Goal: Information Seeking & Learning: Check status

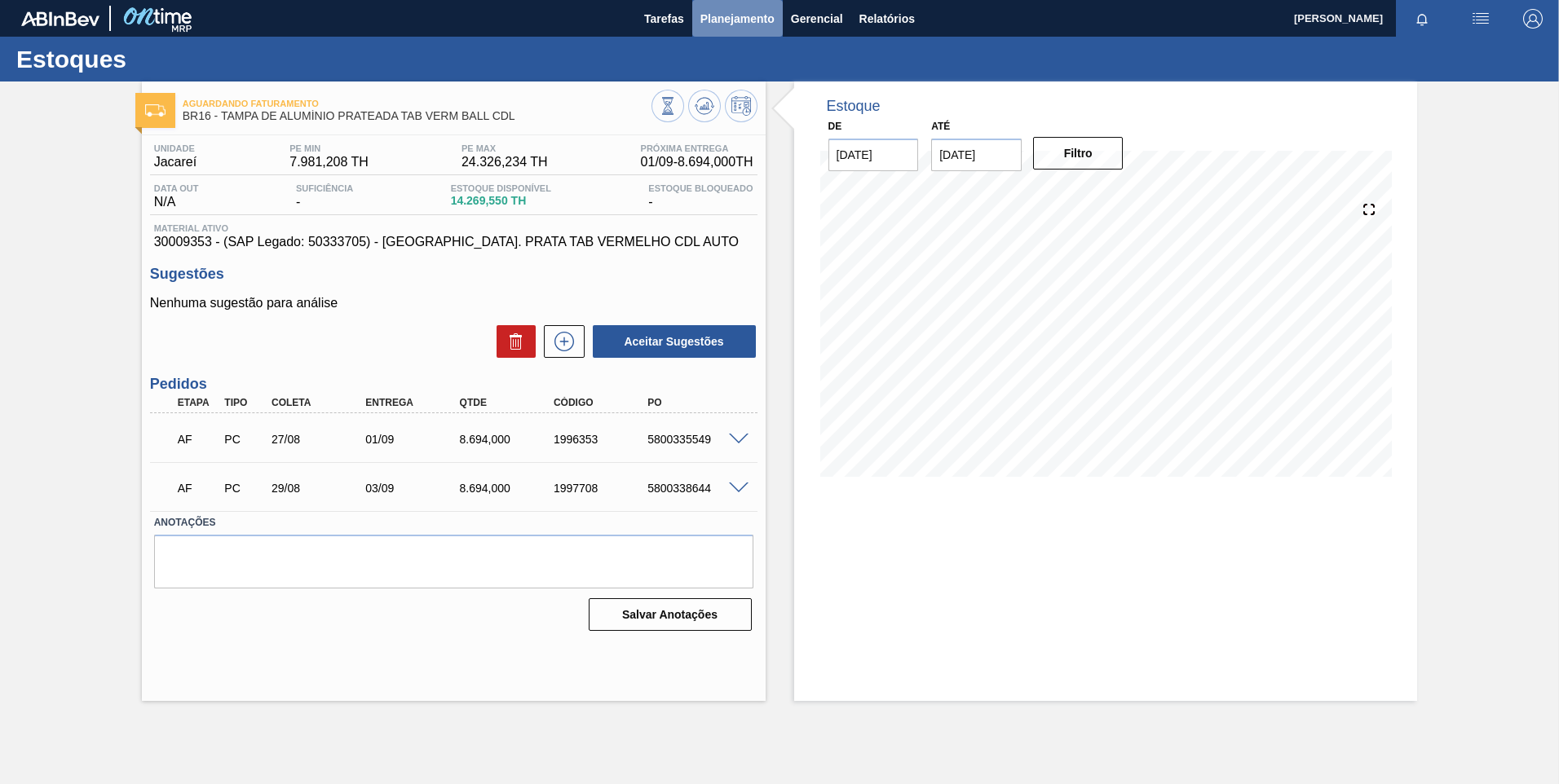
click at [747, 22] on span "Planejamento" at bounding box center [737, 19] width 75 height 20
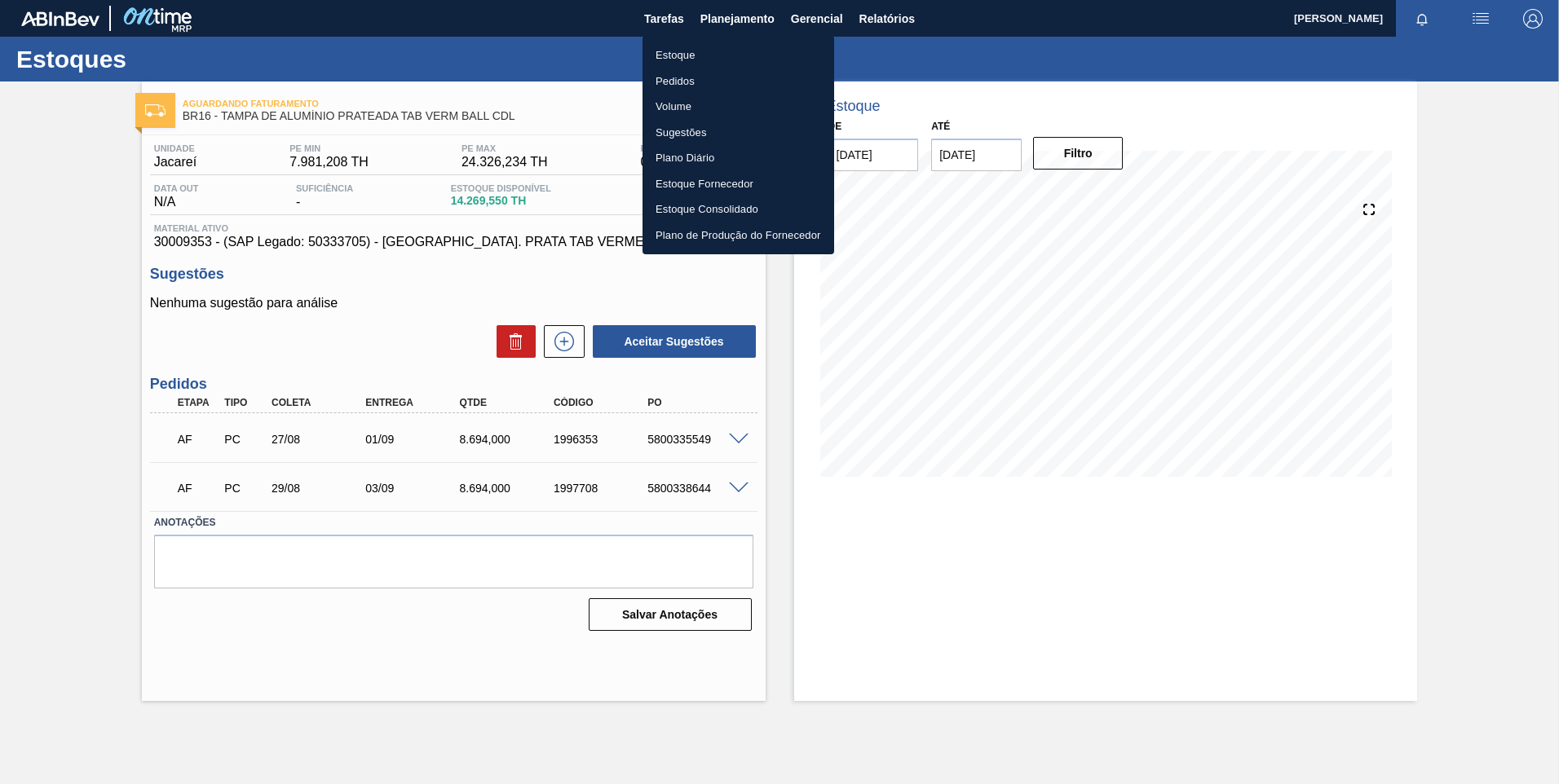
click at [688, 57] on li "Estoque" at bounding box center [738, 56] width 191 height 26
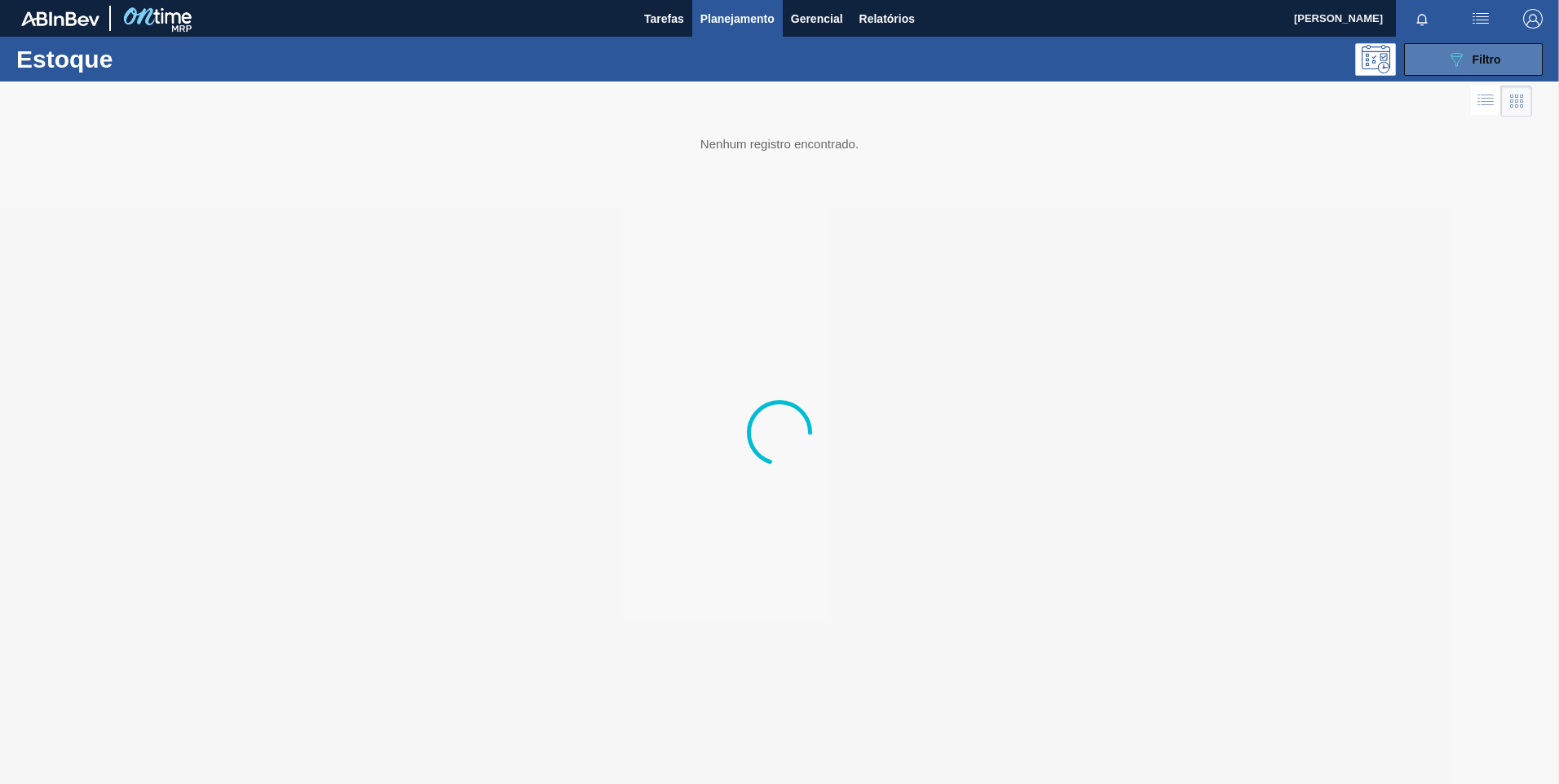
click at [1458, 54] on icon "089F7B8B-B2A5-4AFE-B5C0-19BA573D28AC" at bounding box center [1456, 60] width 20 height 20
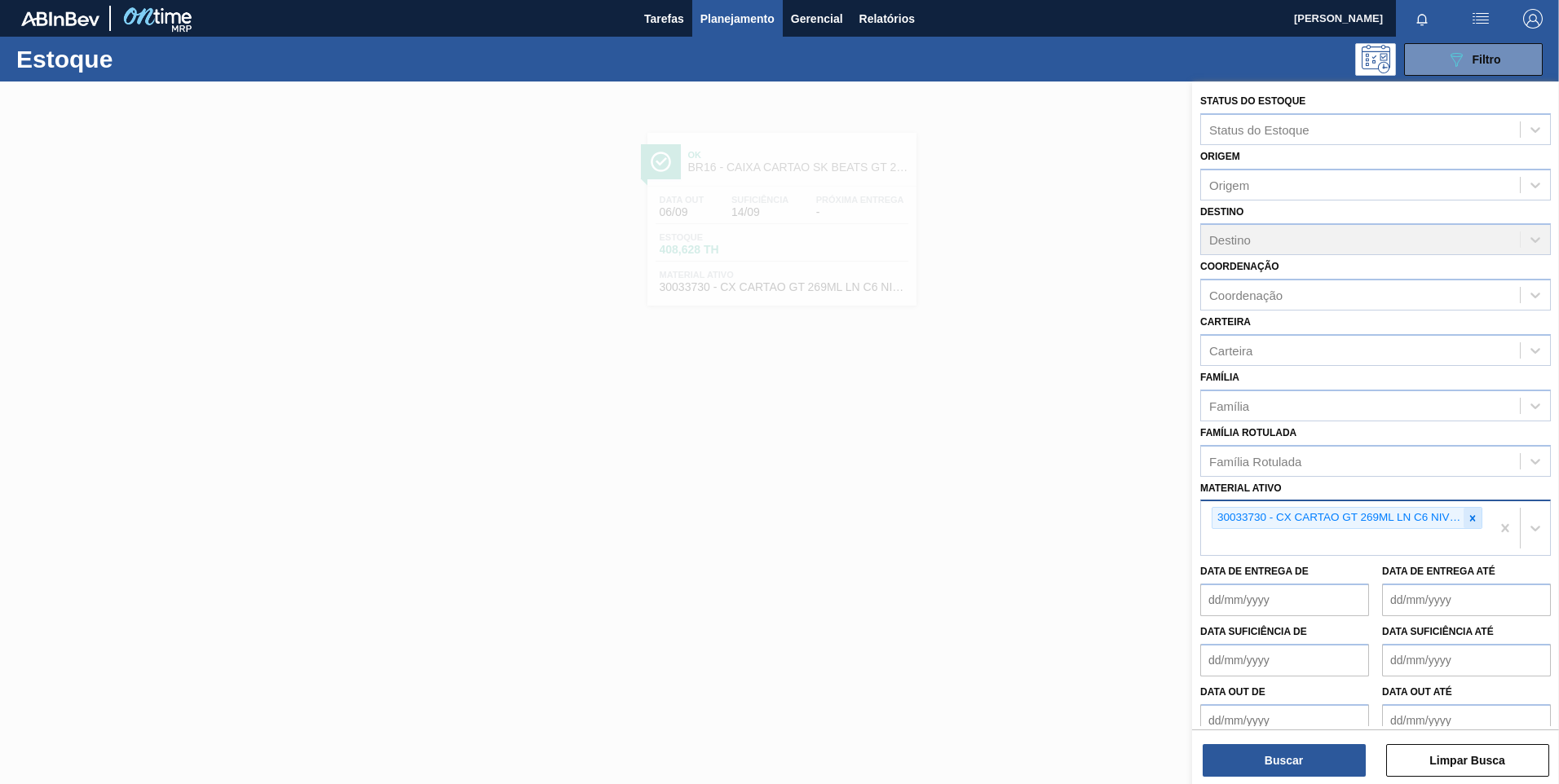
click at [1470, 519] on icon at bounding box center [1472, 518] width 6 height 6
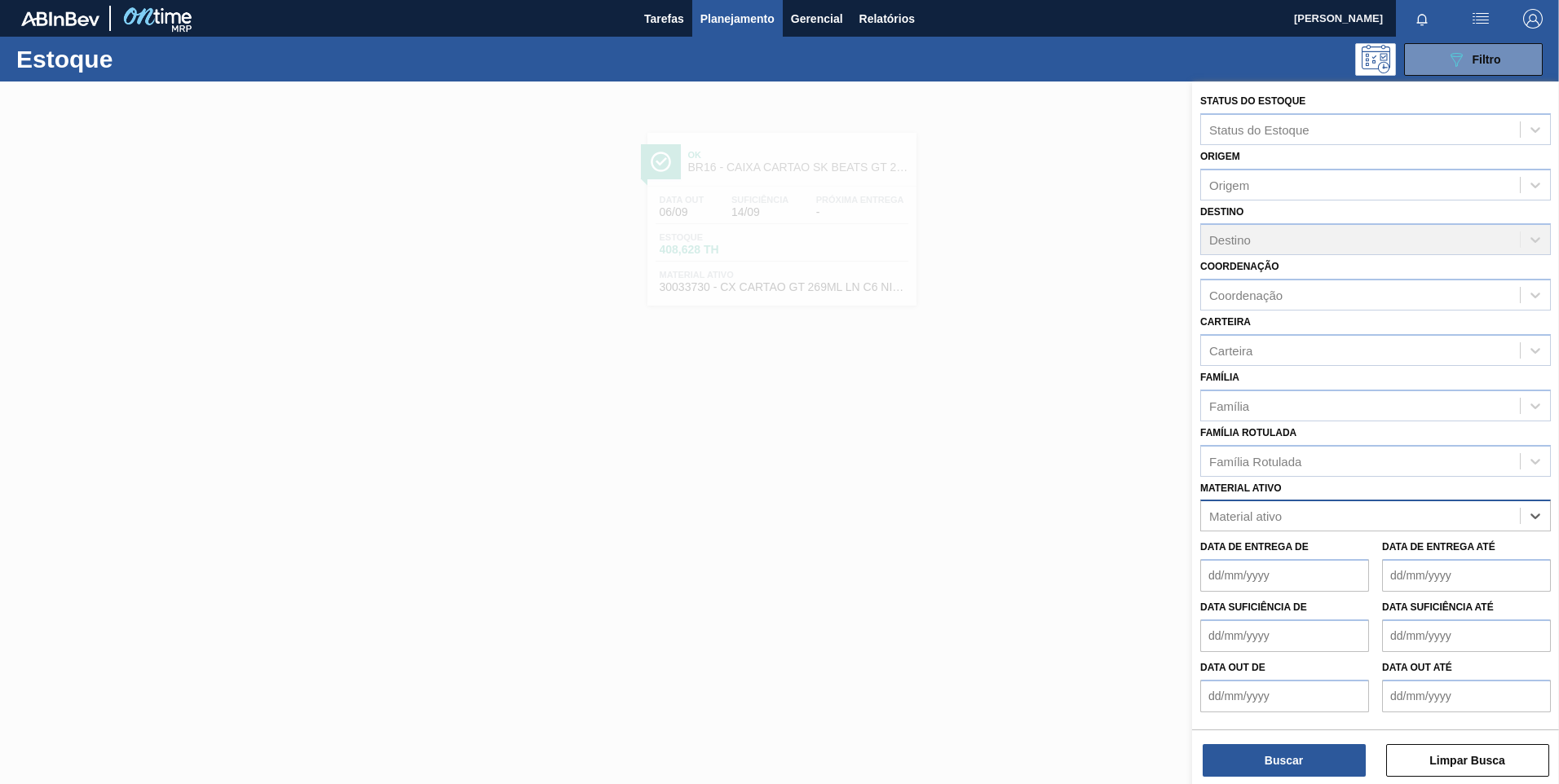
paste ativo "30017195"
type ativo "30017195"
click at [1318, 559] on div "30017195 - ROT FRONT BUD 330ML 40MICRAS 429" at bounding box center [1375, 556] width 350 height 30
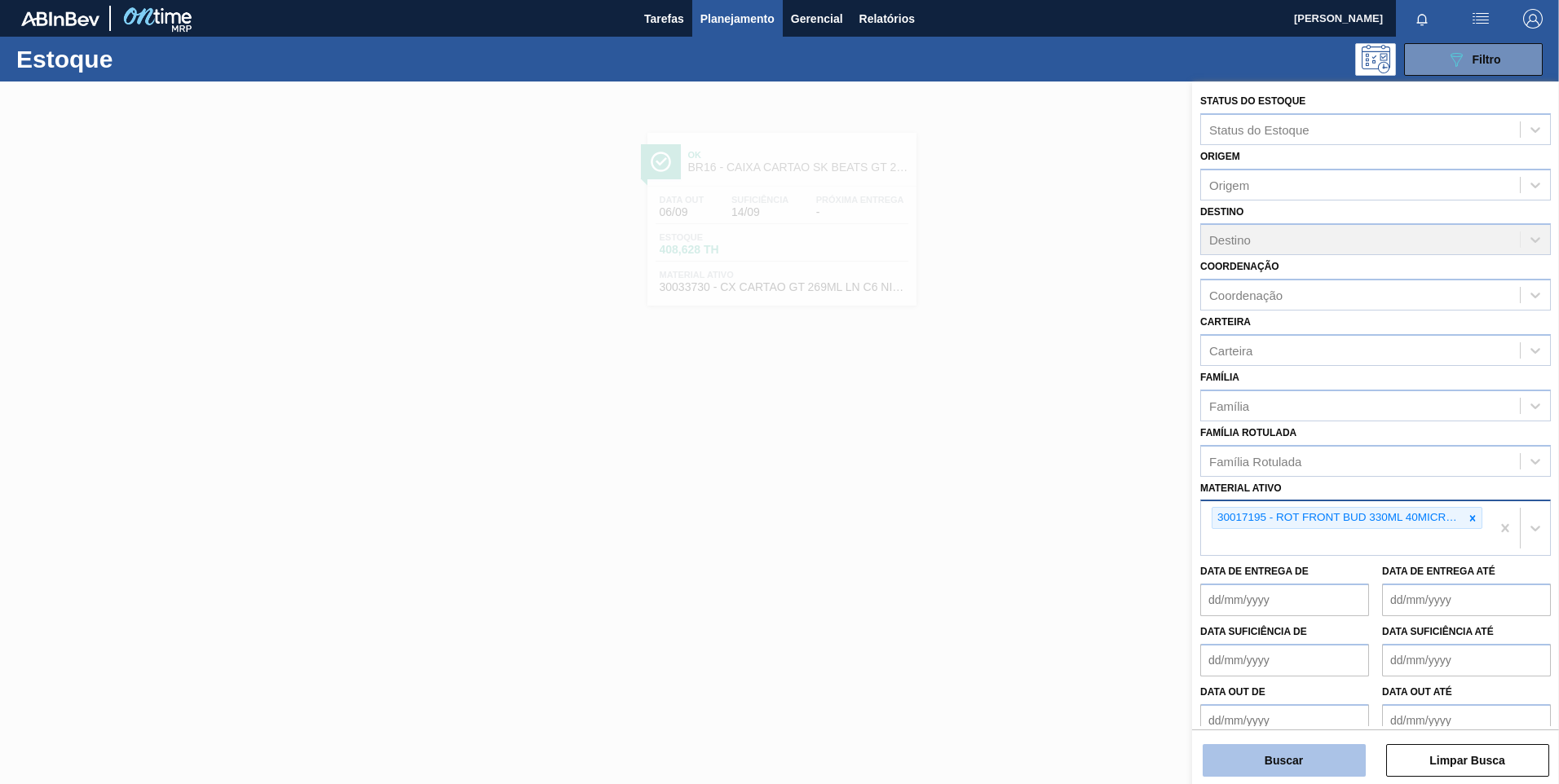
click at [1325, 756] on button "Buscar" at bounding box center [1284, 760] width 163 height 33
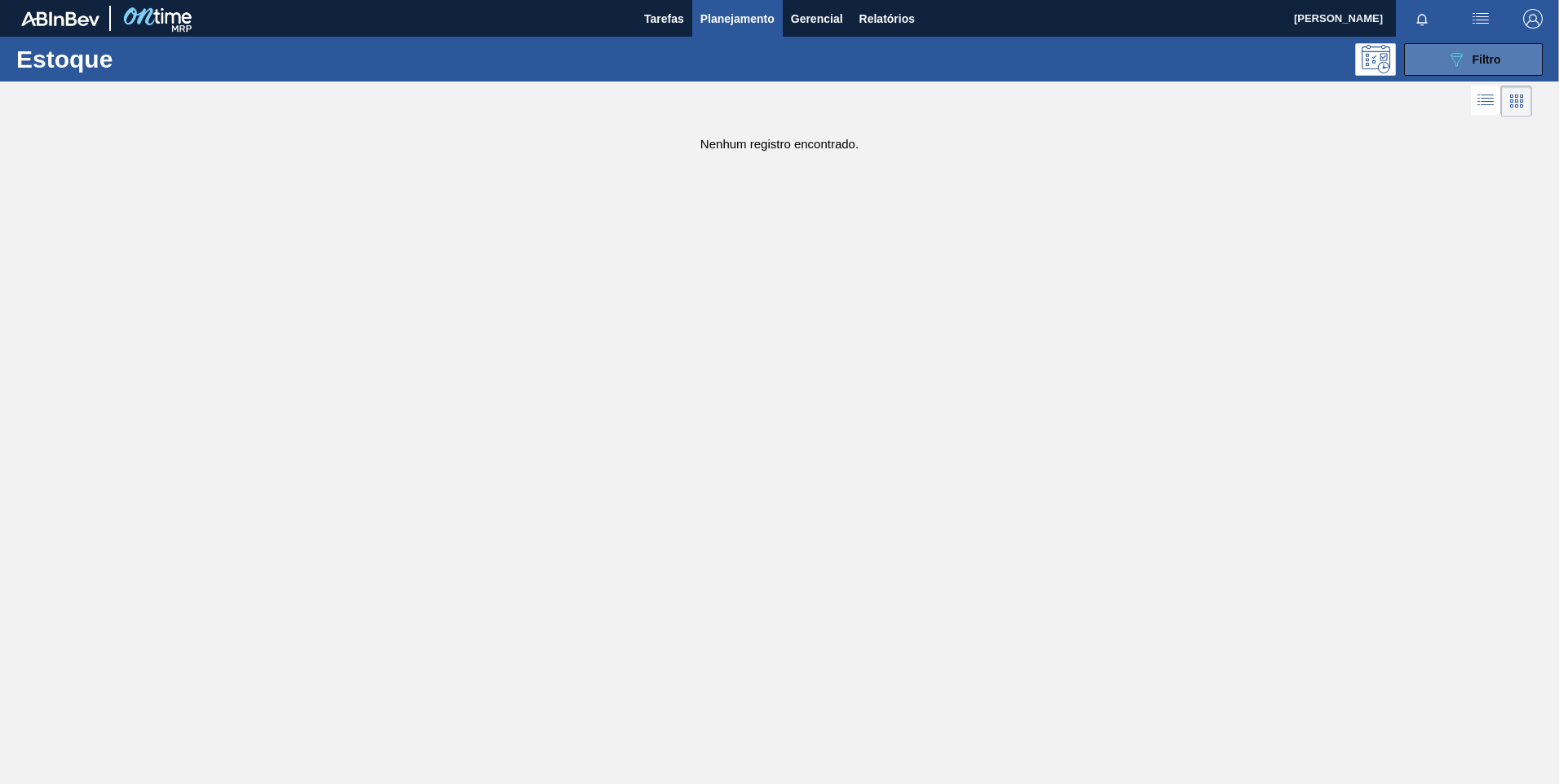
drag, startPoint x: 1499, startPoint y: 57, endPoint x: 1481, endPoint y: 64, distance: 19.3
click at [1496, 58] on span "Filtro" at bounding box center [1486, 59] width 29 height 13
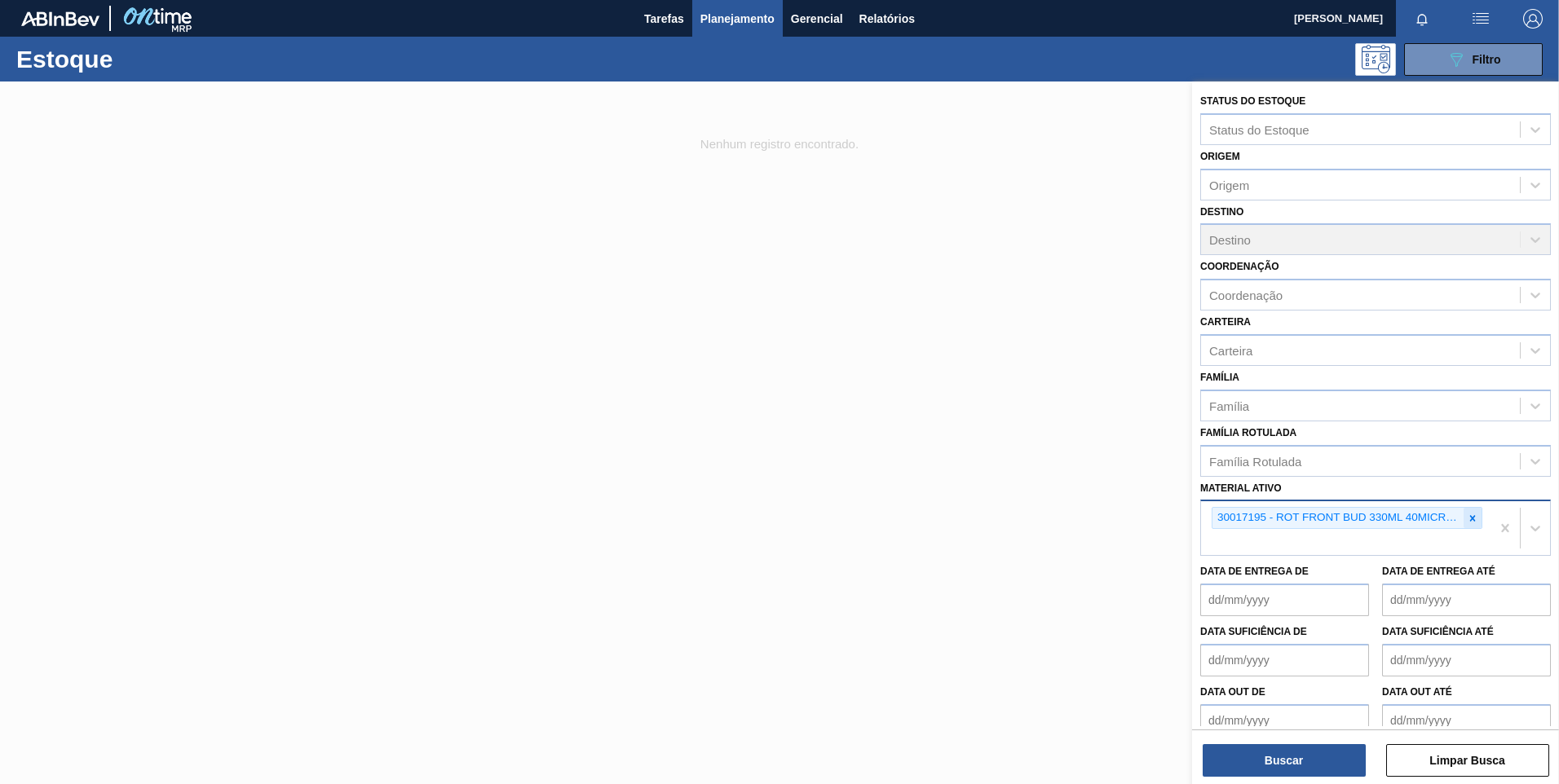
click at [1470, 519] on icon at bounding box center [1472, 518] width 6 height 6
paste ativo "30033738"
type ativo "30033738"
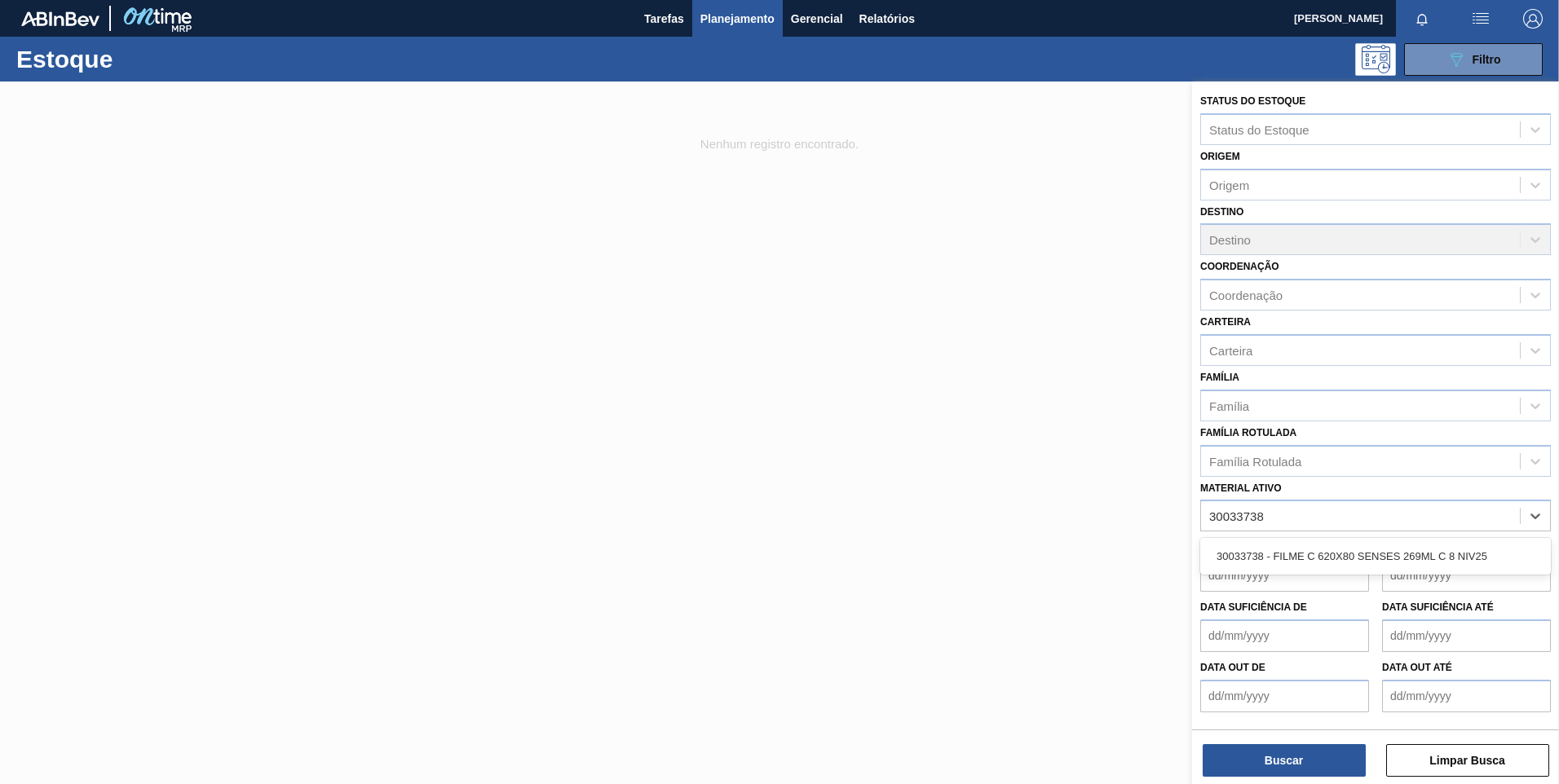
drag, startPoint x: 1366, startPoint y: 555, endPoint x: 1345, endPoint y: 623, distance: 71.2
click at [1366, 556] on div "30033738 - FILME C 620X80 SENSES 269ML C 8 NIV25" at bounding box center [1375, 556] width 350 height 30
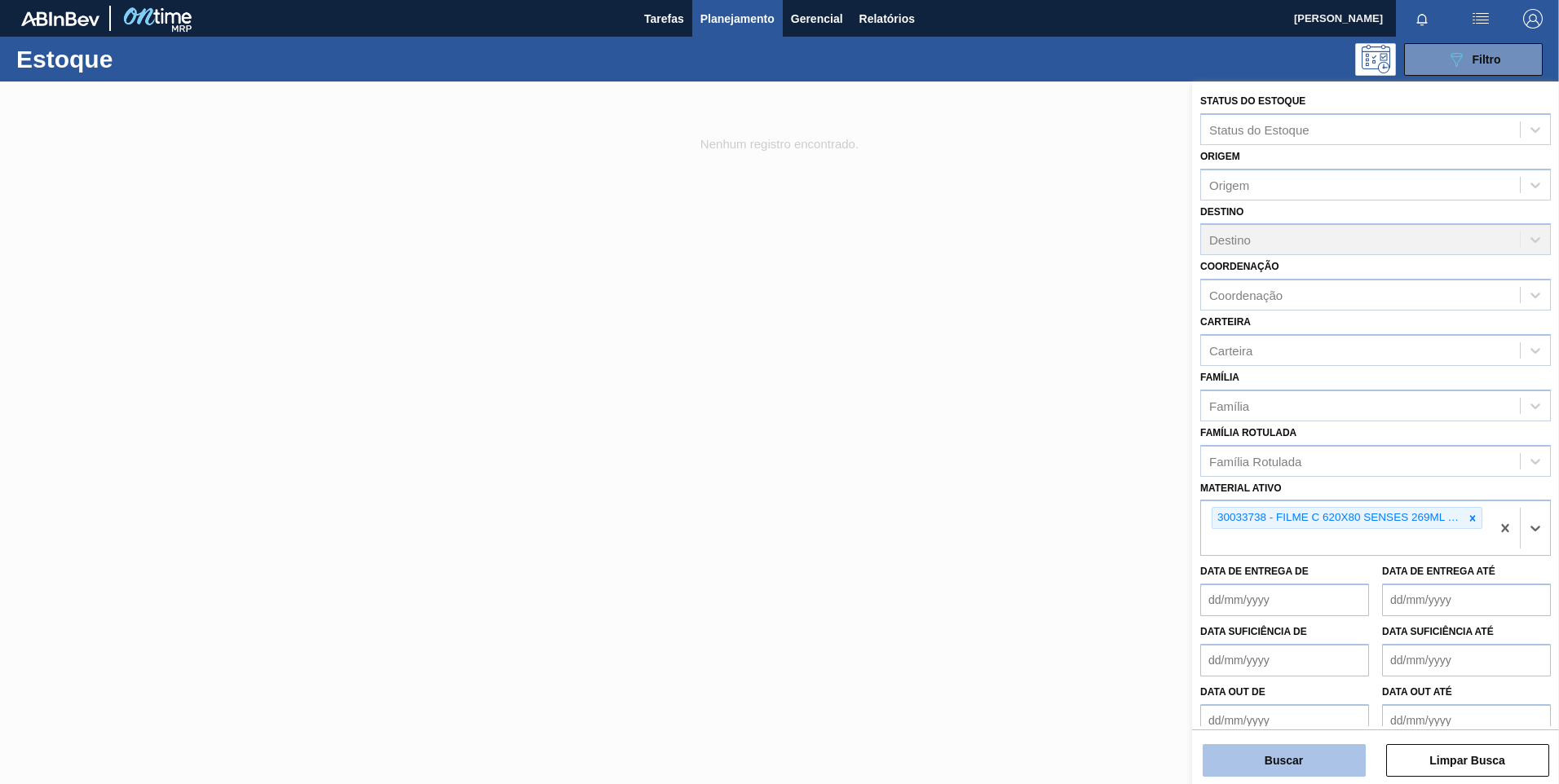
click at [1313, 758] on button "Buscar" at bounding box center [1284, 760] width 163 height 33
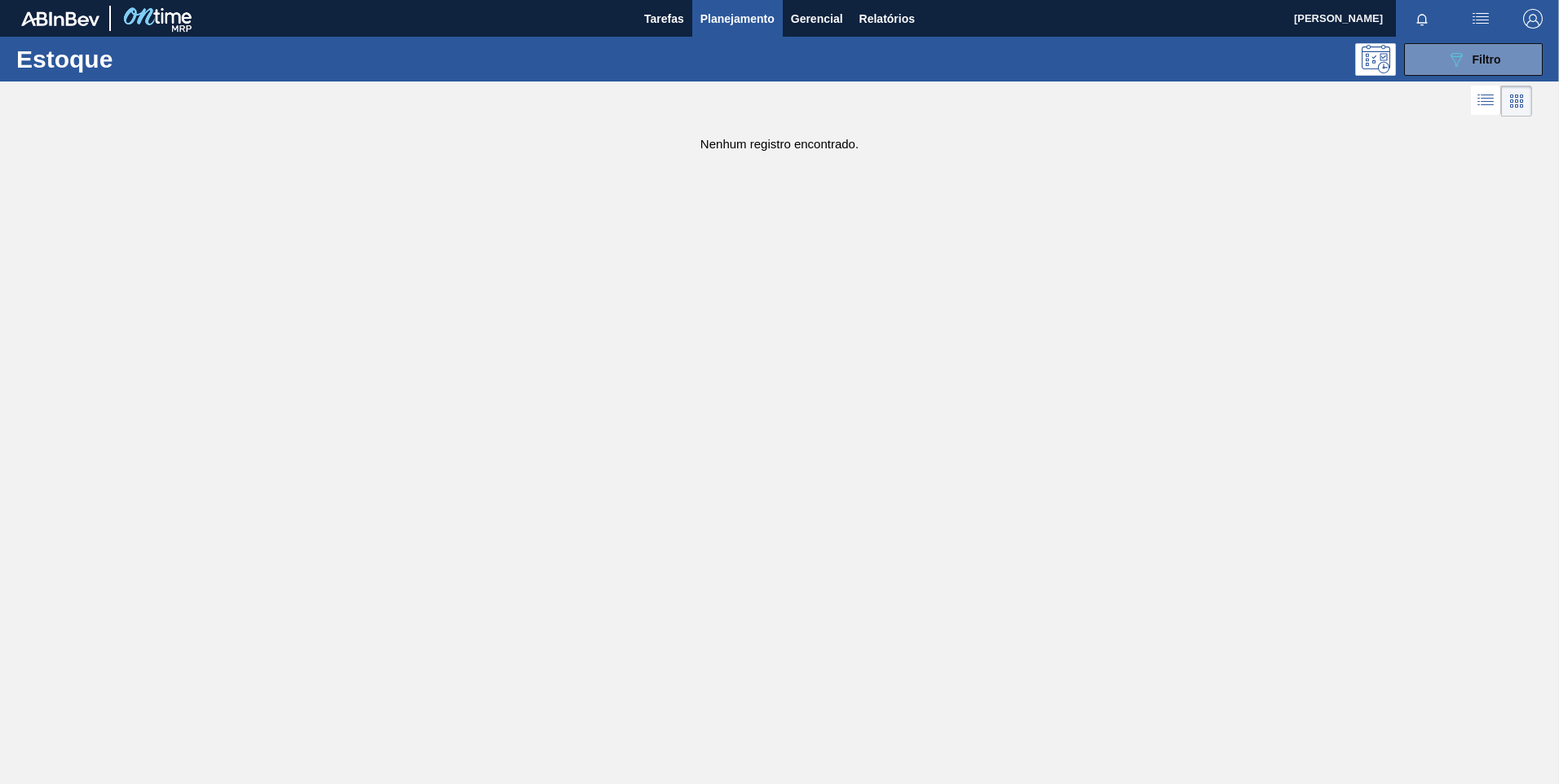
drag, startPoint x: 1451, startPoint y: 61, endPoint x: 1399, endPoint y: 191, distance: 140.0
click at [1451, 61] on icon "089F7B8B-B2A5-4AFE-B5C0-19BA573D28AC" at bounding box center [1456, 60] width 20 height 20
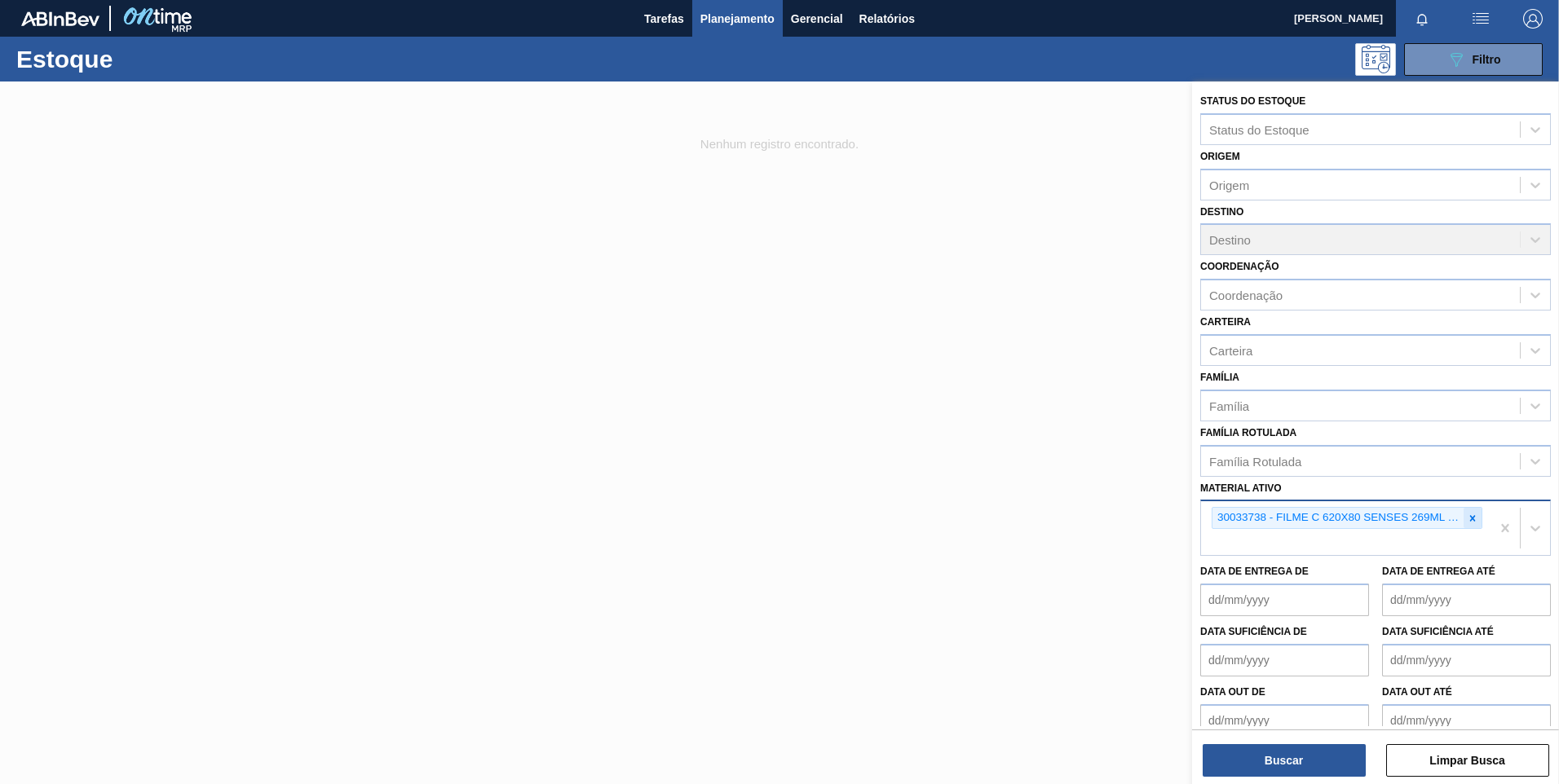
click at [1472, 521] on icon at bounding box center [1471, 517] width 11 height 11
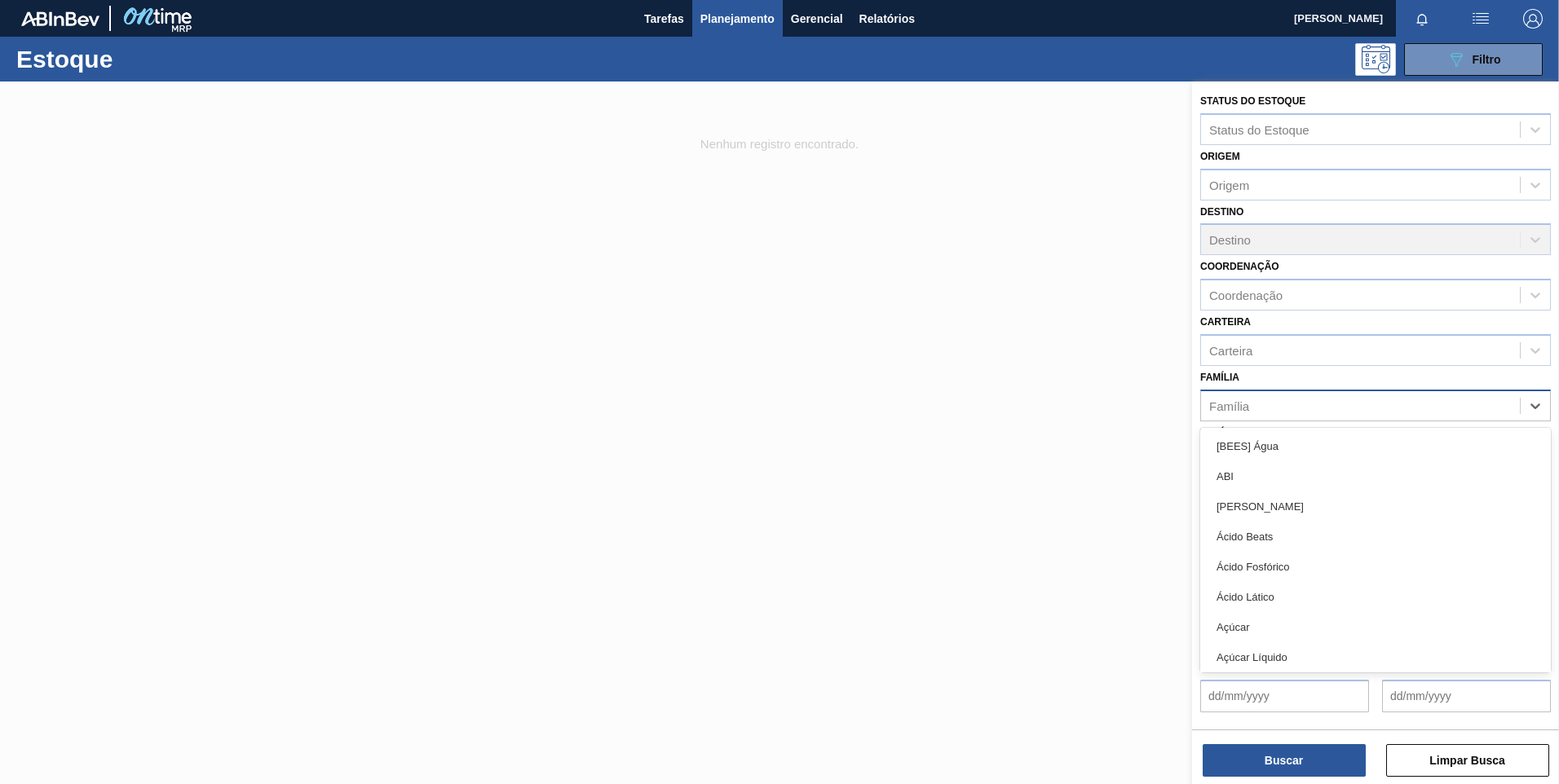
click at [1237, 408] on div "Família" at bounding box center [1228, 405] width 40 height 14
type input "cai"
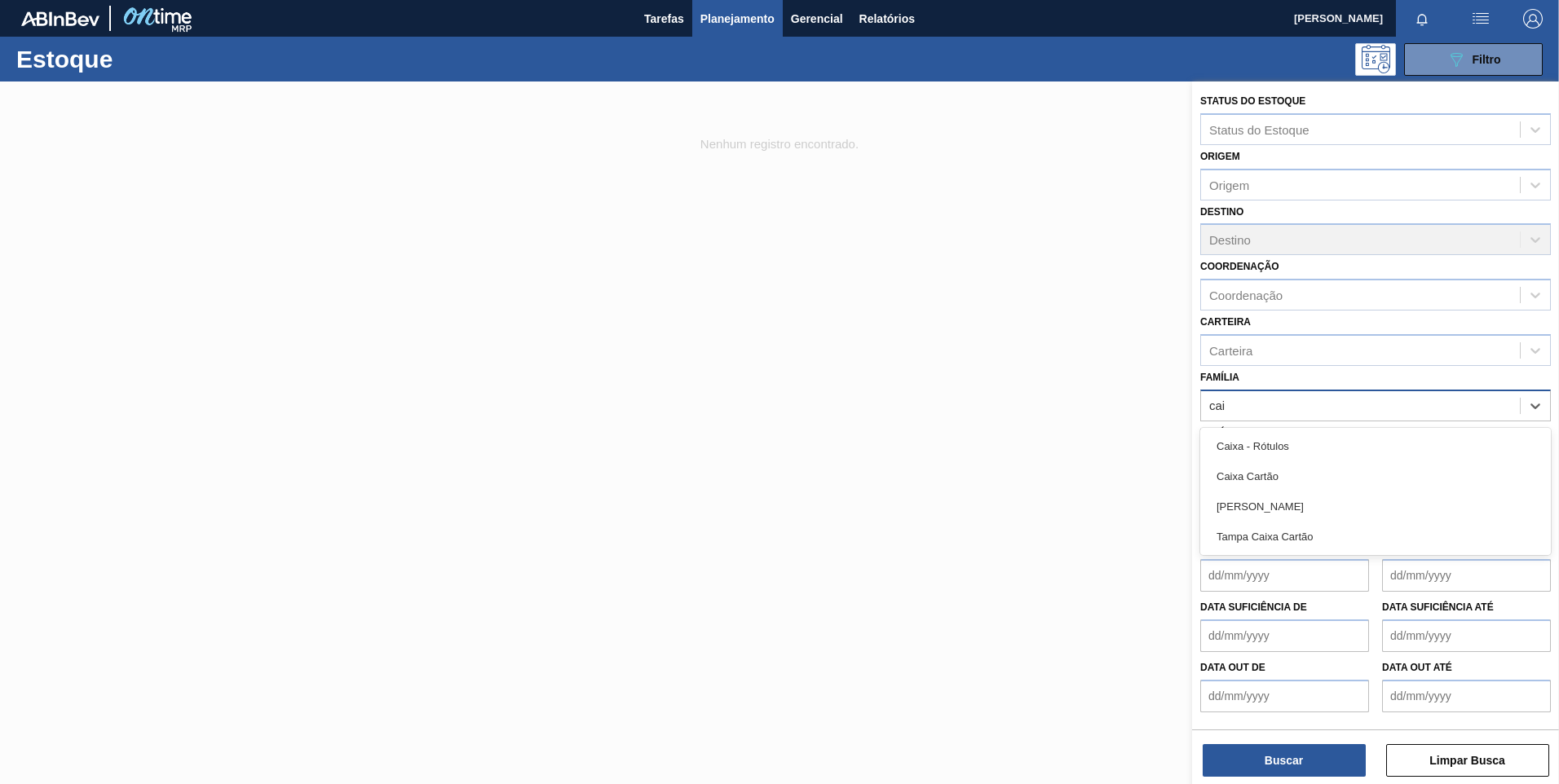
click at [1309, 484] on div "Caixa Cartão" at bounding box center [1375, 476] width 350 height 30
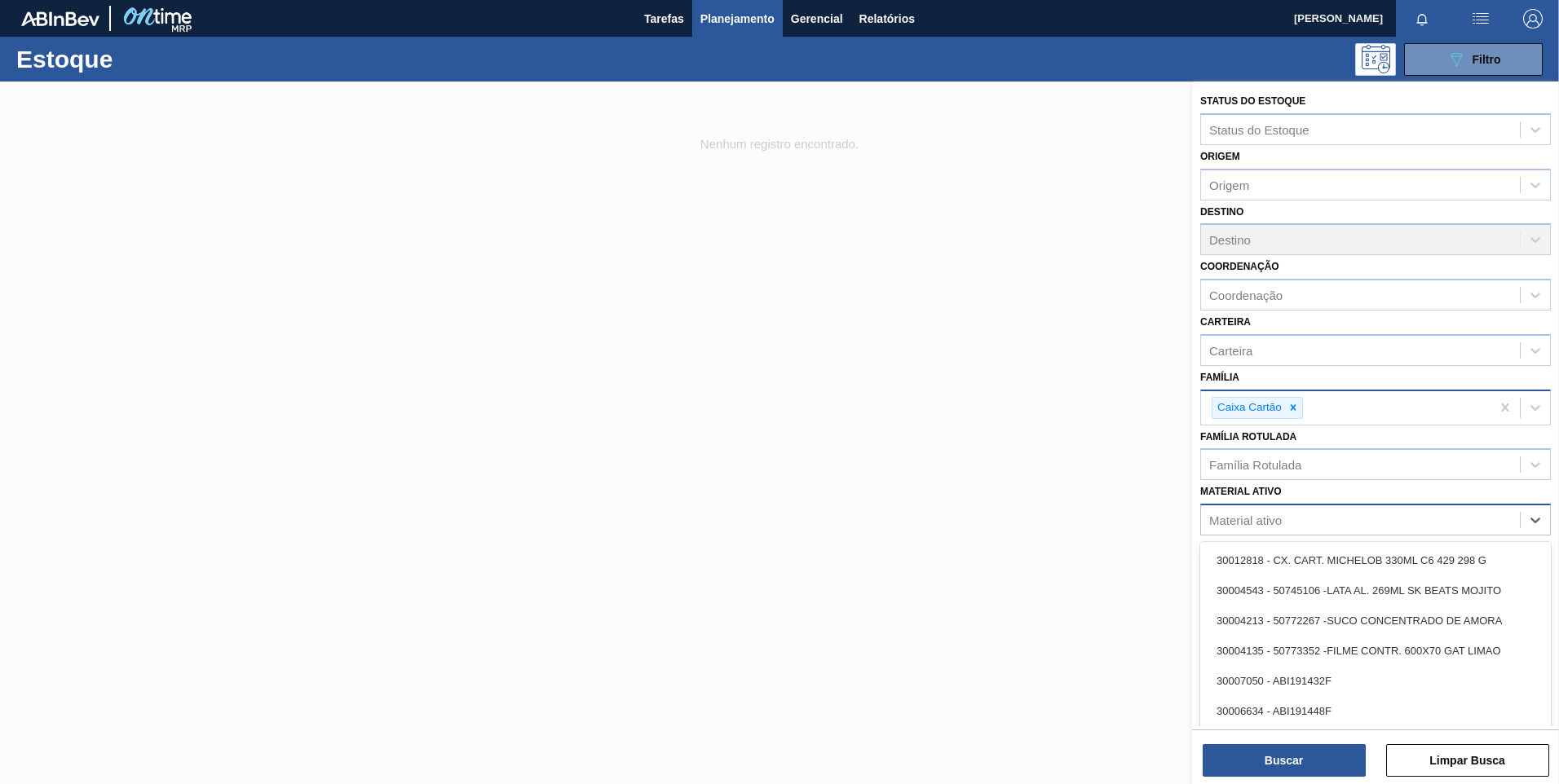
click at [1285, 530] on div "Material ativo" at bounding box center [1360, 520] width 319 height 24
type ativo "spa"
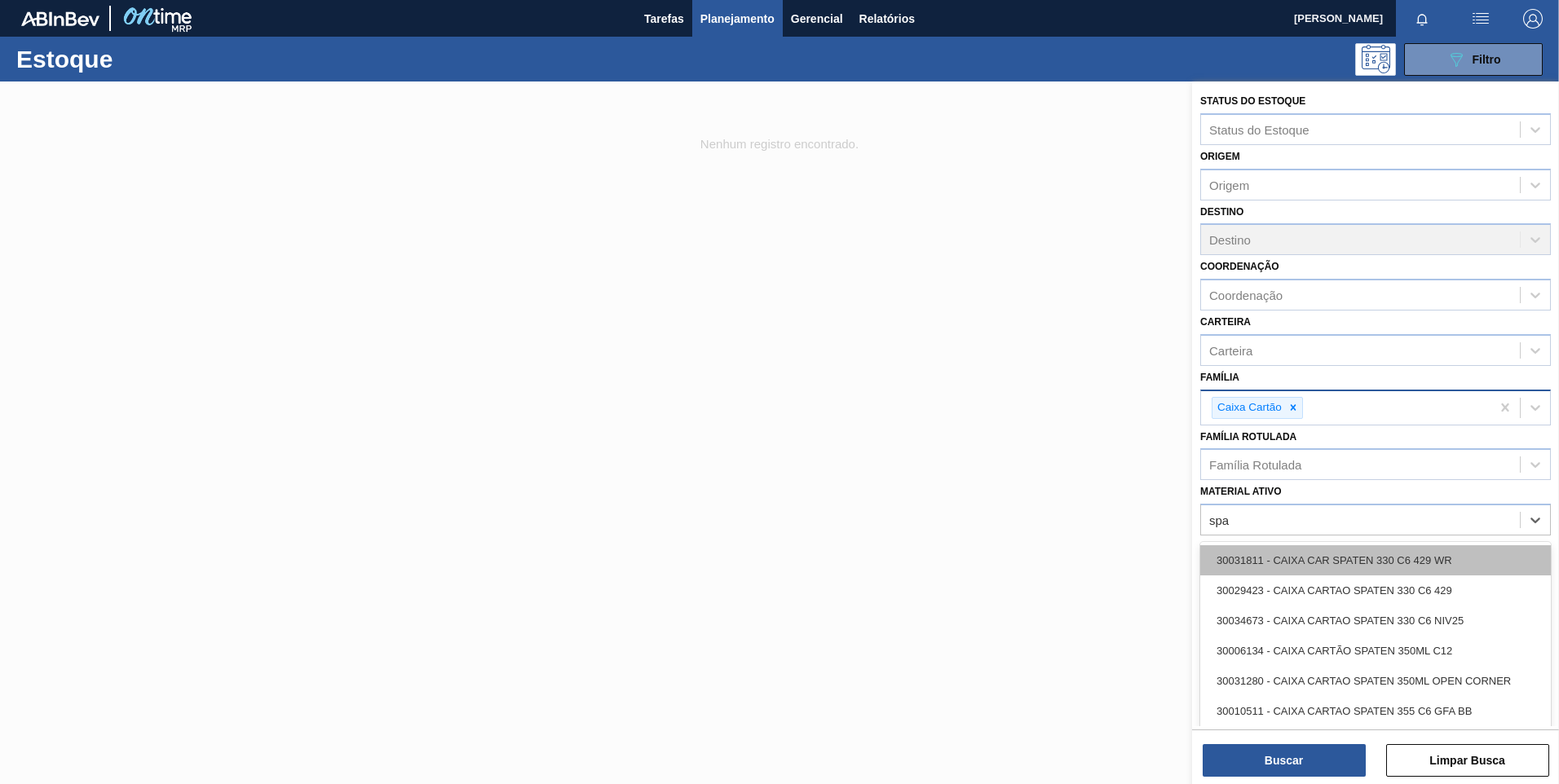
click at [1316, 569] on div "30031811 - CAIXA CAR SPATEN 330 C6 429 WR" at bounding box center [1375, 560] width 350 height 30
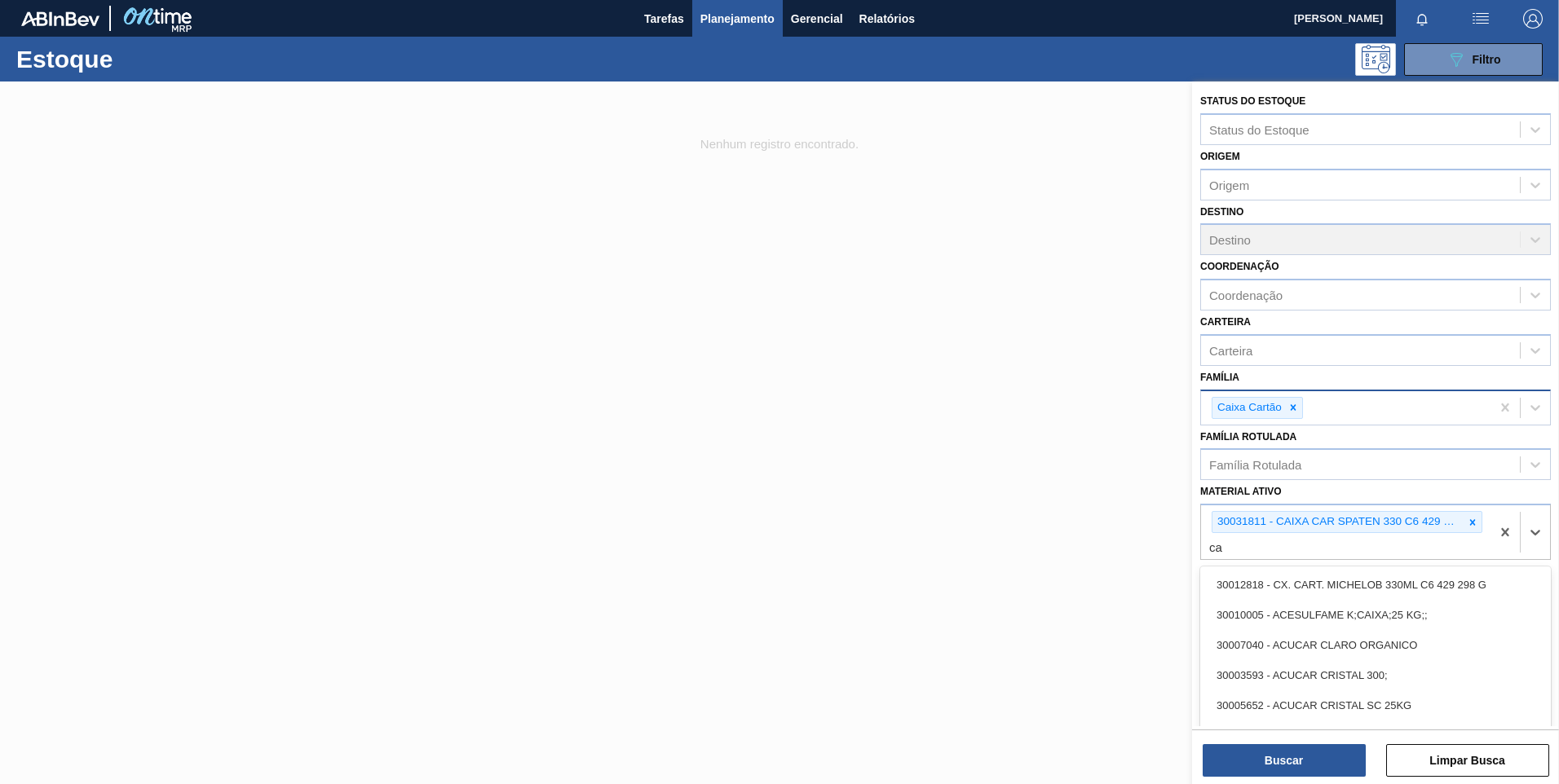
type ativo "c"
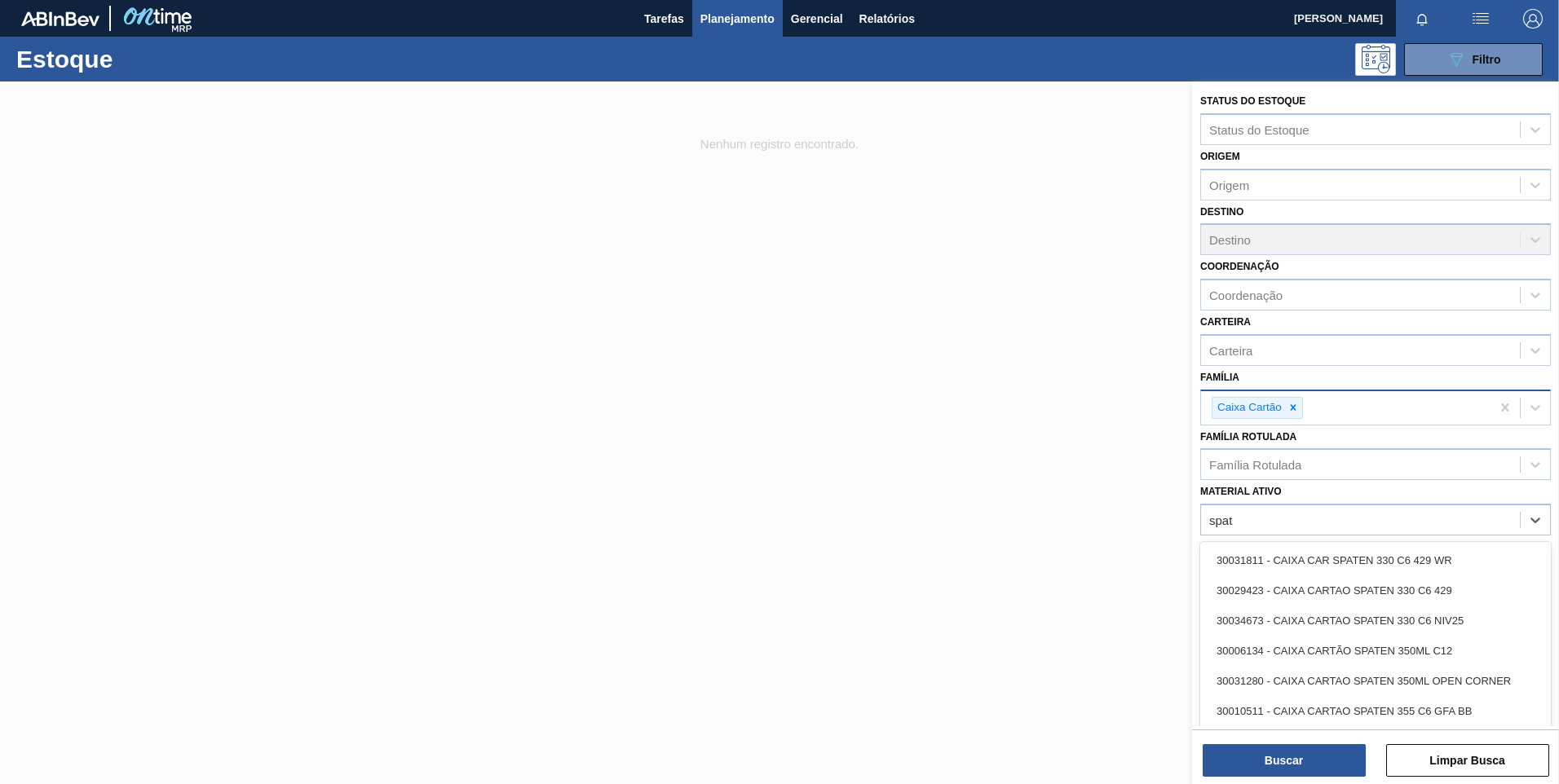
type ativo "spate"
click at [1346, 582] on div "30029423 - CAIXA CARTAO SPATEN 330 C6 429" at bounding box center [1375, 590] width 350 height 30
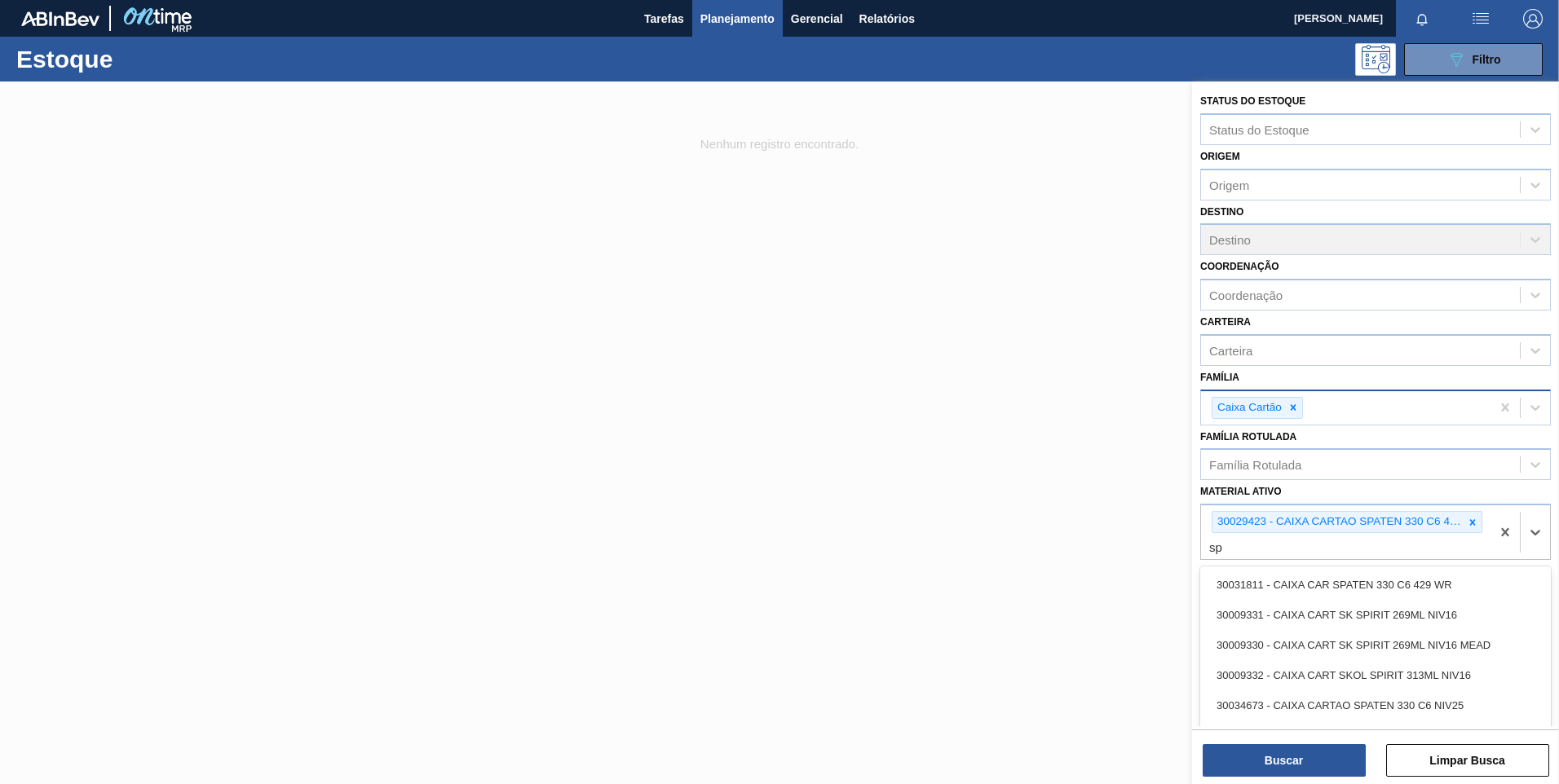
type ativo "spa"
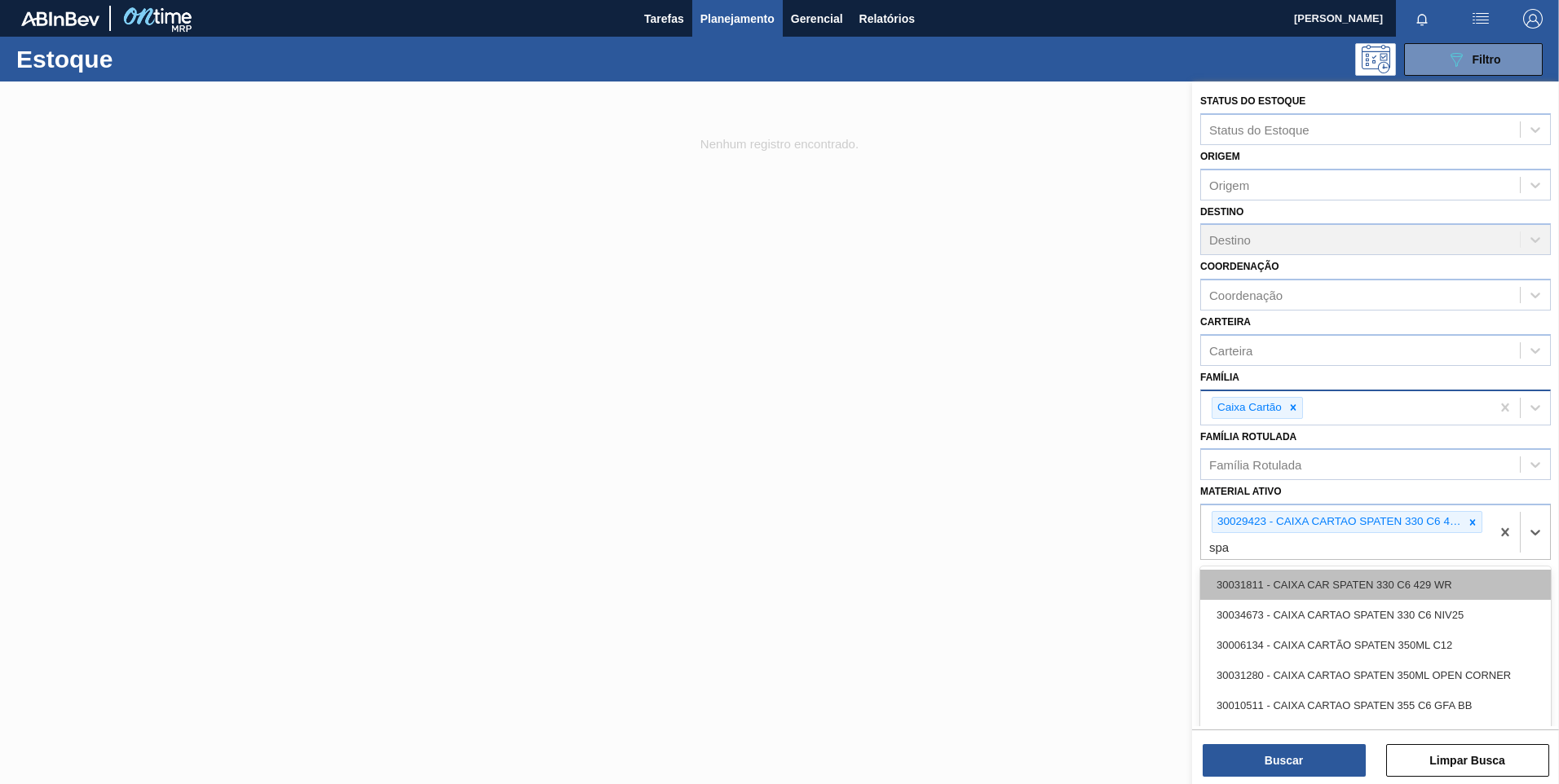
click at [1407, 594] on div "30031811 - CAIXA CAR SPATEN 330 C6 429 WR" at bounding box center [1375, 584] width 350 height 30
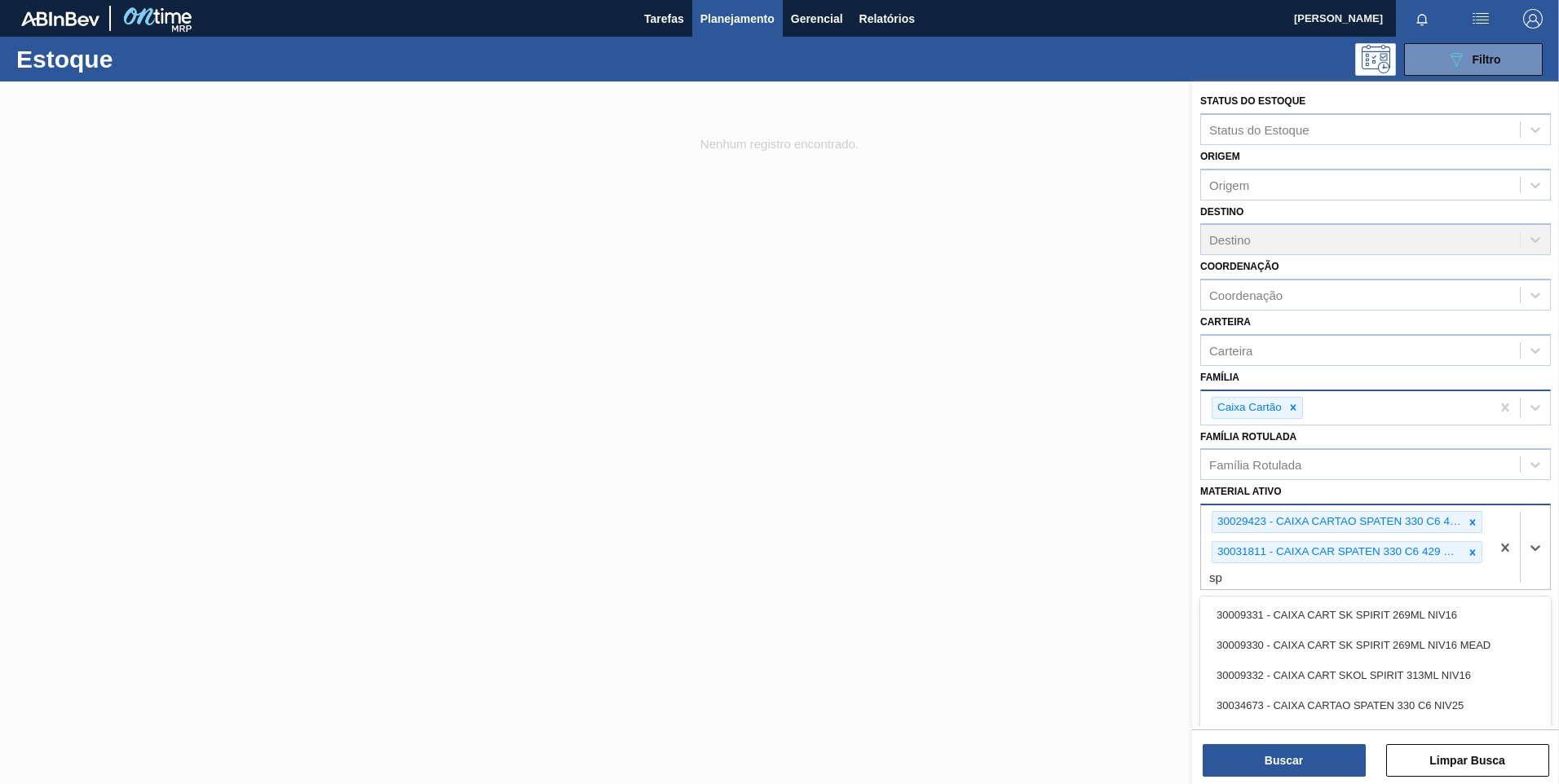
type ativo "spa"
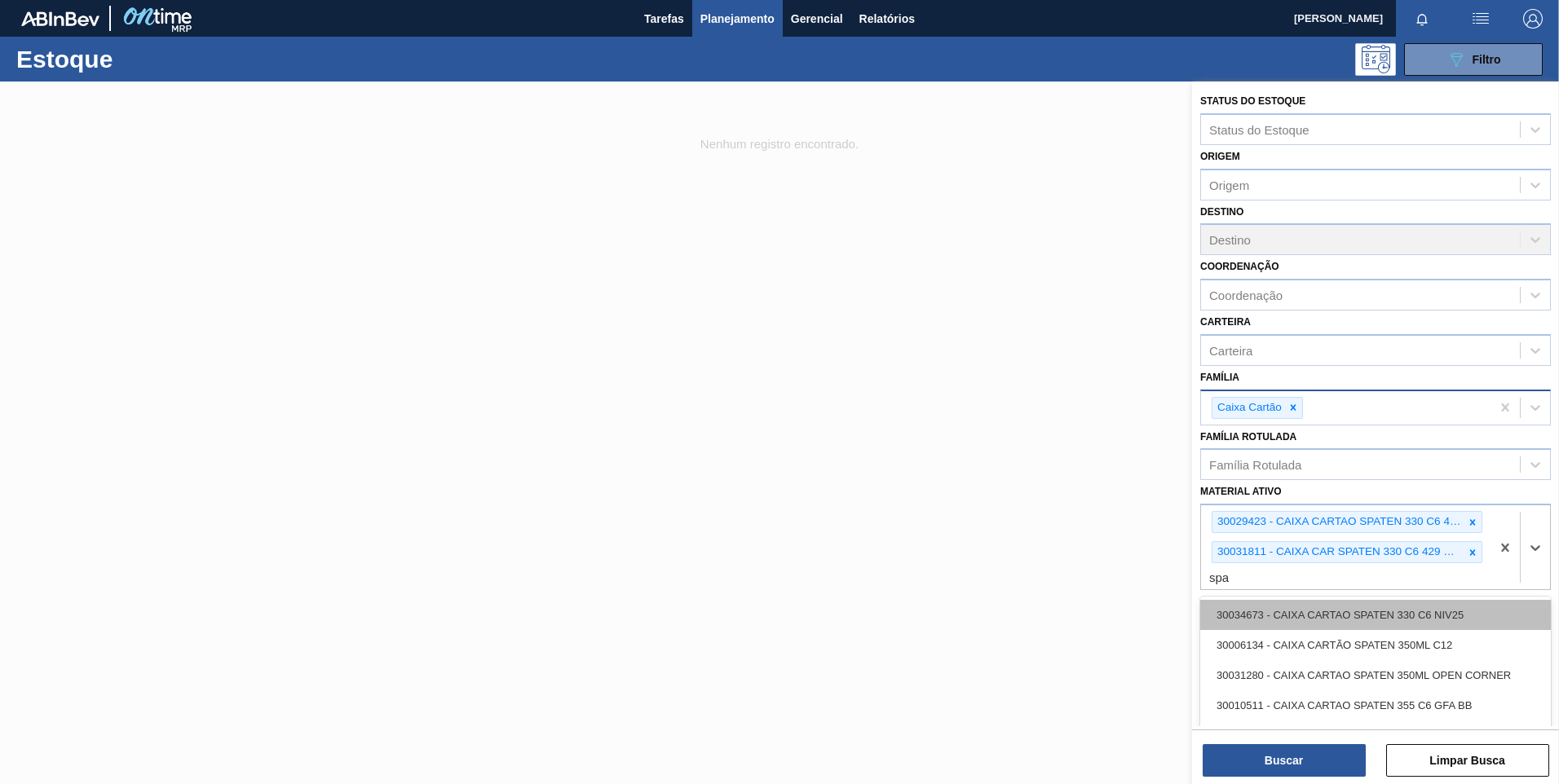
click at [1390, 626] on div "30034673 - CAIXA CARTAO SPATEN 330 C6 NIV25" at bounding box center [1375, 615] width 350 height 30
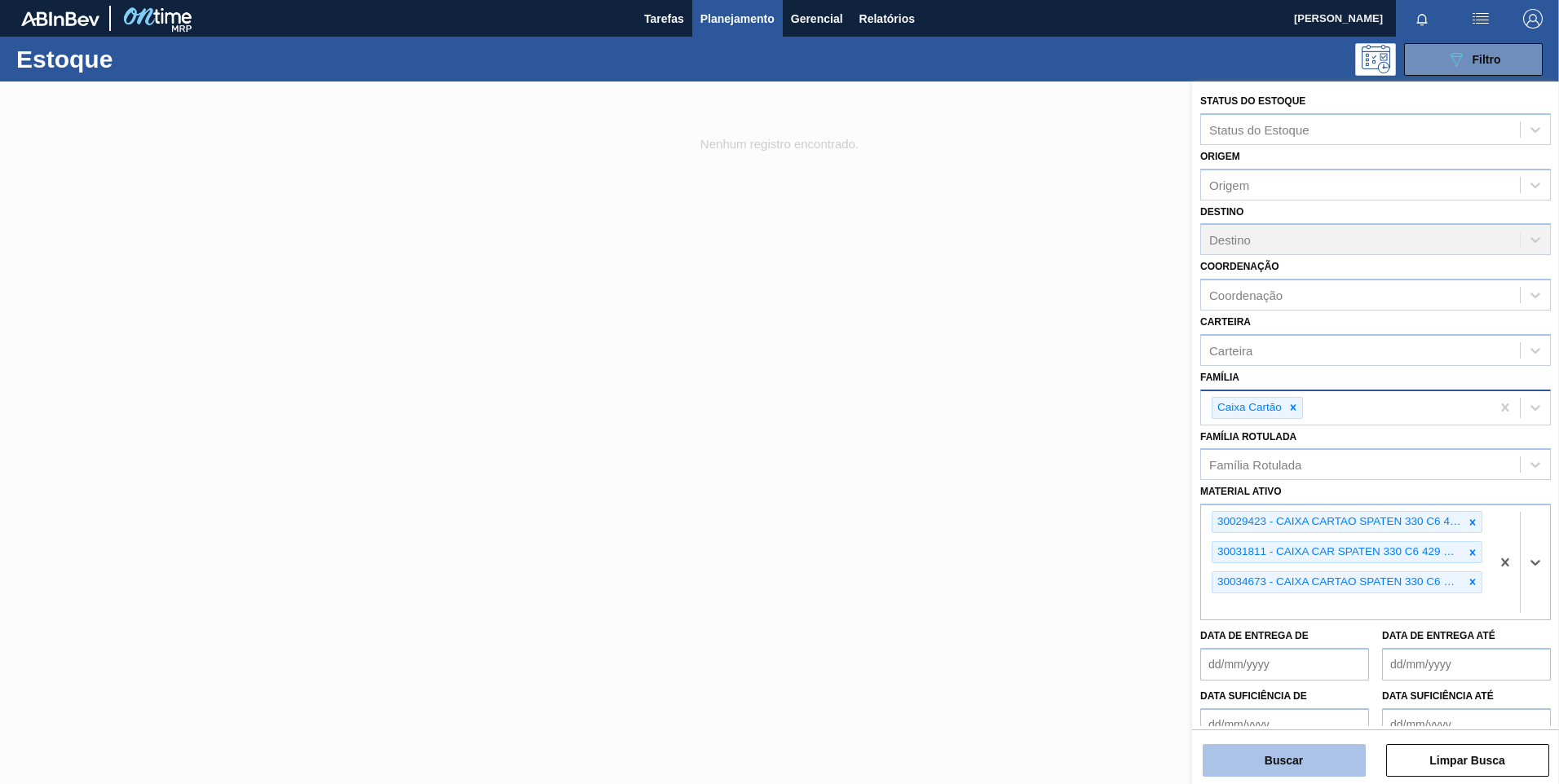
click at [1334, 759] on button "Buscar" at bounding box center [1284, 760] width 163 height 33
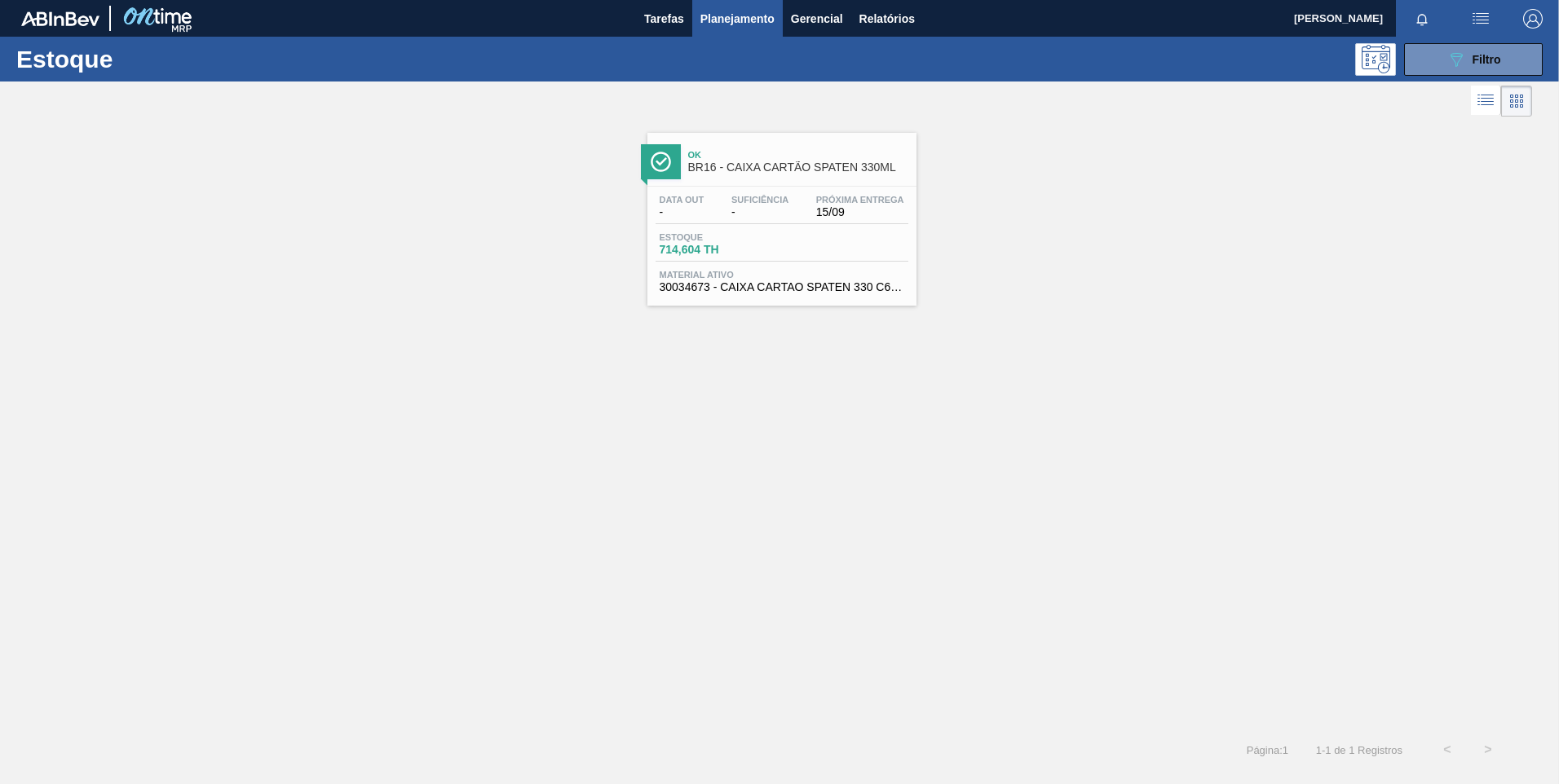
click at [750, 236] on span "Estoque" at bounding box center [716, 237] width 114 height 10
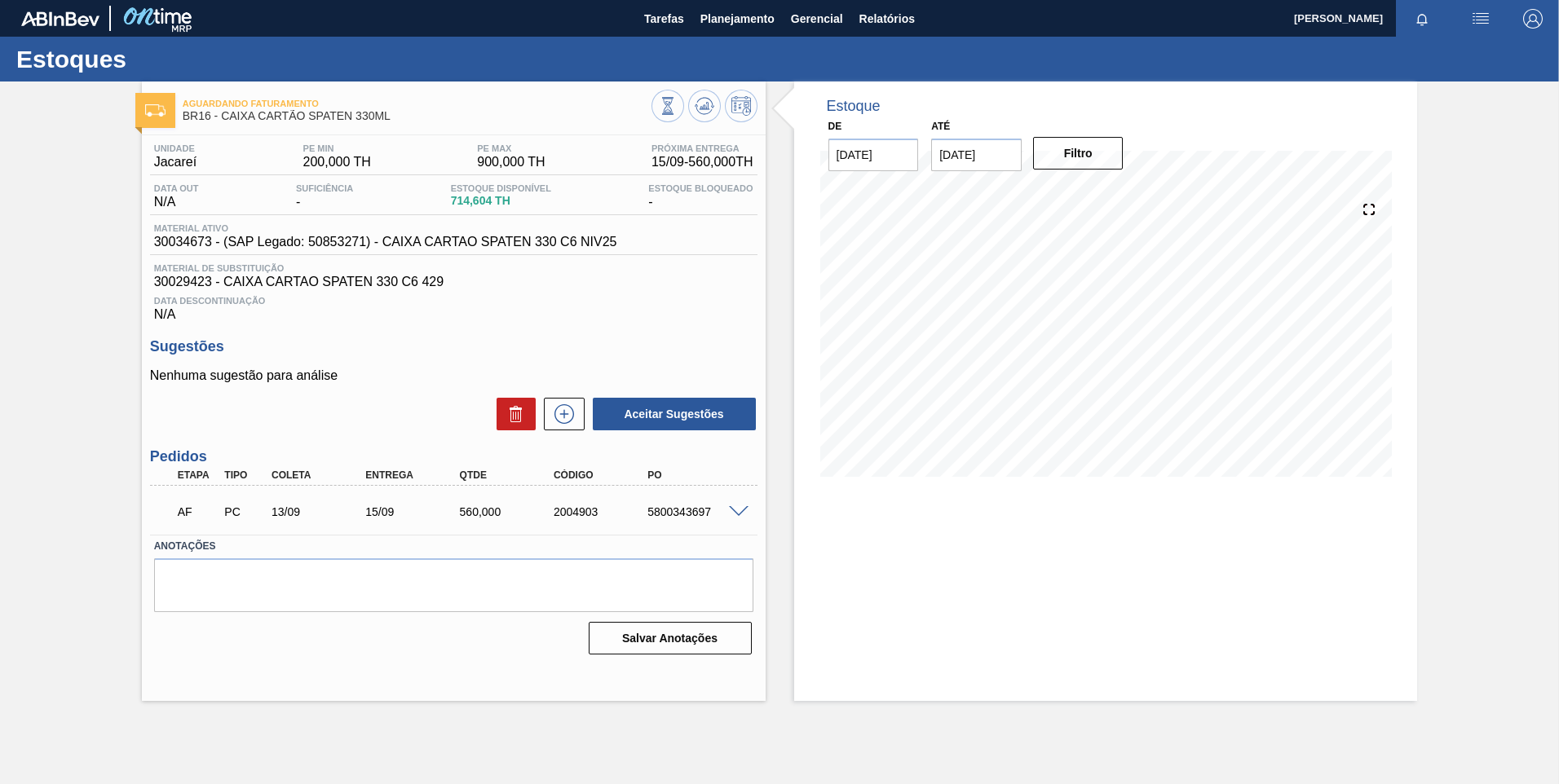
click at [732, 510] on span at bounding box center [739, 512] width 20 height 12
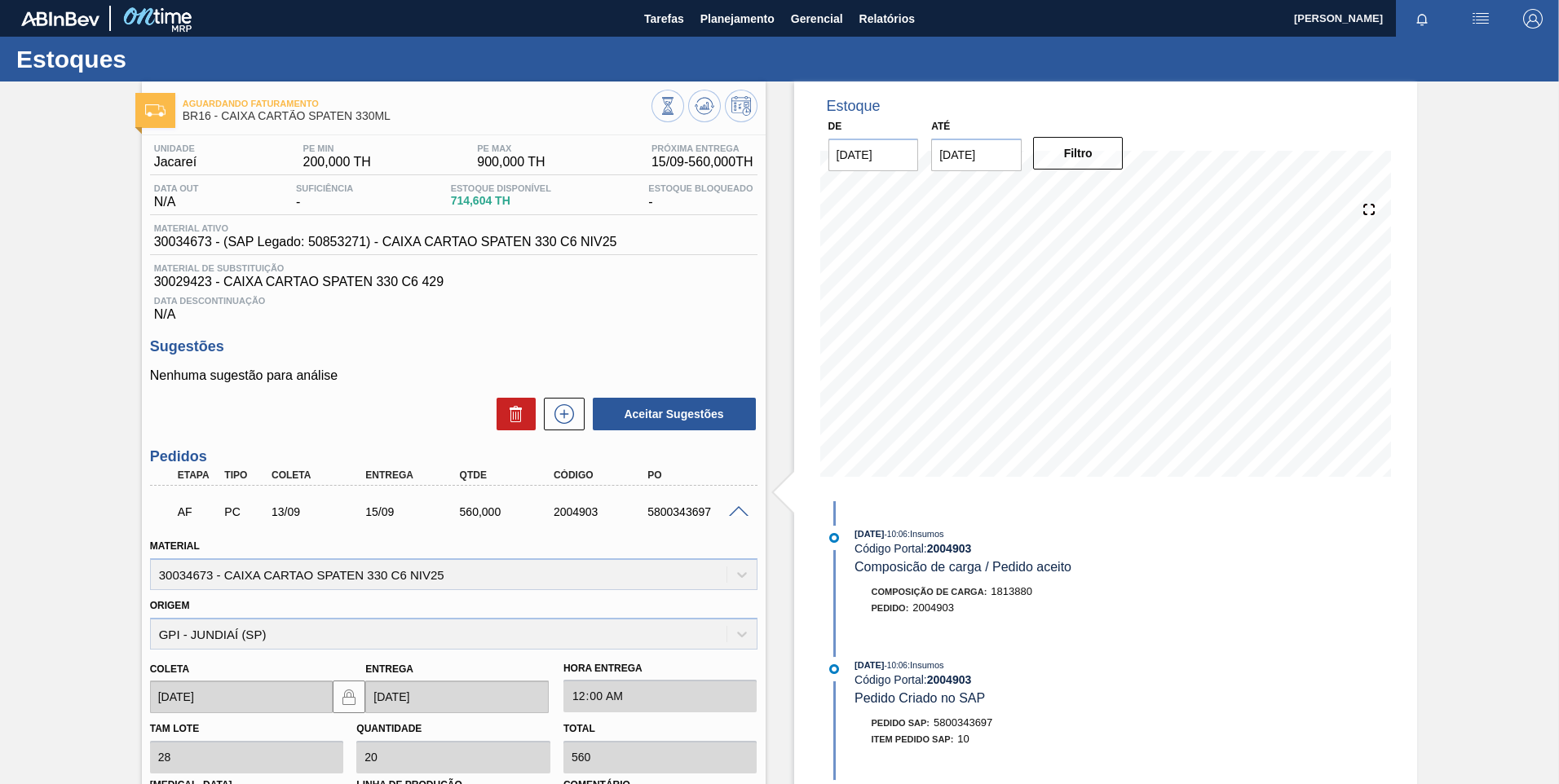
scroll to position [163, 0]
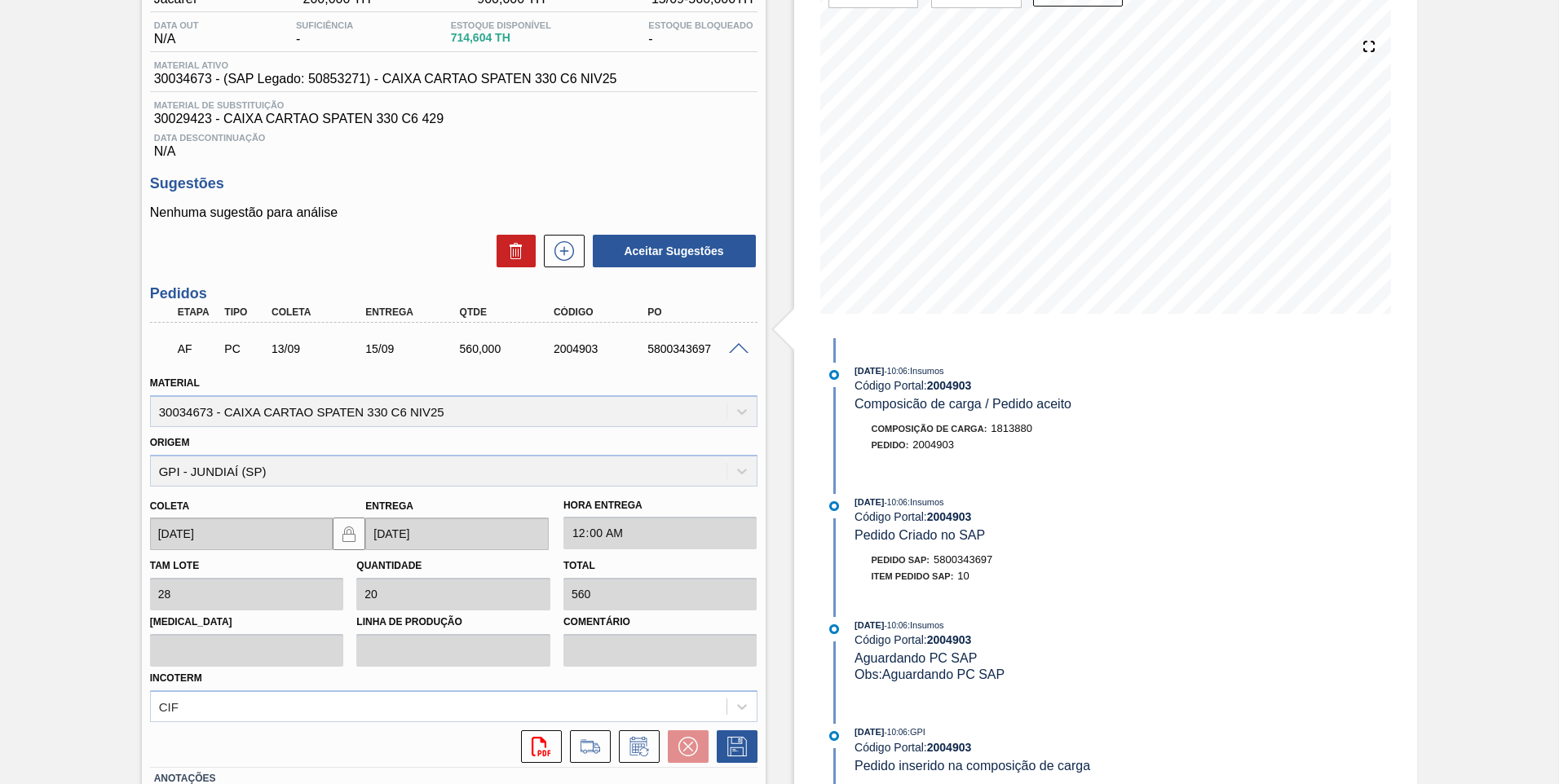
click at [188, 75] on span "30034673 - (SAP Legado: 50853271) - CAIXA CARTAO SPATEN 330 C6 NIV25" at bounding box center [385, 79] width 463 height 15
drag, startPoint x: 212, startPoint y: 84, endPoint x: 129, endPoint y: 84, distance: 83.0
click at [129, 84] on div "Aguardando Faturamento BR16 - CAIXA CARTÃO SPATEN 330ML Unidade Jacareí PE MIN …" at bounding box center [780, 409] width 1559 height 982
copy span "30034673"
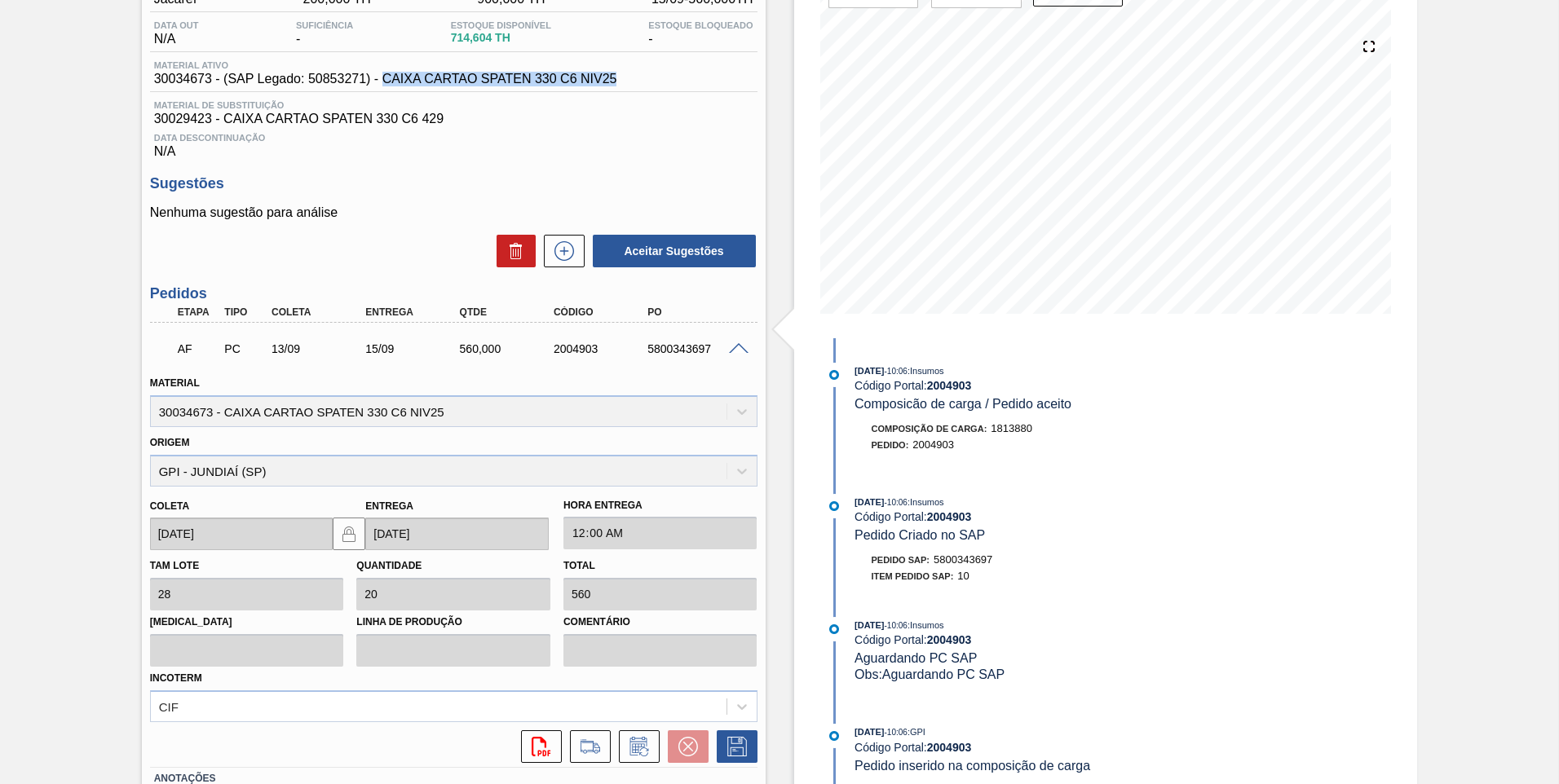
drag, startPoint x: 617, startPoint y: 76, endPoint x: 385, endPoint y: 82, distance: 232.1
click at [385, 82] on div "Material ativo 30034673 - (SAP Legado: 50853271) - CAIXA CARTAO SPATEN 330 C6 N…" at bounding box center [385, 74] width 471 height 26
copy span "CAIXA CARTAO SPATEN 330 C6 NIV25"
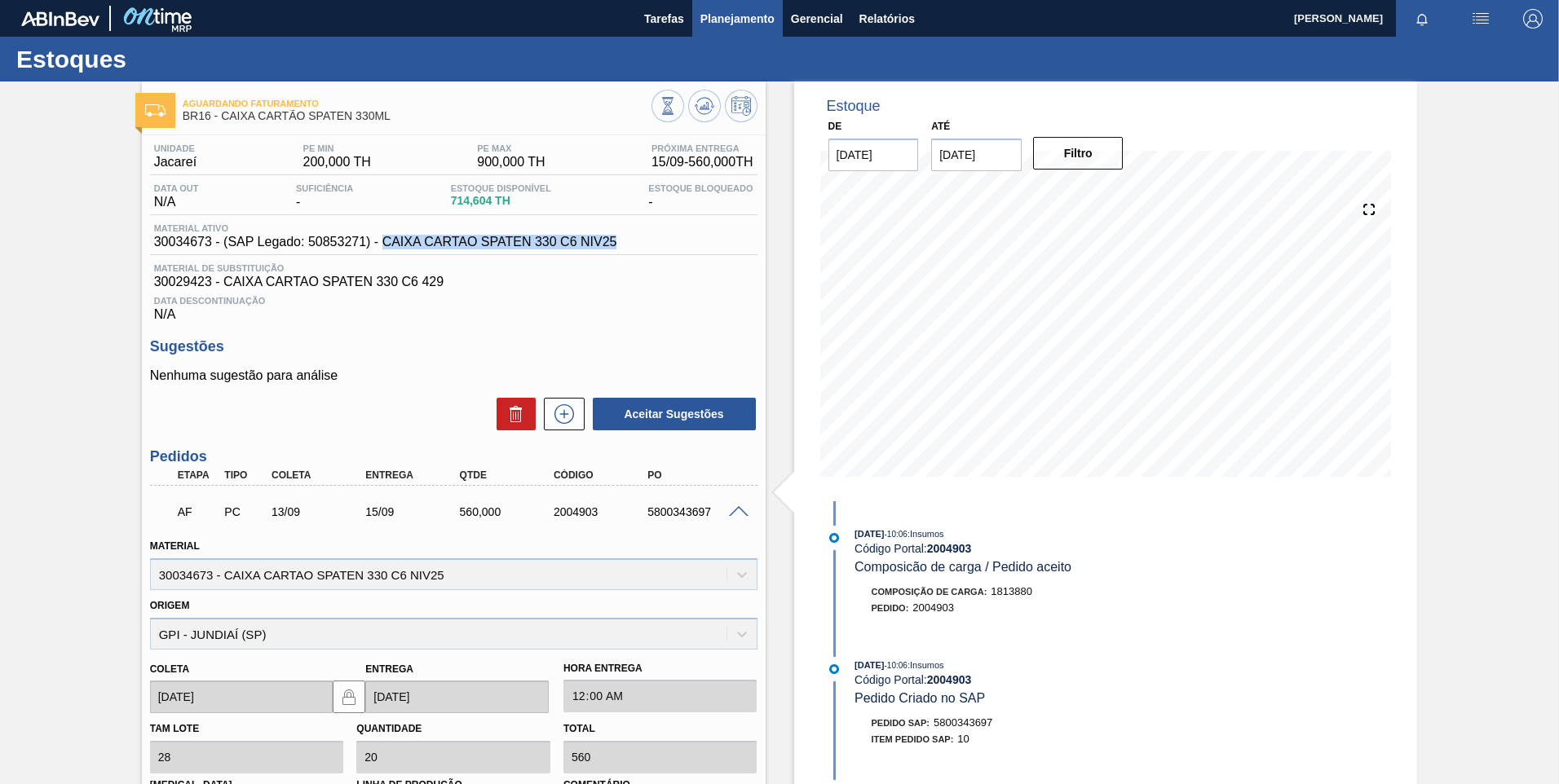
click at [728, 30] on button "Planejamento" at bounding box center [737, 18] width 91 height 37
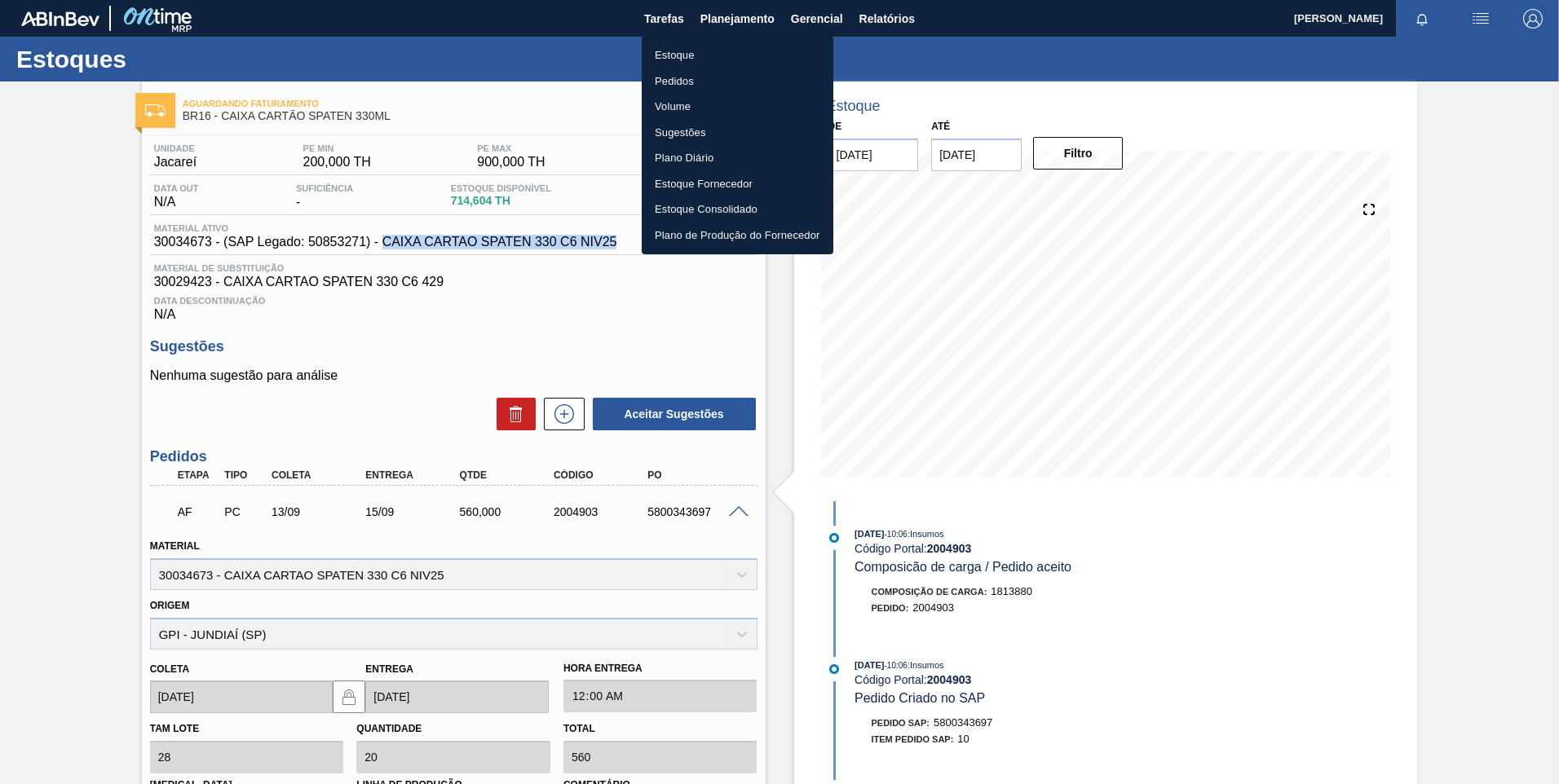
click at [664, 59] on li "Estoque" at bounding box center [737, 56] width 191 height 26
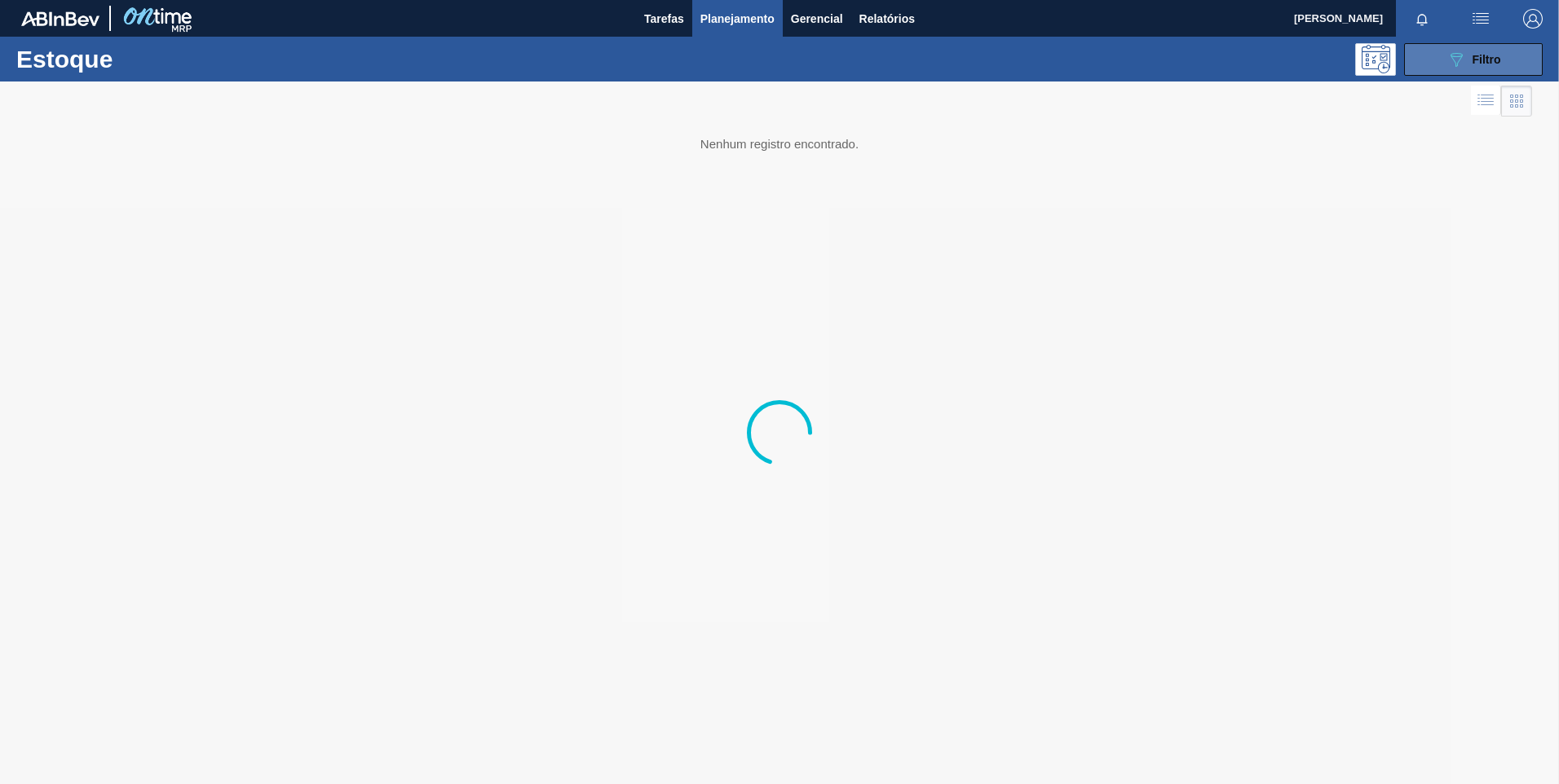
click at [1470, 58] on div "089F7B8B-B2A5-4AFE-B5C0-19BA573D28AC Filtro" at bounding box center [1473, 60] width 55 height 20
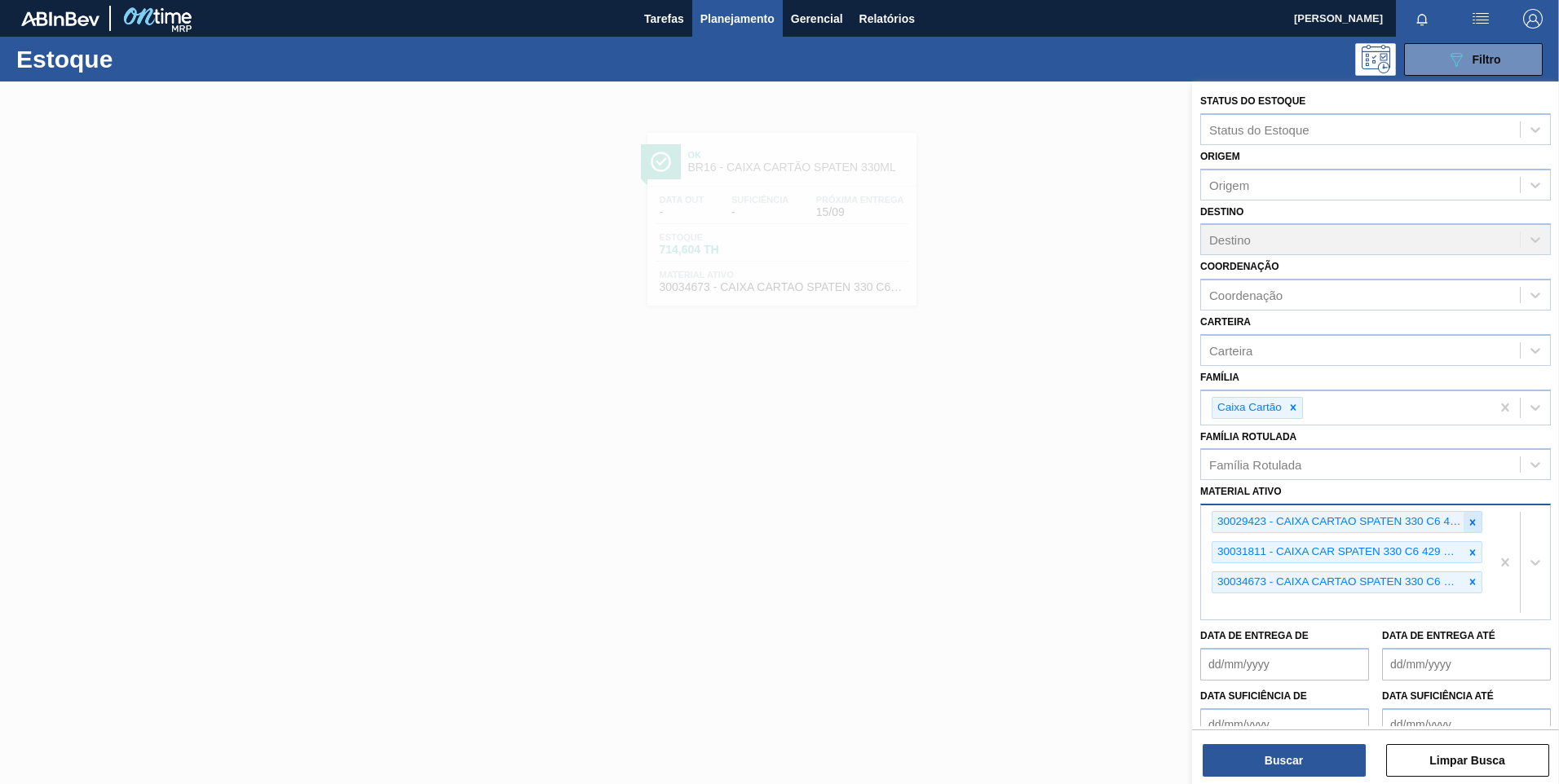
click at [1472, 532] on div at bounding box center [1472, 521] width 18 height 20
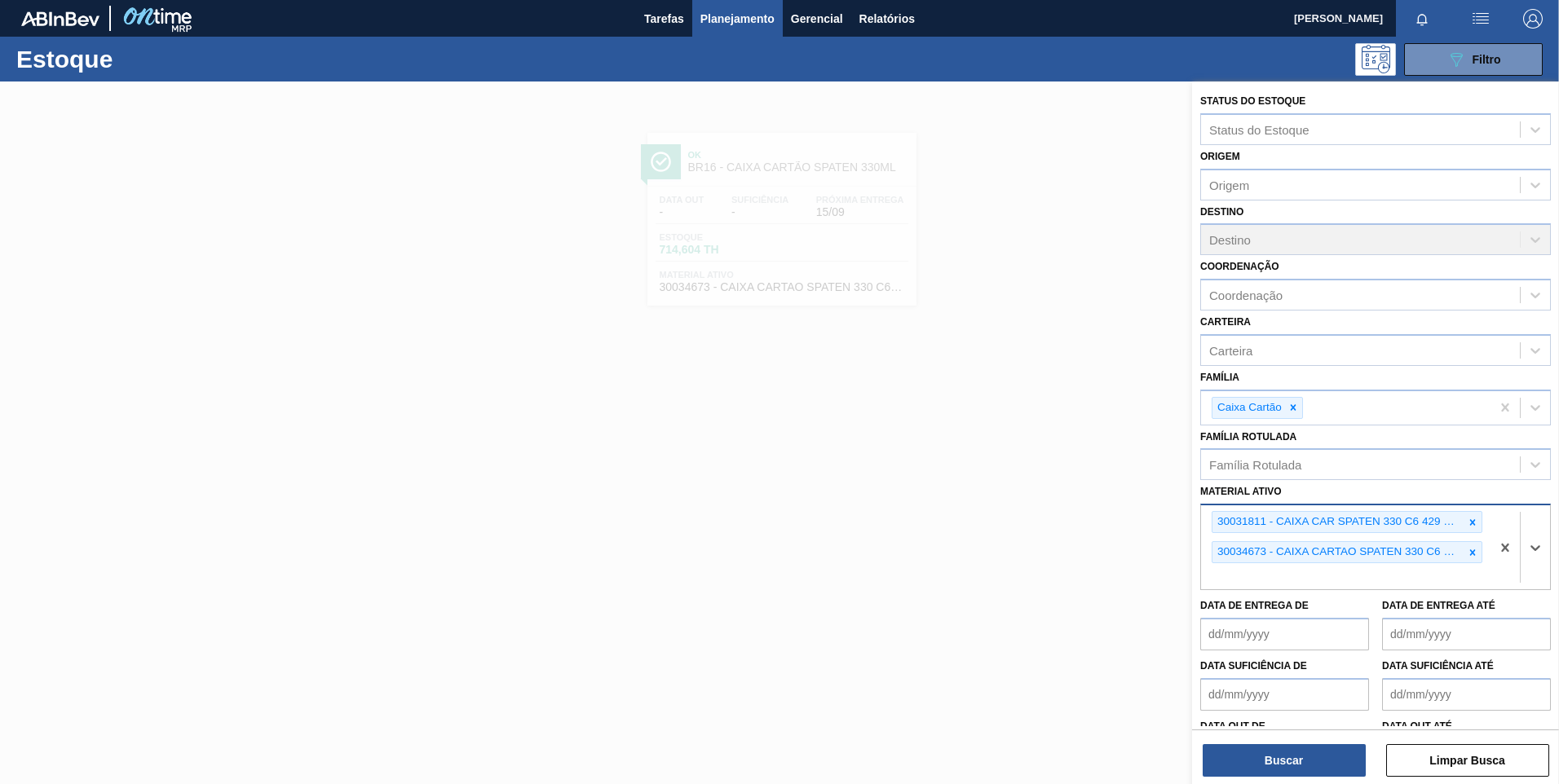
click at [1471, 531] on div at bounding box center [1472, 521] width 18 height 20
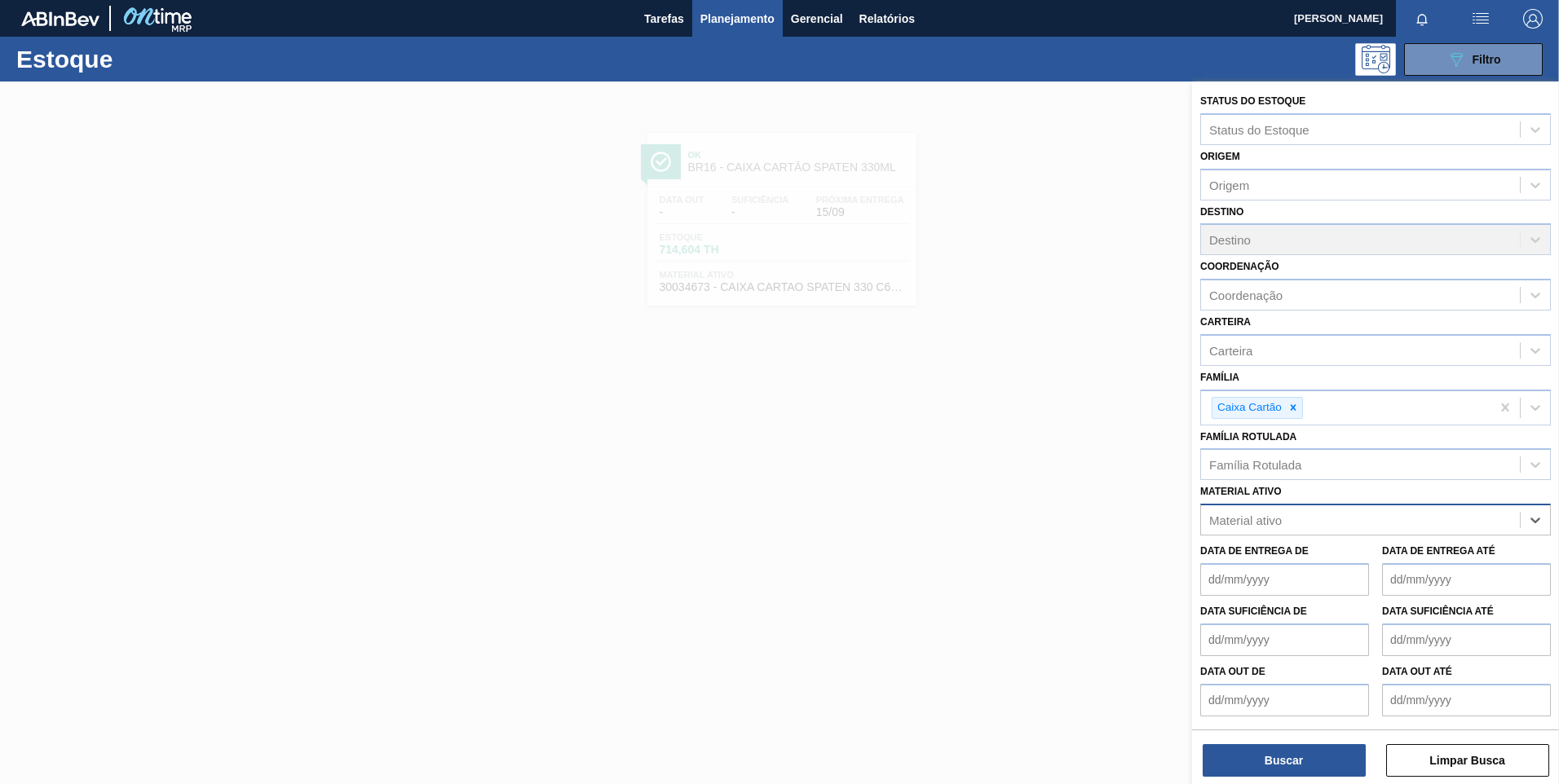
click at [1471, 528] on div "Material ativo" at bounding box center [1360, 520] width 319 height 24
click at [1279, 521] on div "Material ativo" at bounding box center [1244, 516] width 73 height 14
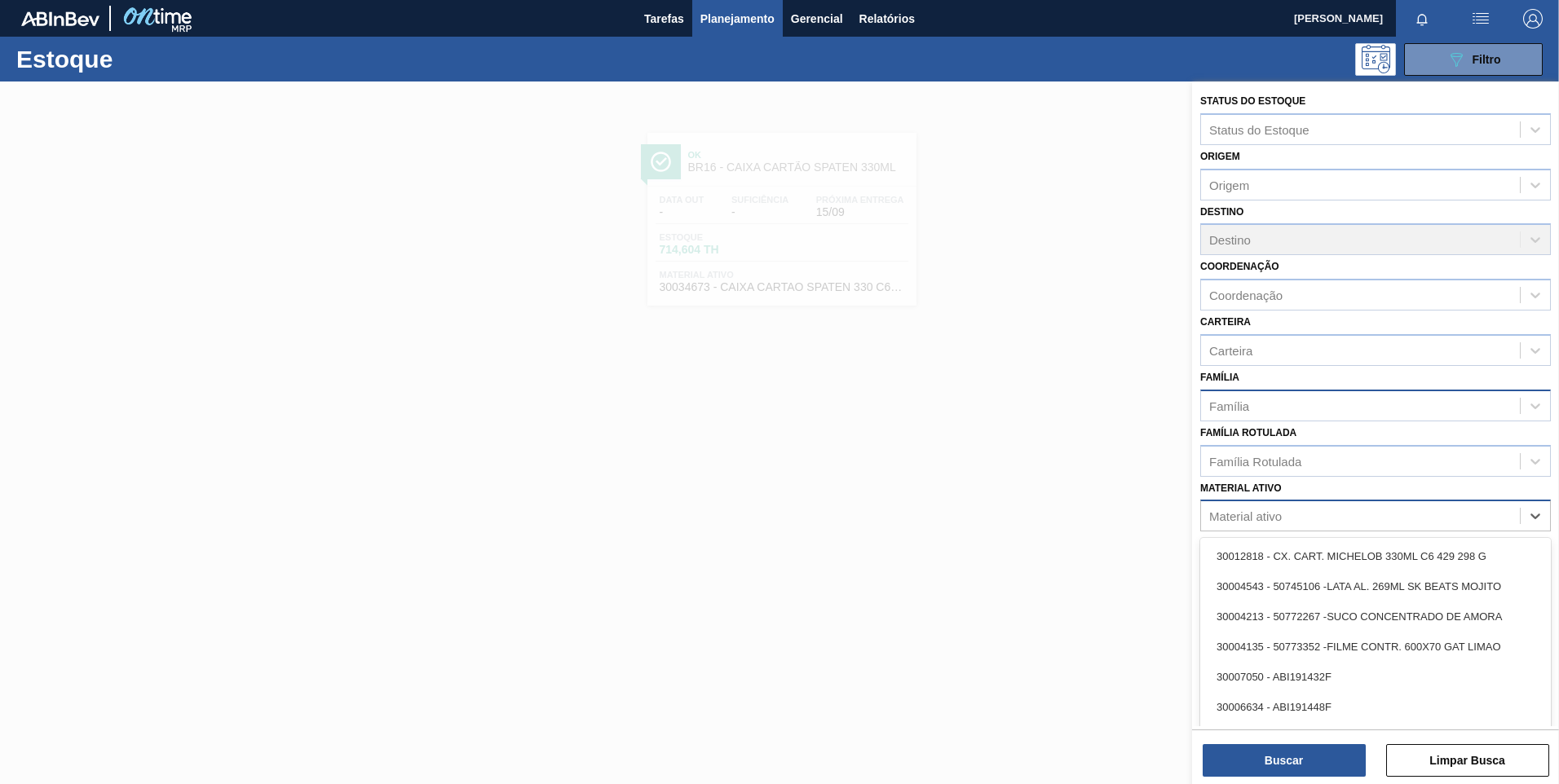
paste ativo "30033729"
type ativo "30033729"
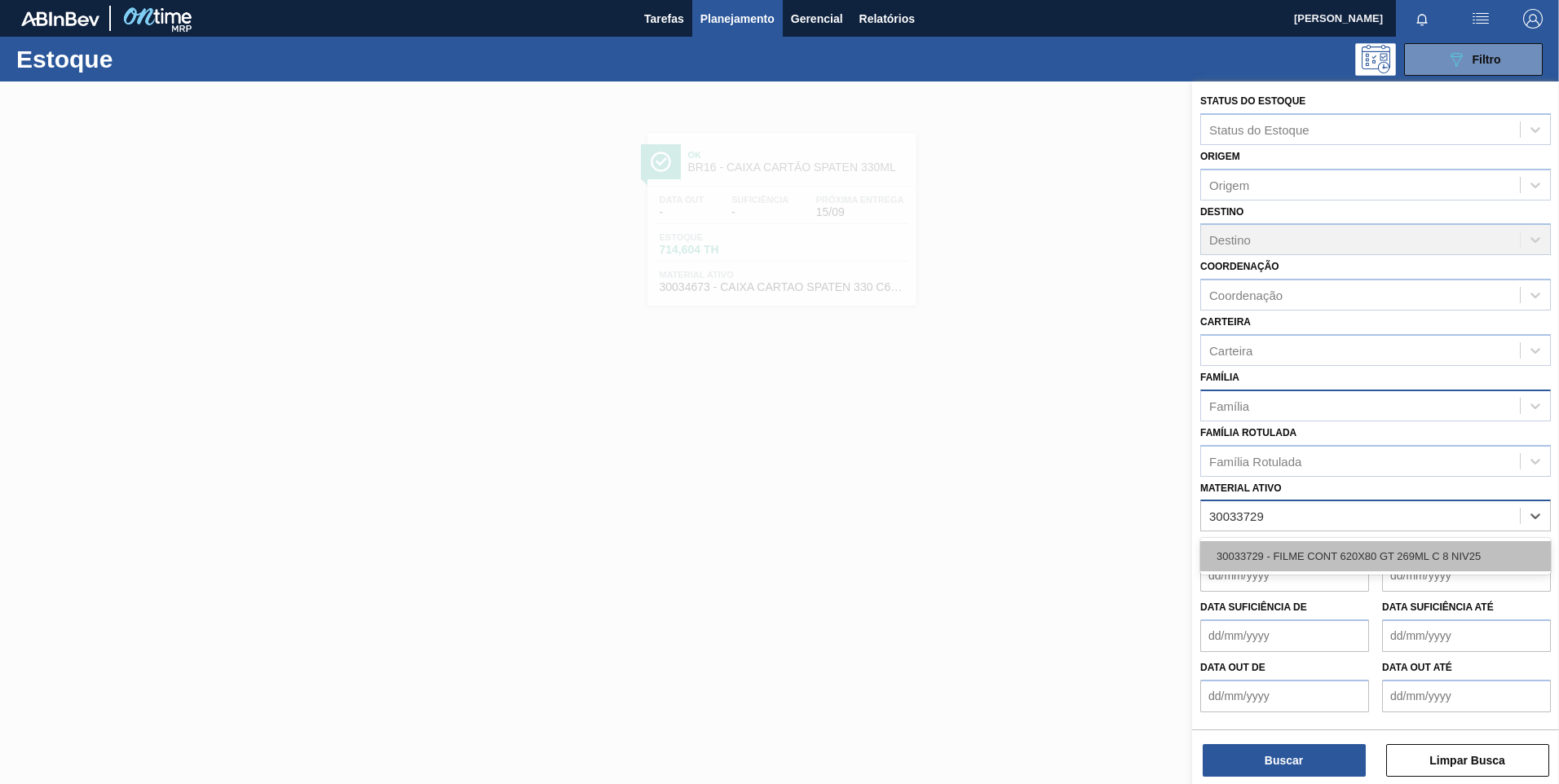
click at [1269, 545] on div "30033729 - FILME CONT 620X80 GT 269ML C 8 NIV25" at bounding box center [1375, 556] width 350 height 30
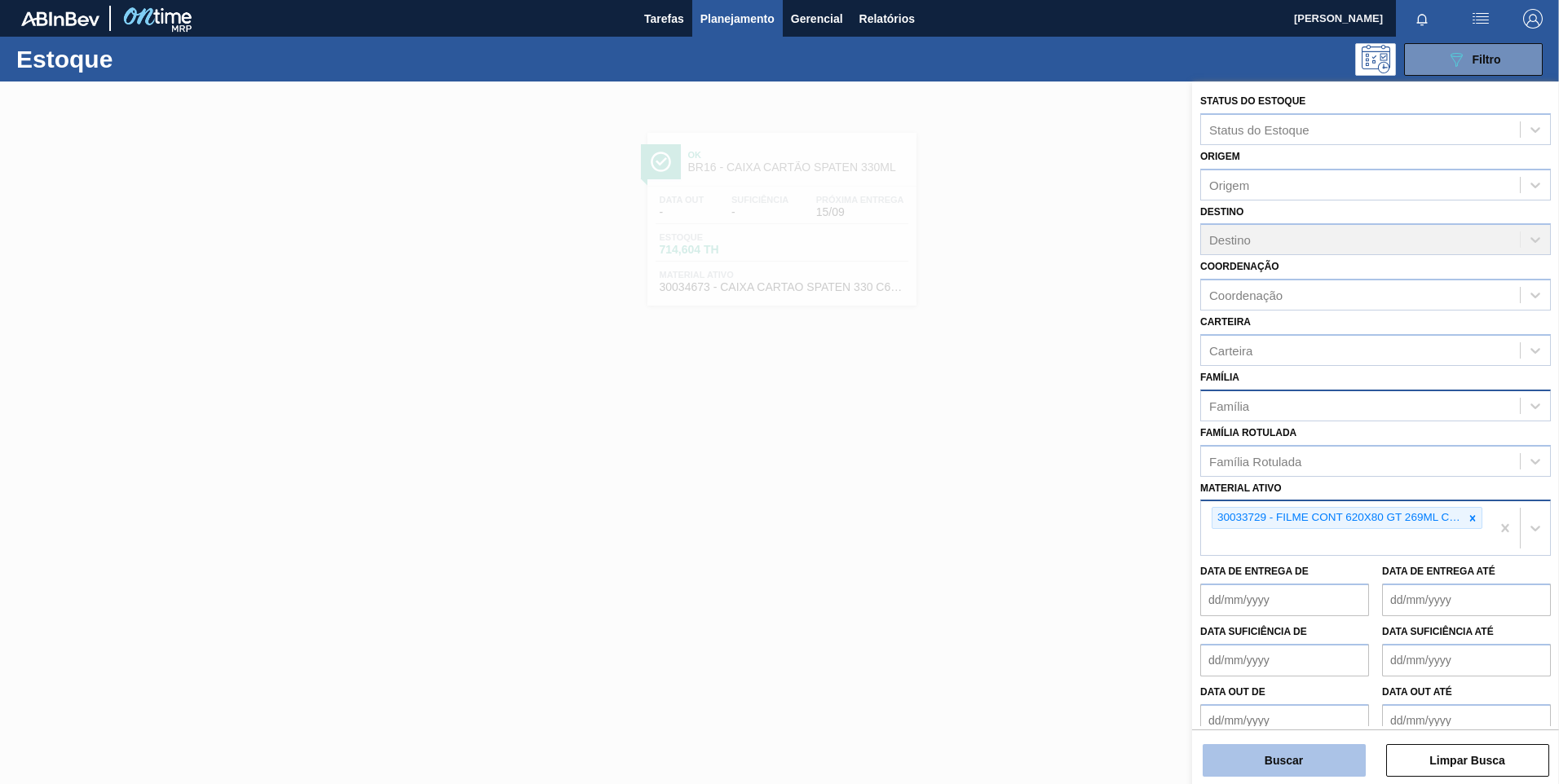
click at [1283, 758] on button "Buscar" at bounding box center [1284, 760] width 163 height 33
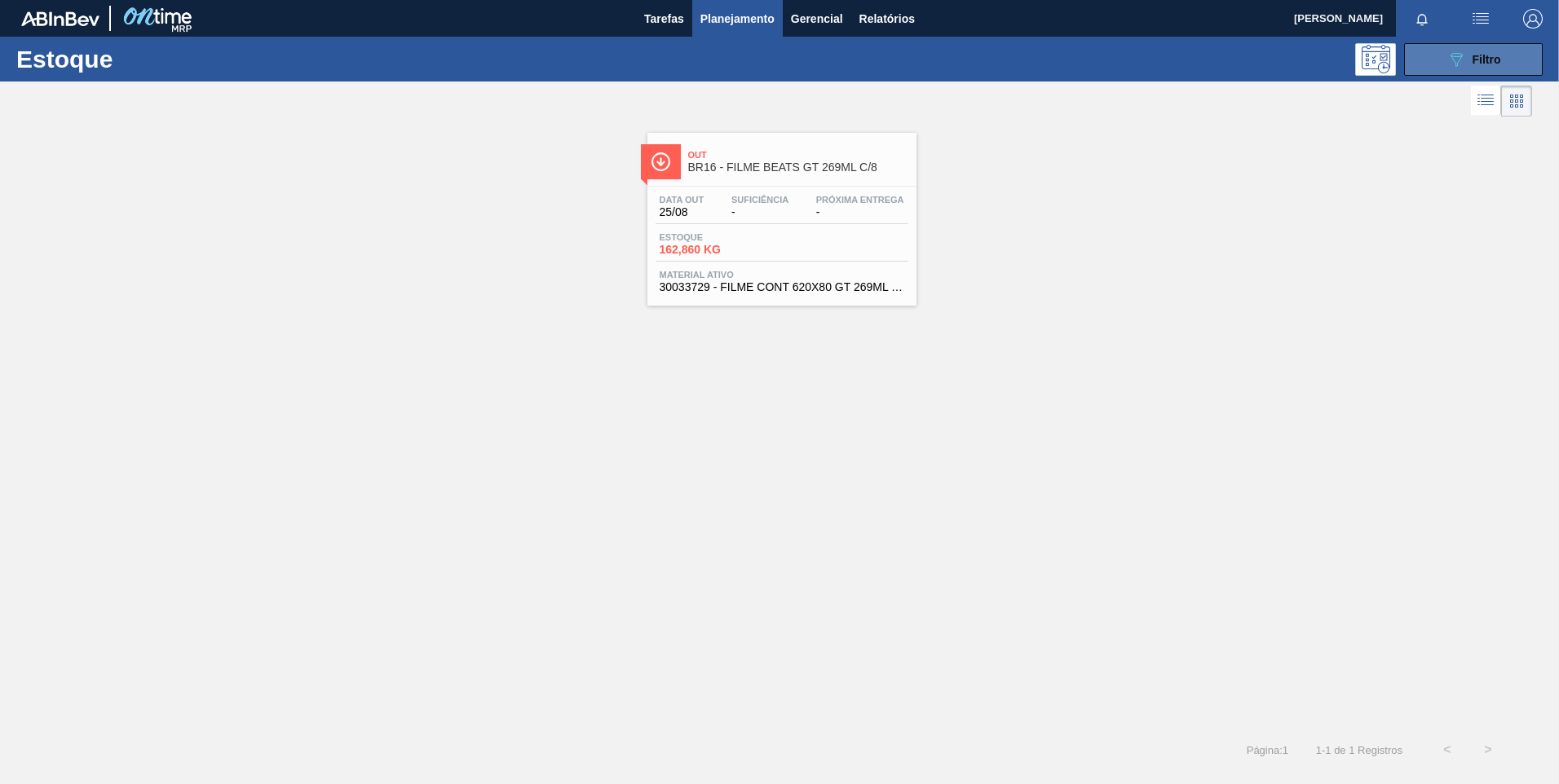
click at [1464, 67] on icon "089F7B8B-B2A5-4AFE-B5C0-19BA573D28AC" at bounding box center [1456, 60] width 20 height 20
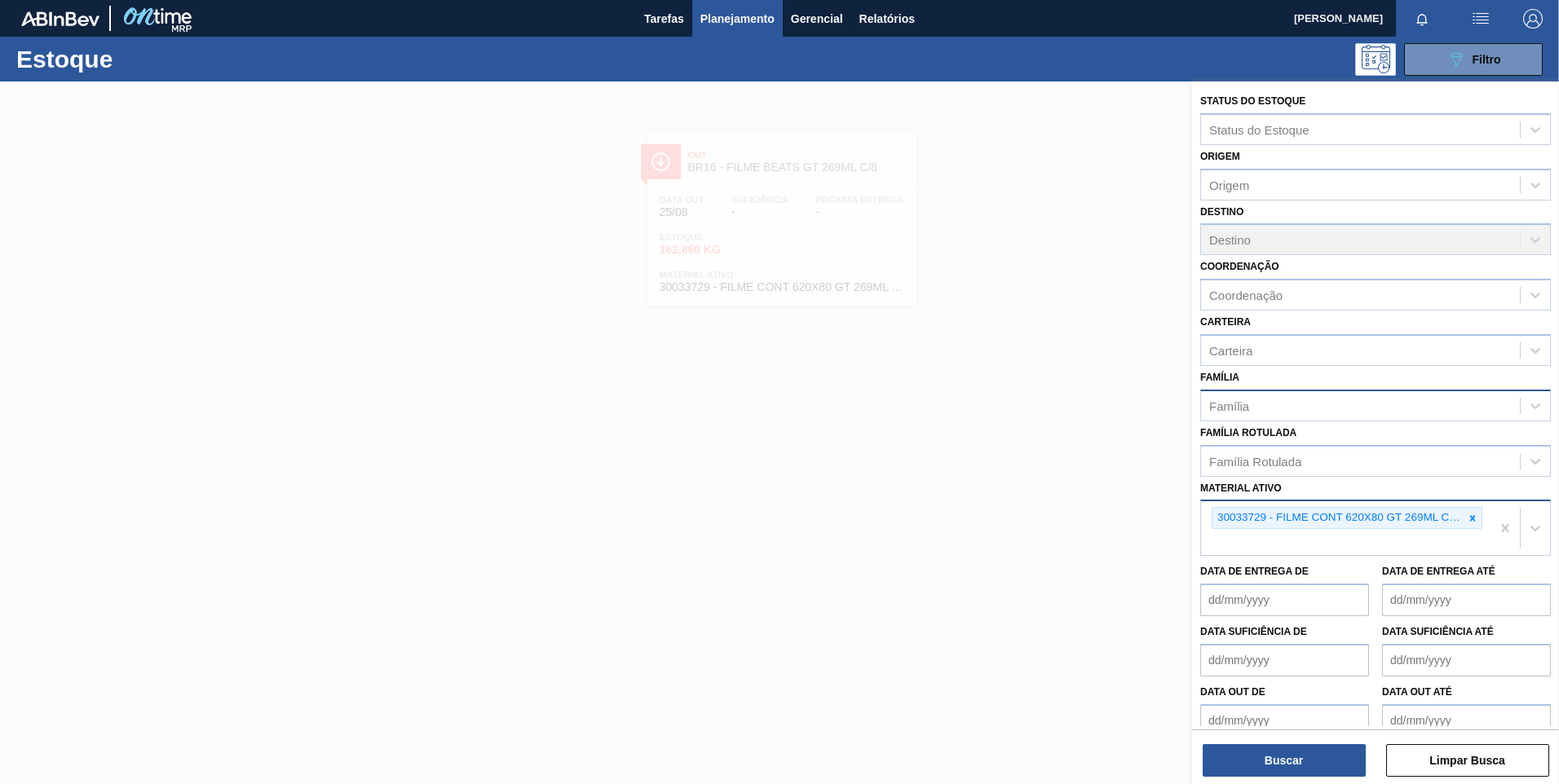
click at [1468, 512] on icon at bounding box center [1471, 517] width 11 height 11
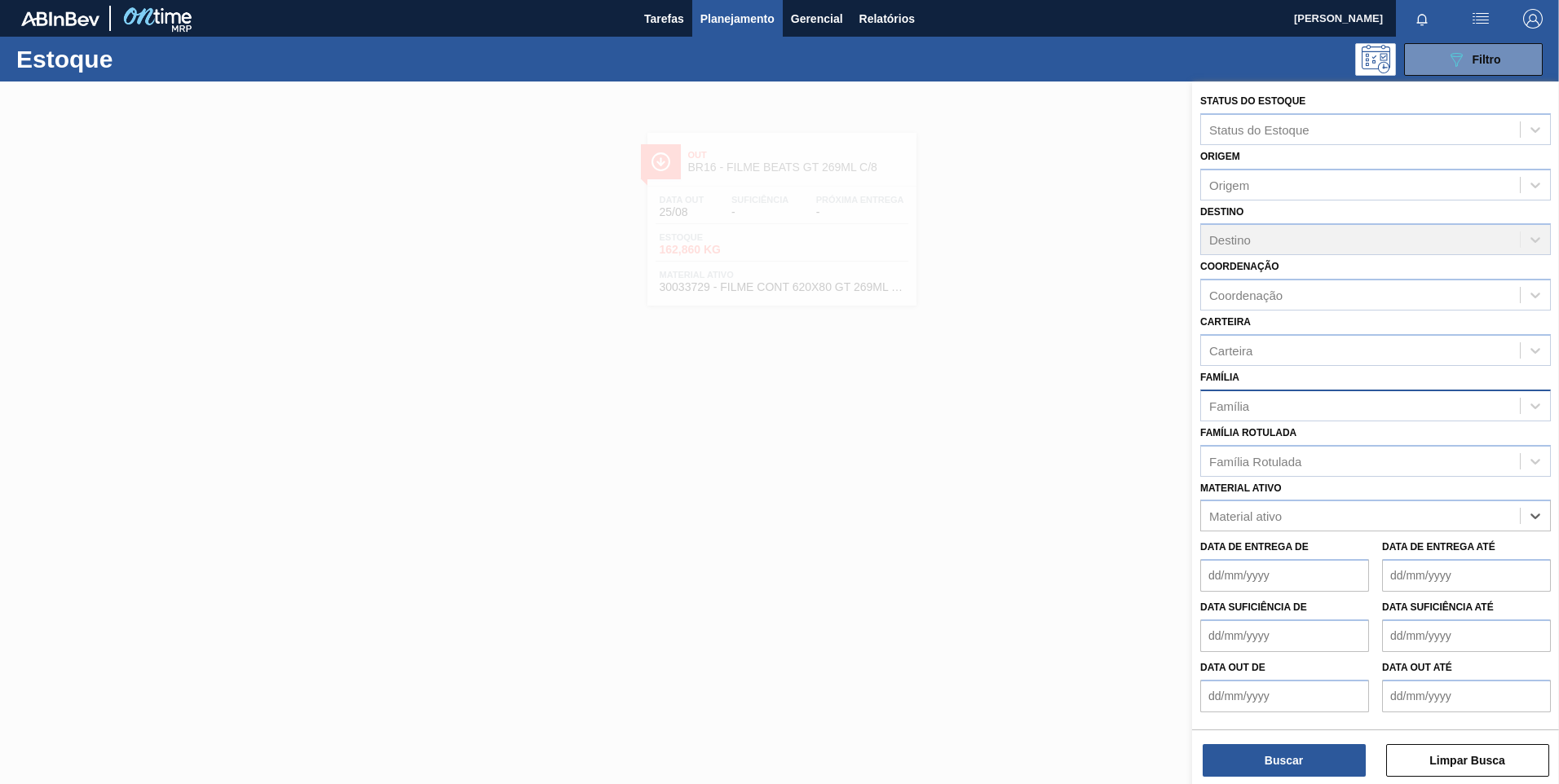
paste ativo "30008416"
type ativo "30008416"
click at [1380, 542] on div "30008416 - CLORETO DE CALCIO SOLUCAO 40%" at bounding box center [1375, 556] width 350 height 30
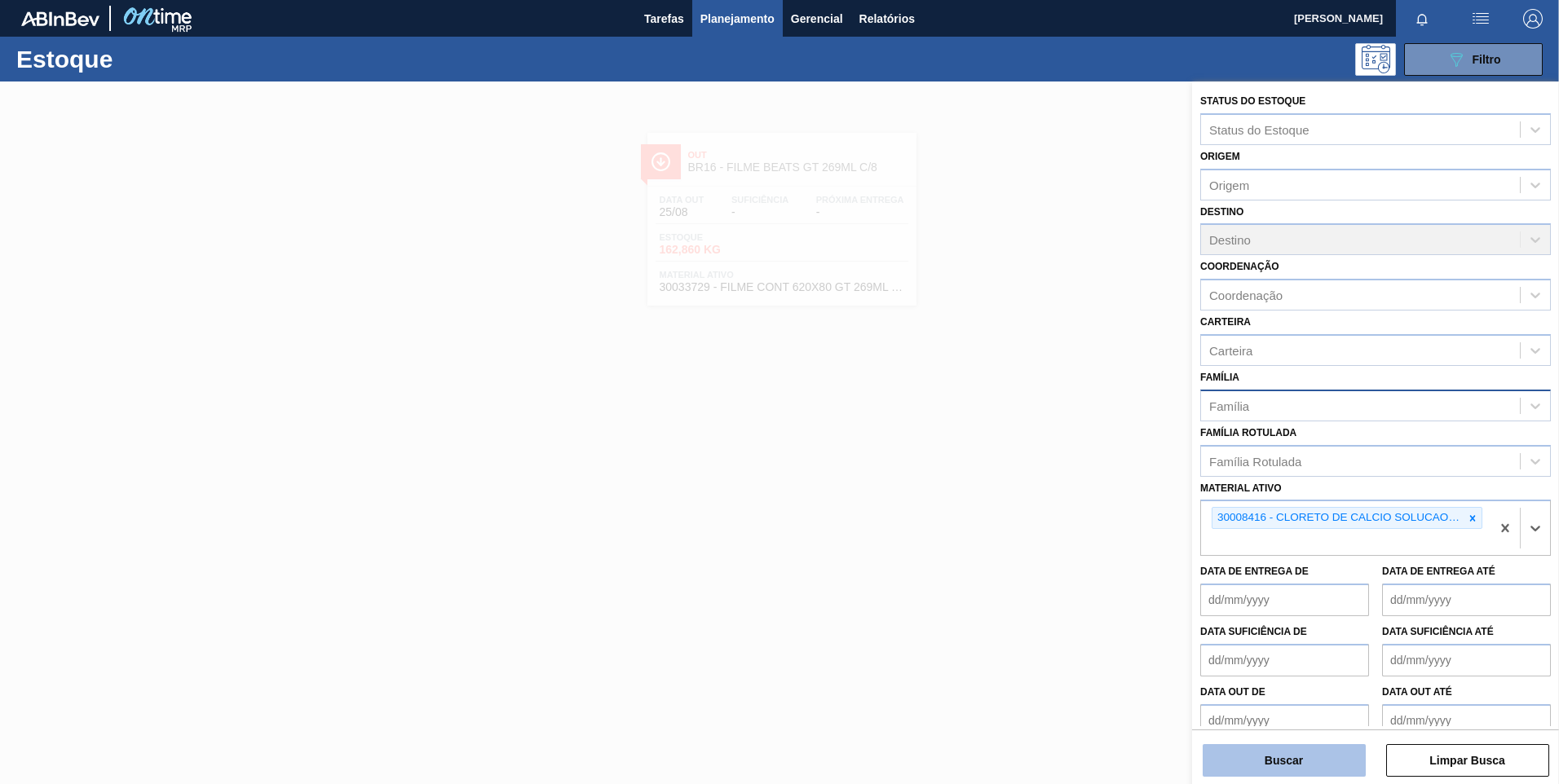
click at [1314, 758] on button "Buscar" at bounding box center [1284, 760] width 163 height 33
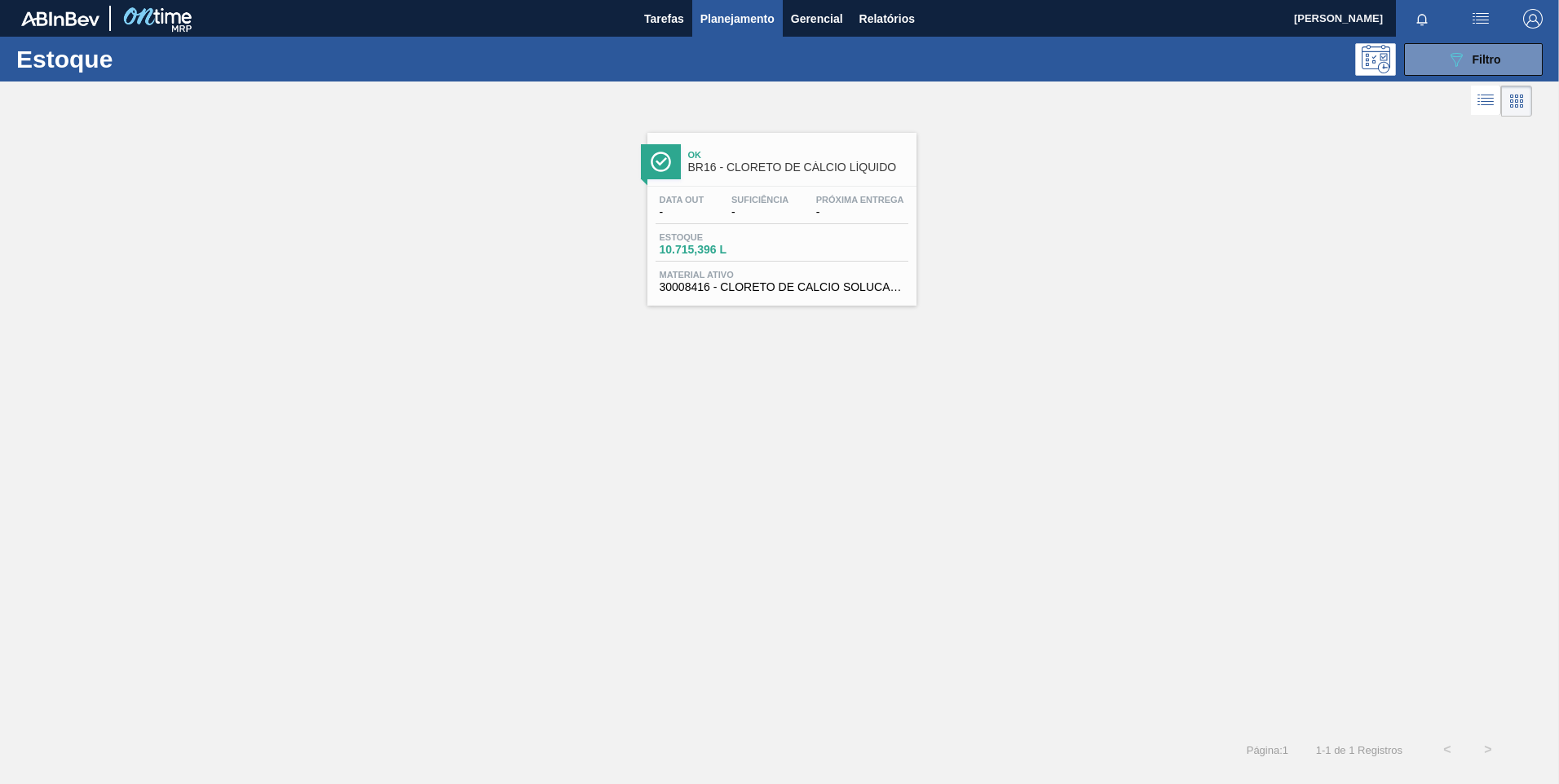
click at [822, 250] on div "Estoque 10.715,396 L" at bounding box center [781, 246] width 253 height 29
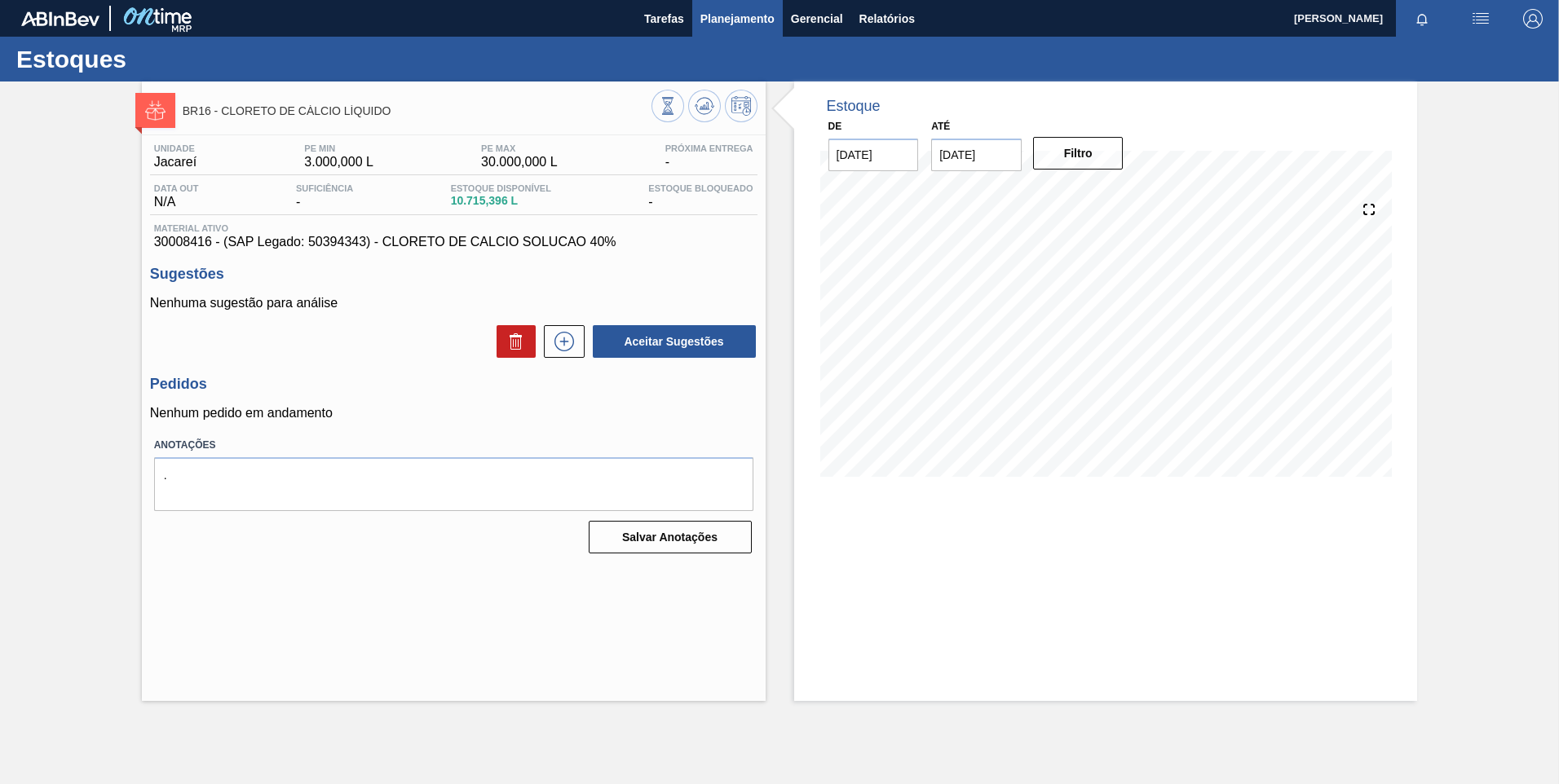
click at [751, 22] on span "Planejamento" at bounding box center [737, 19] width 75 height 20
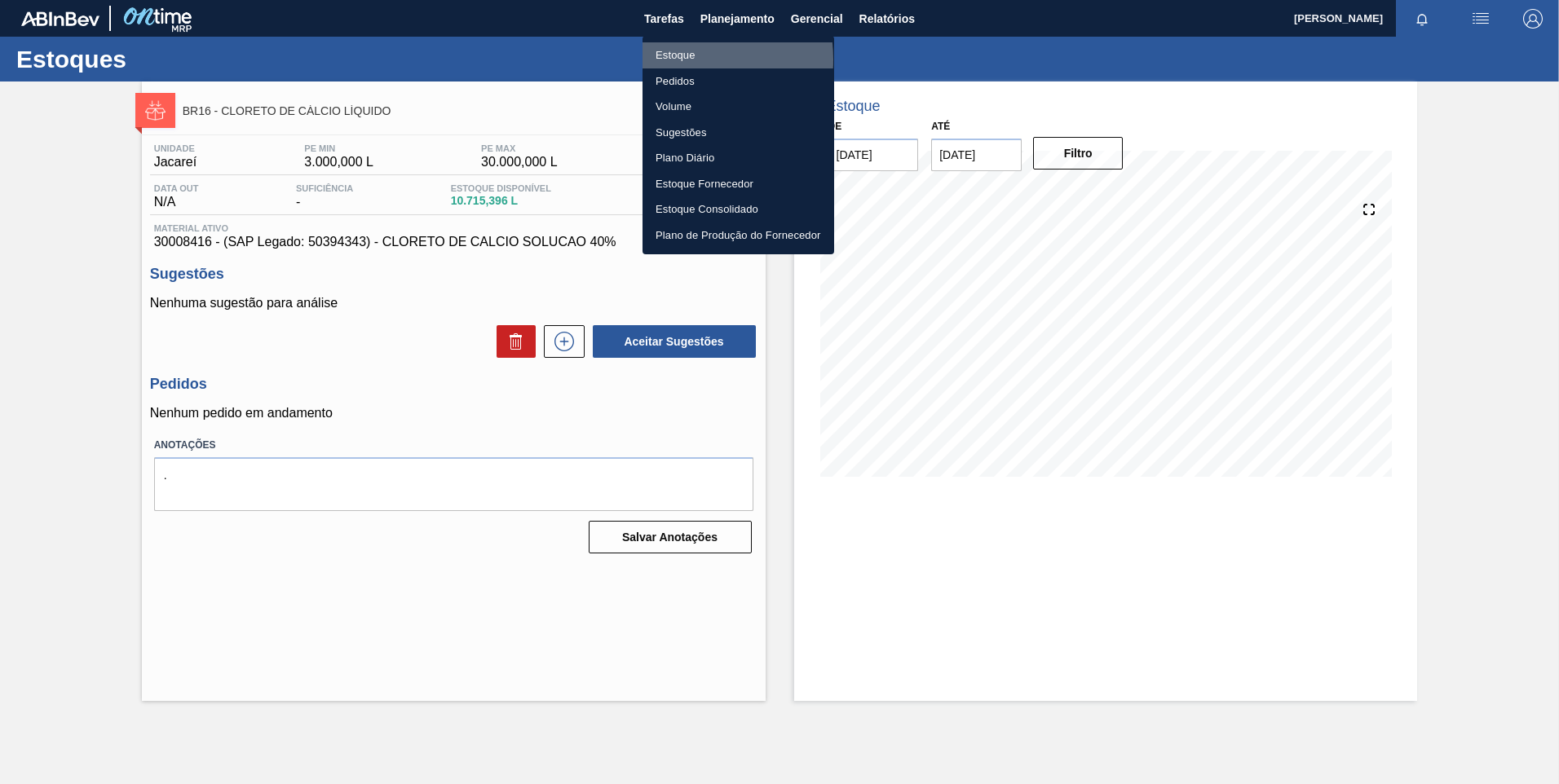
click at [677, 60] on li "Estoque" at bounding box center [738, 56] width 191 height 26
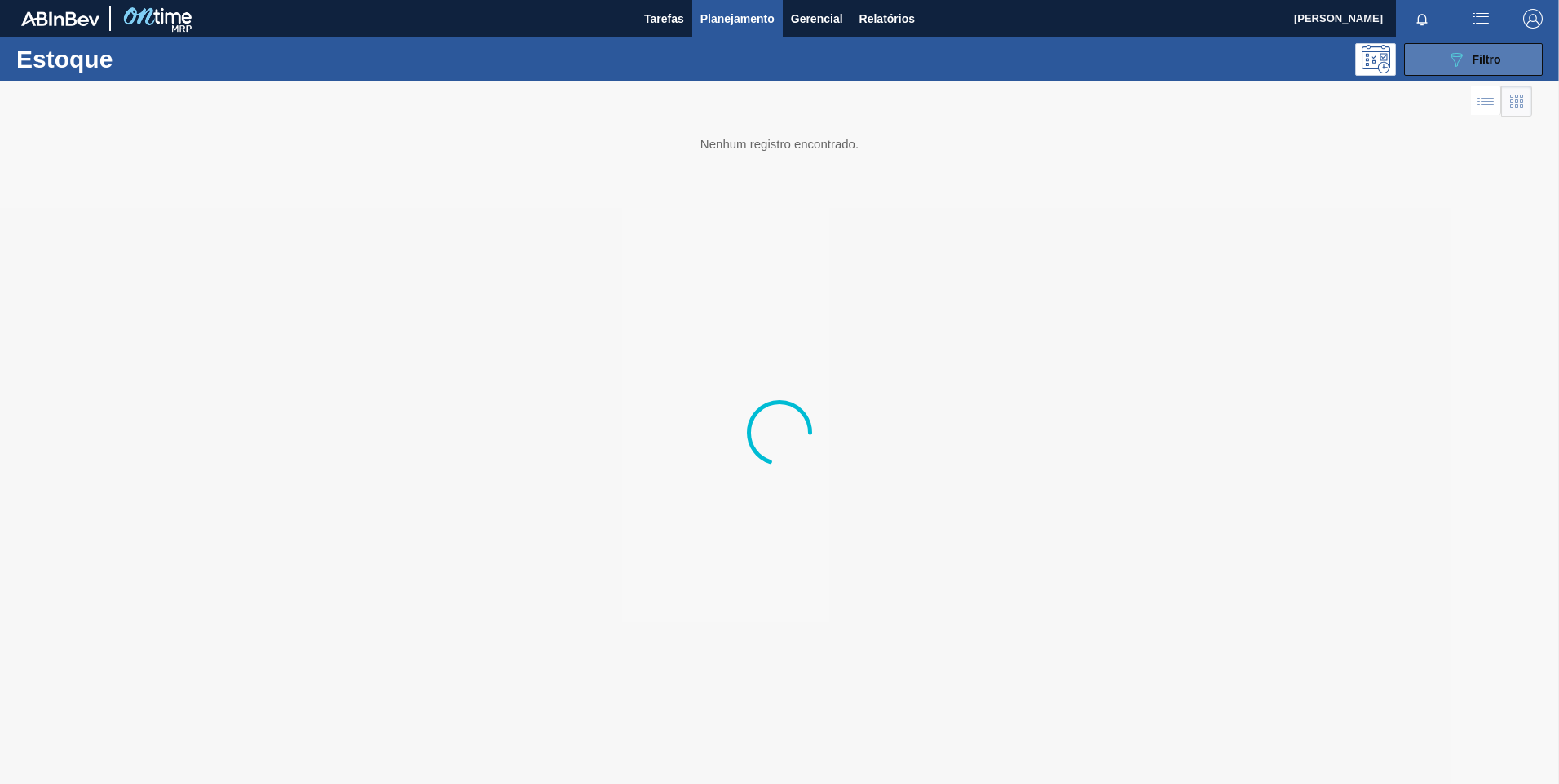
click at [1473, 55] on span "Filtro" at bounding box center [1486, 59] width 29 height 13
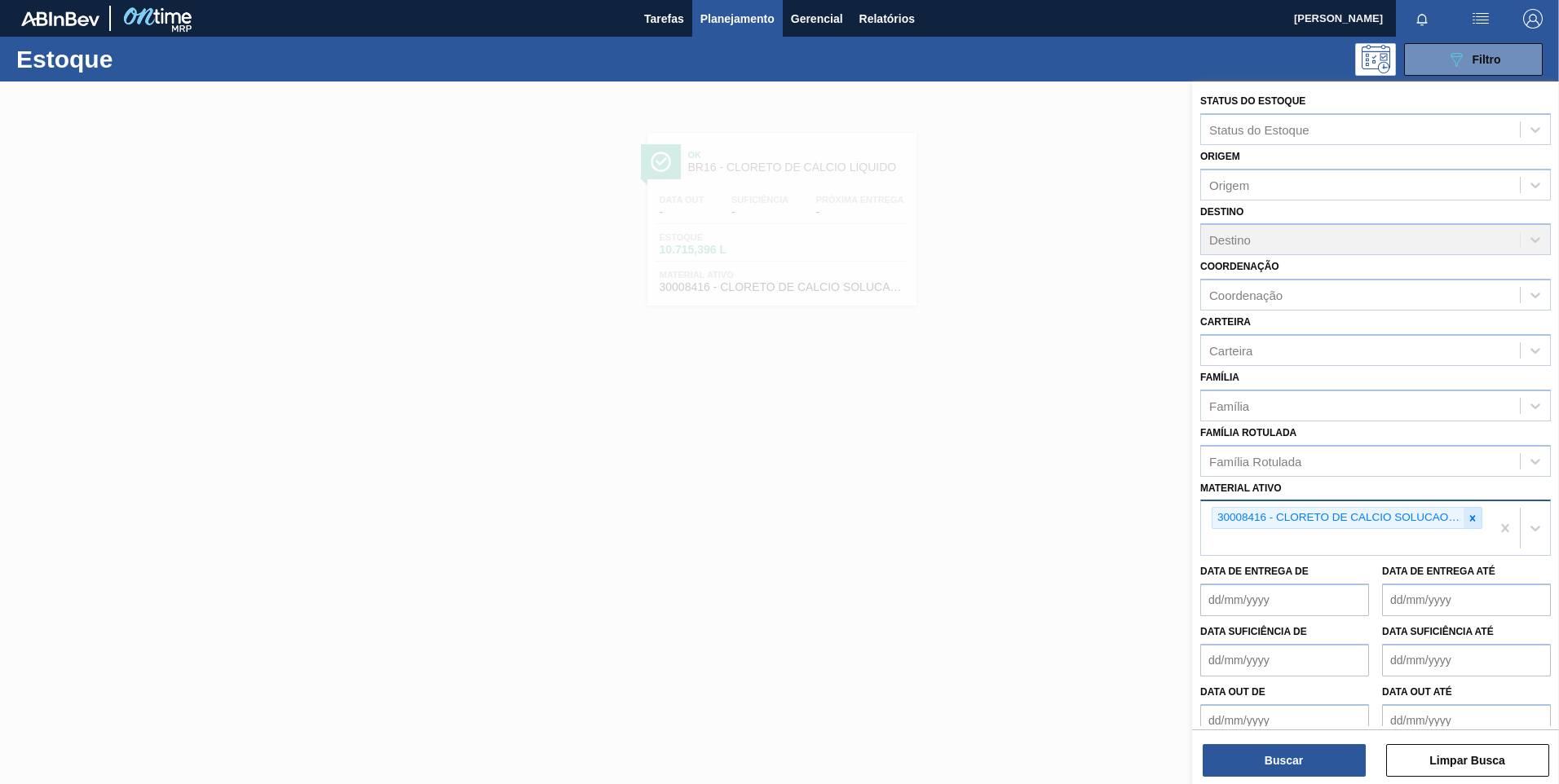
click at [1473, 521] on icon at bounding box center [1471, 517] width 11 height 11
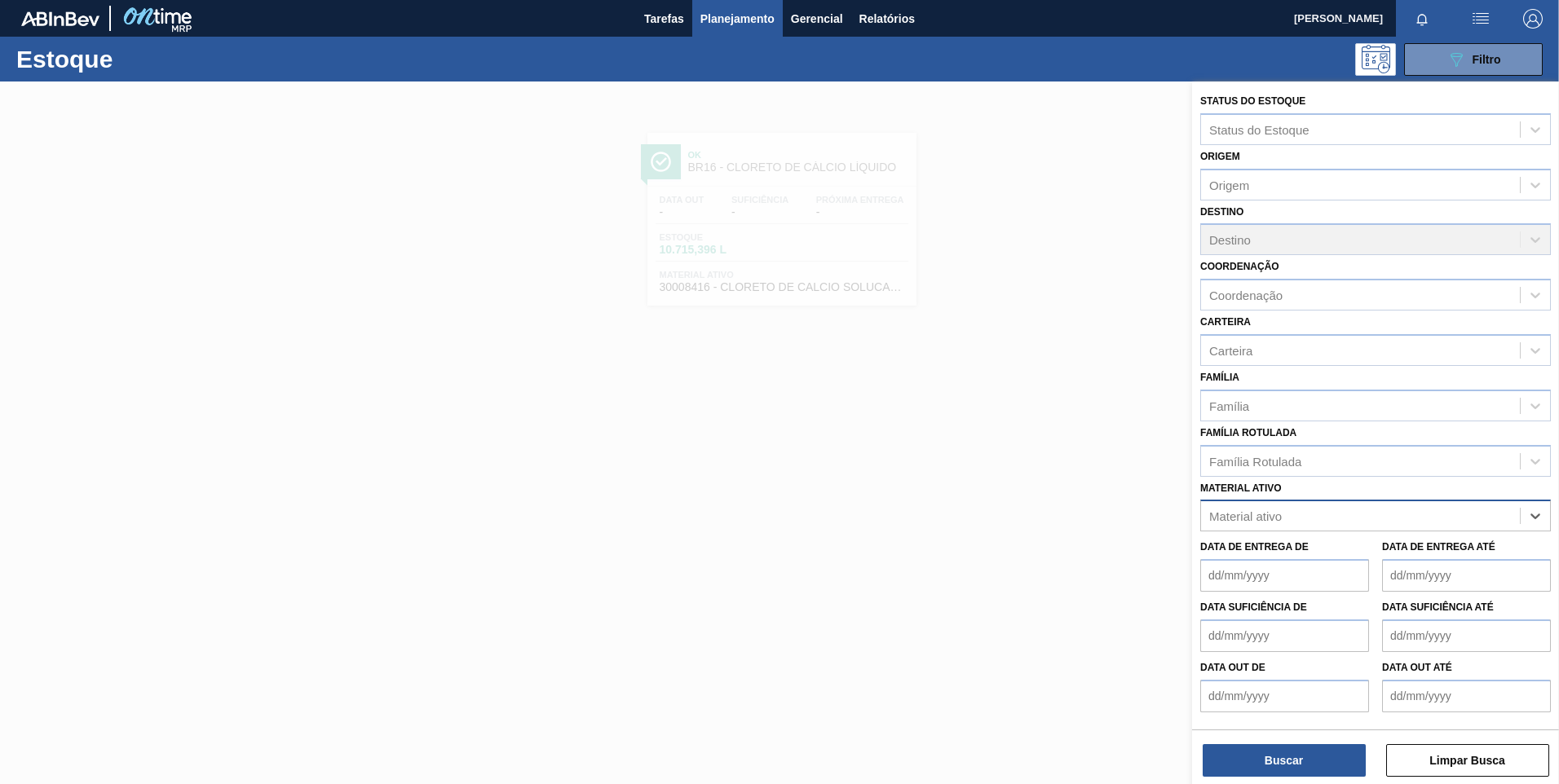
paste ativo "30007684"
type ativo "30007684"
click at [1345, 551] on div "30007684 - [PERSON_NAME]. Pellet REG Opal" at bounding box center [1375, 556] width 350 height 30
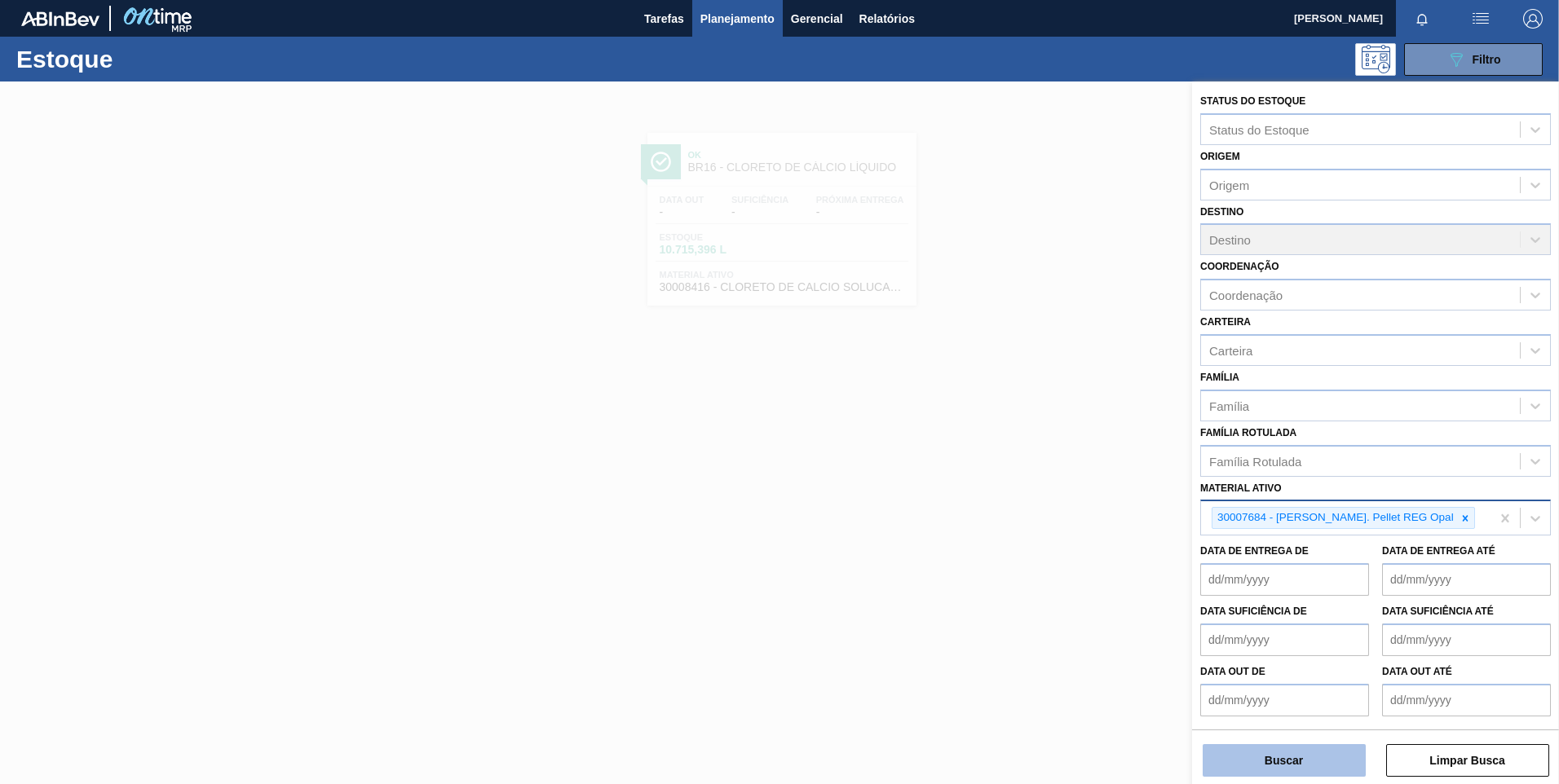
click at [1308, 761] on button "Buscar" at bounding box center [1284, 760] width 163 height 33
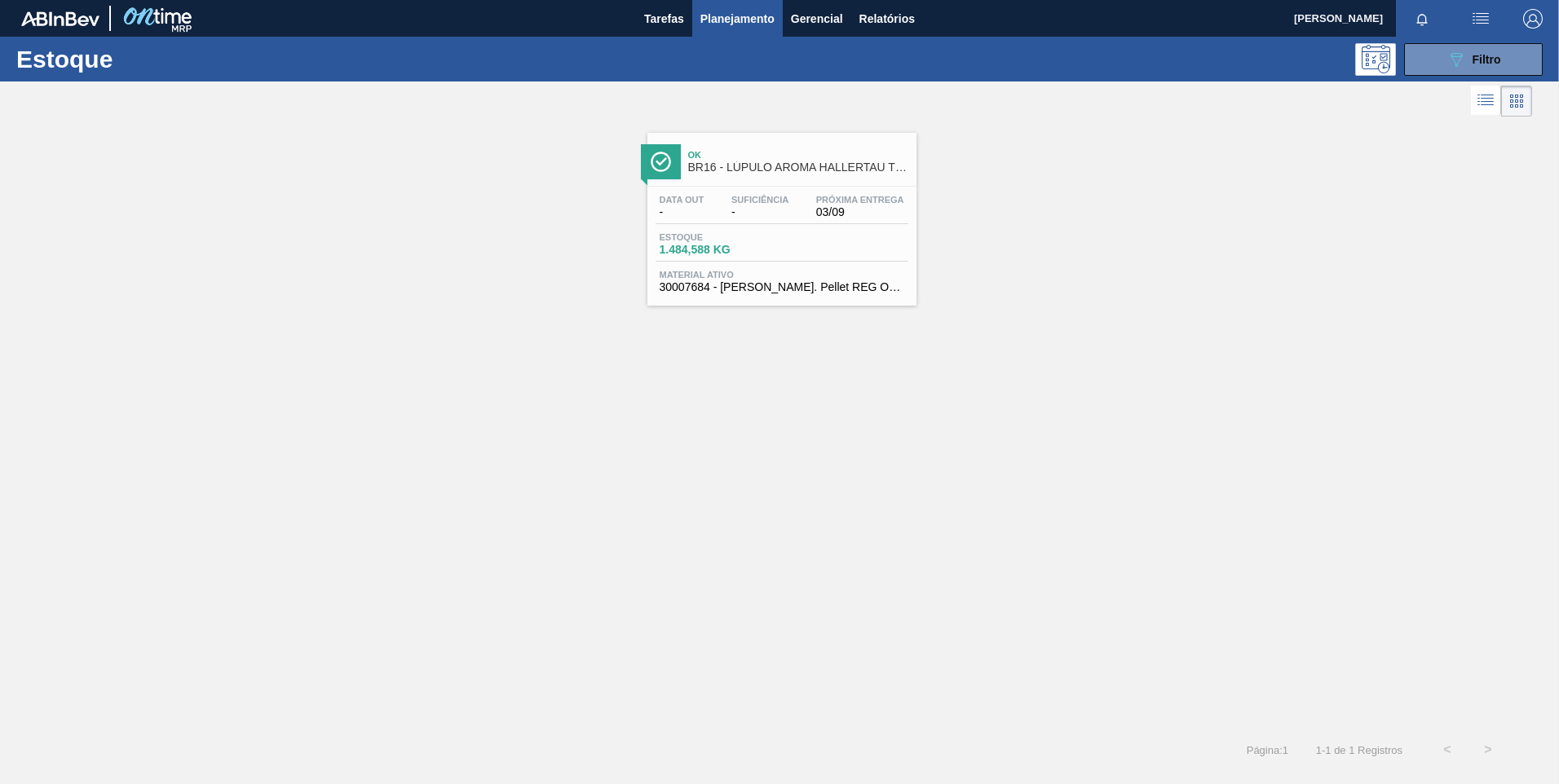
click at [765, 245] on span "1.484,588 KG" at bounding box center [716, 250] width 114 height 12
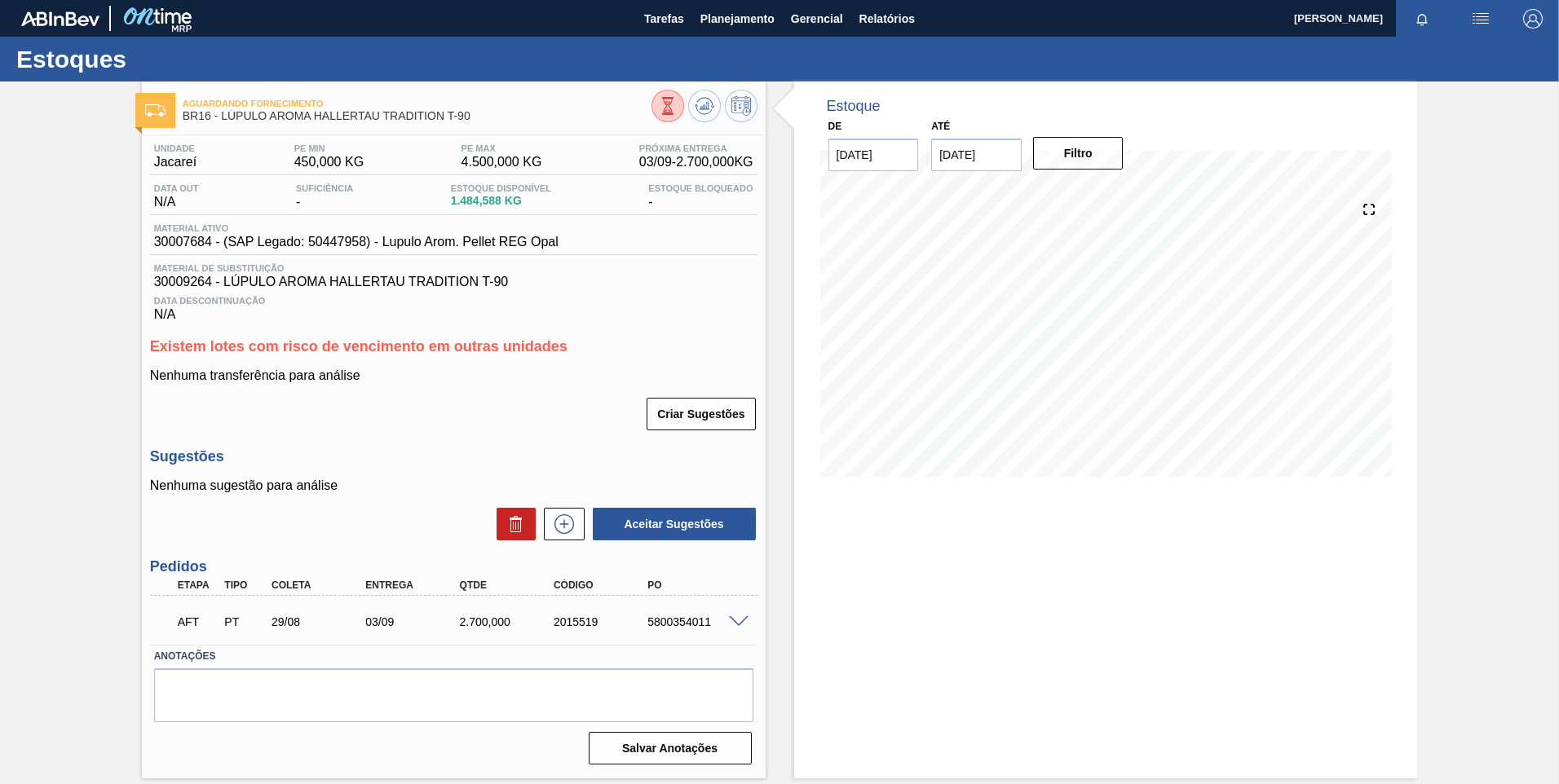
click at [656, 624] on div "5800354011" at bounding box center [696, 621] width 106 height 13
copy div "5800354011"
click at [735, 36] on button "Planejamento" at bounding box center [737, 18] width 91 height 37
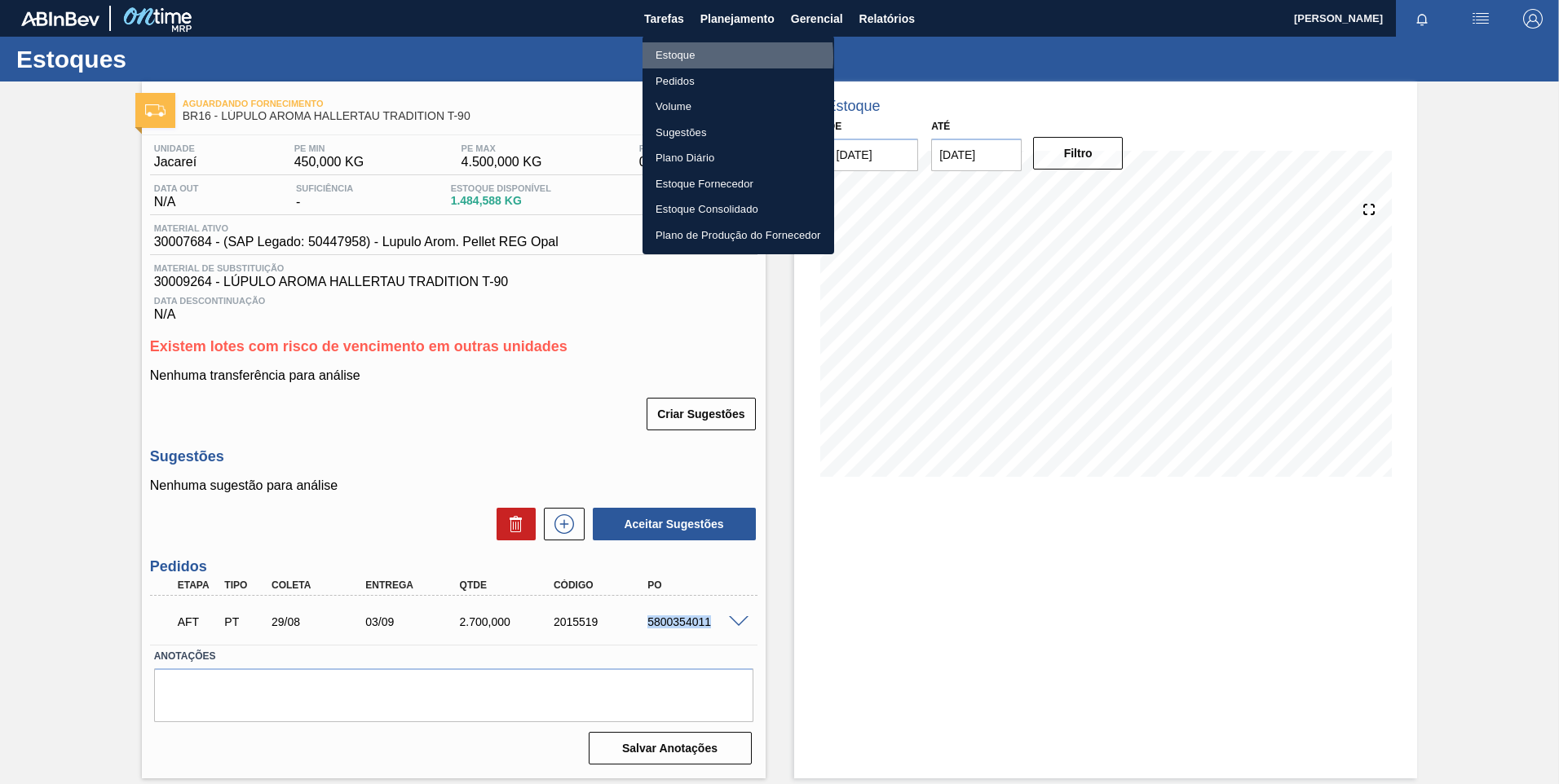
click at [690, 57] on li "Estoque" at bounding box center [738, 56] width 191 height 26
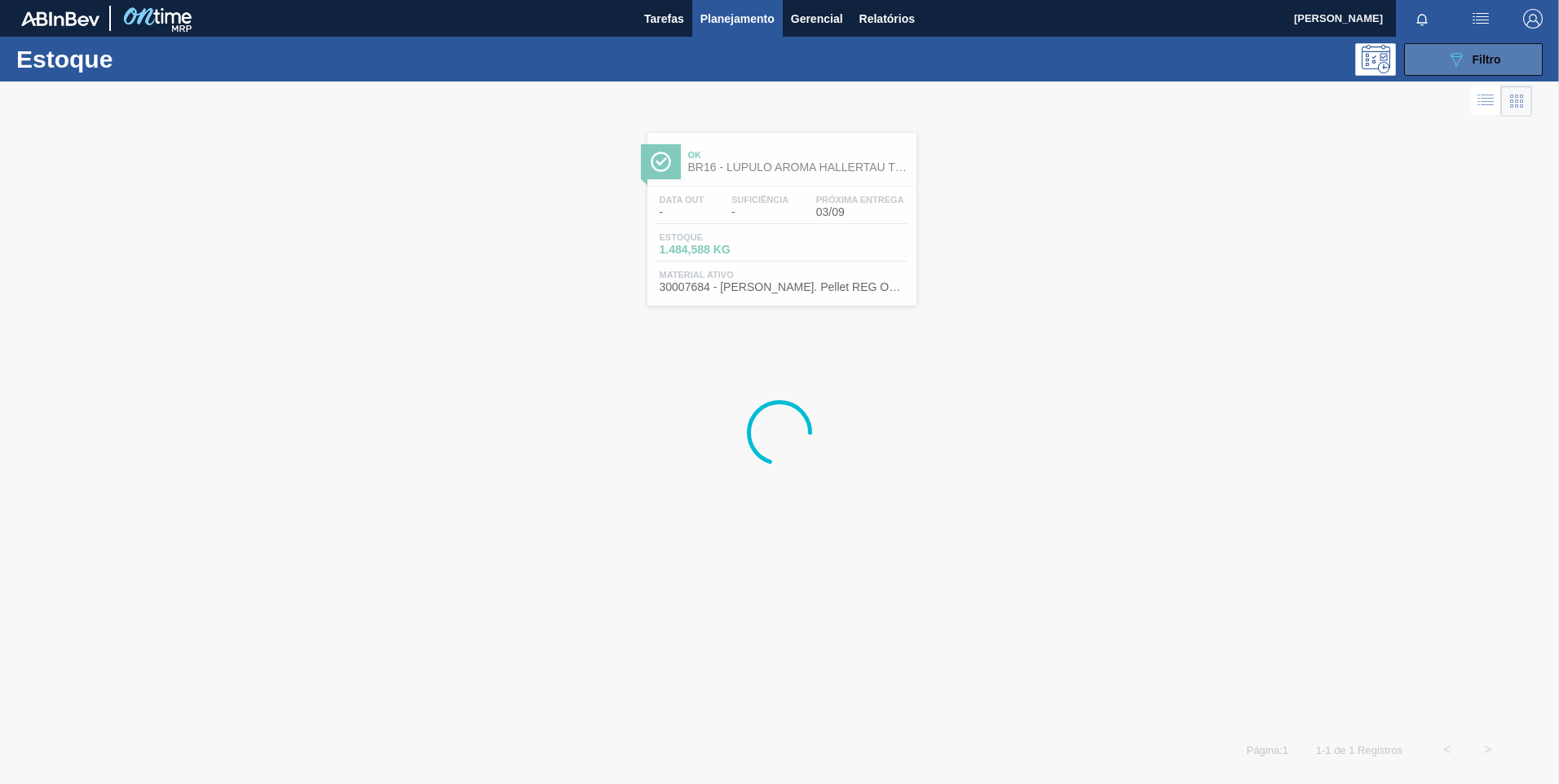
click at [1443, 67] on button "089F7B8B-B2A5-4AFE-B5C0-19BA573D28AC Filtro" at bounding box center [1472, 59] width 138 height 33
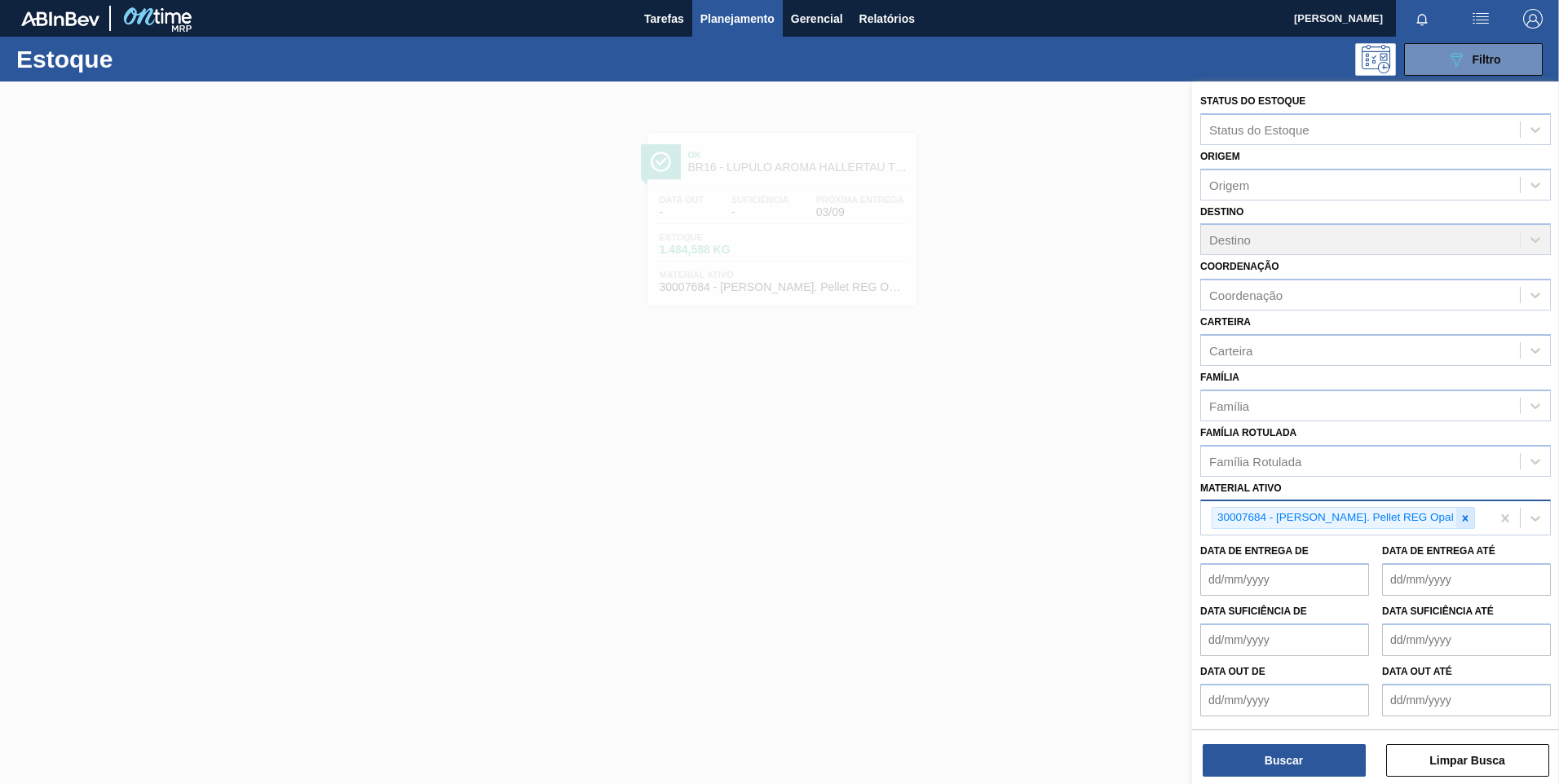
click at [1459, 517] on icon at bounding box center [1464, 517] width 11 height 11
paste ativo "30012598"
type ativo "30012598"
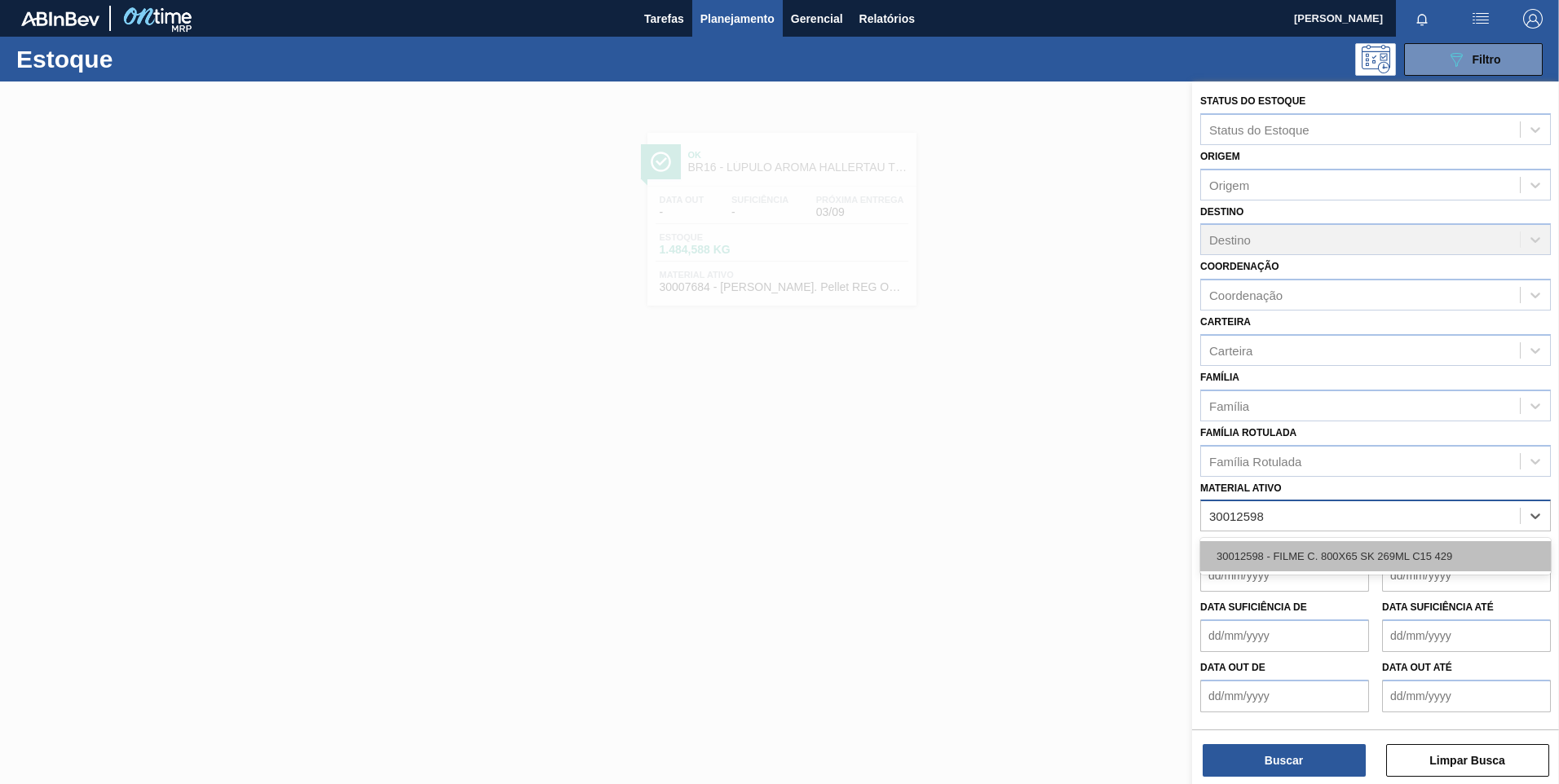
click at [1317, 553] on div "30012598 - FILME C. 800X65 SK 269ML C15 429" at bounding box center [1375, 556] width 350 height 30
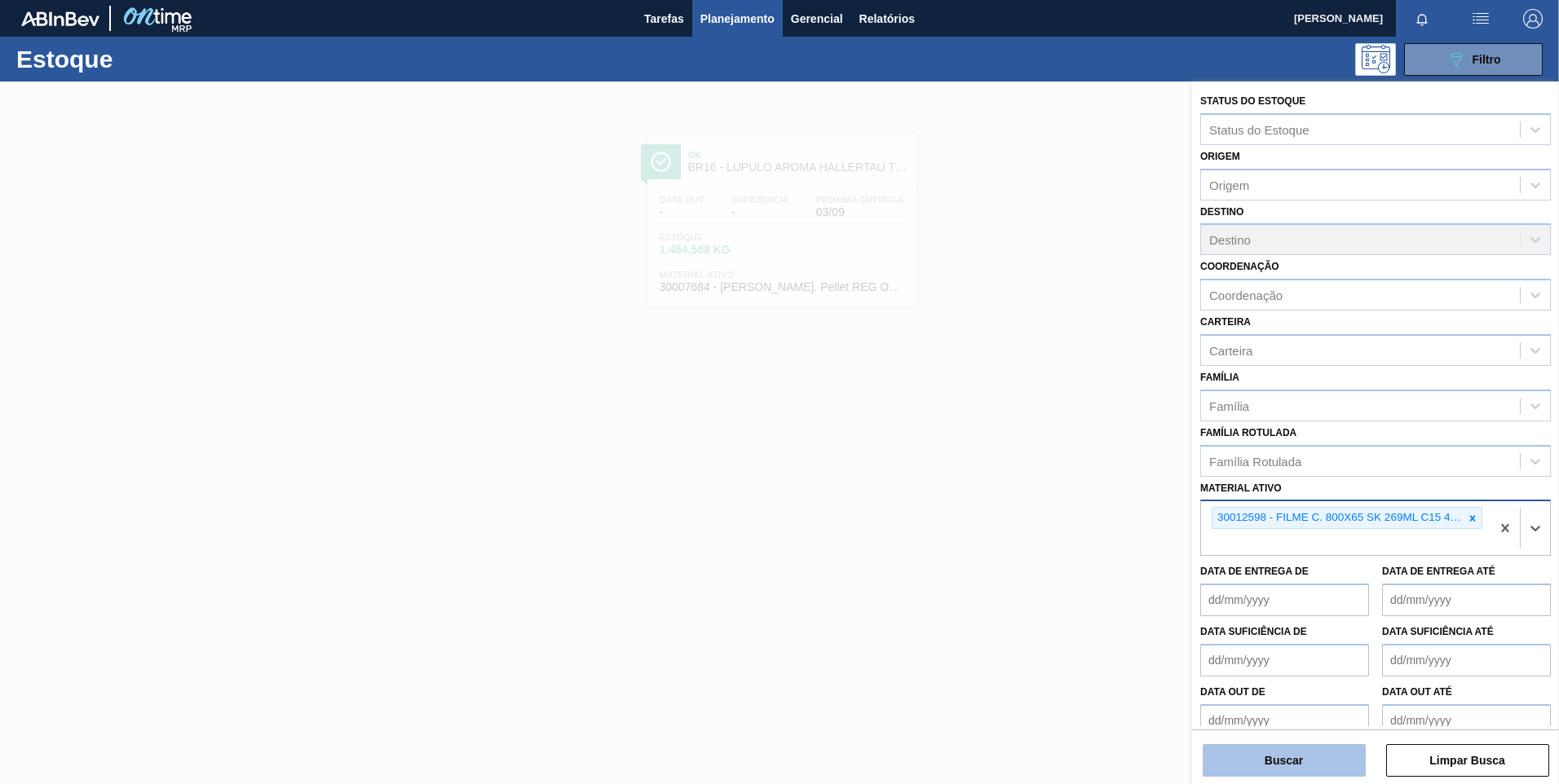
click at [1294, 753] on button "Buscar" at bounding box center [1284, 760] width 163 height 33
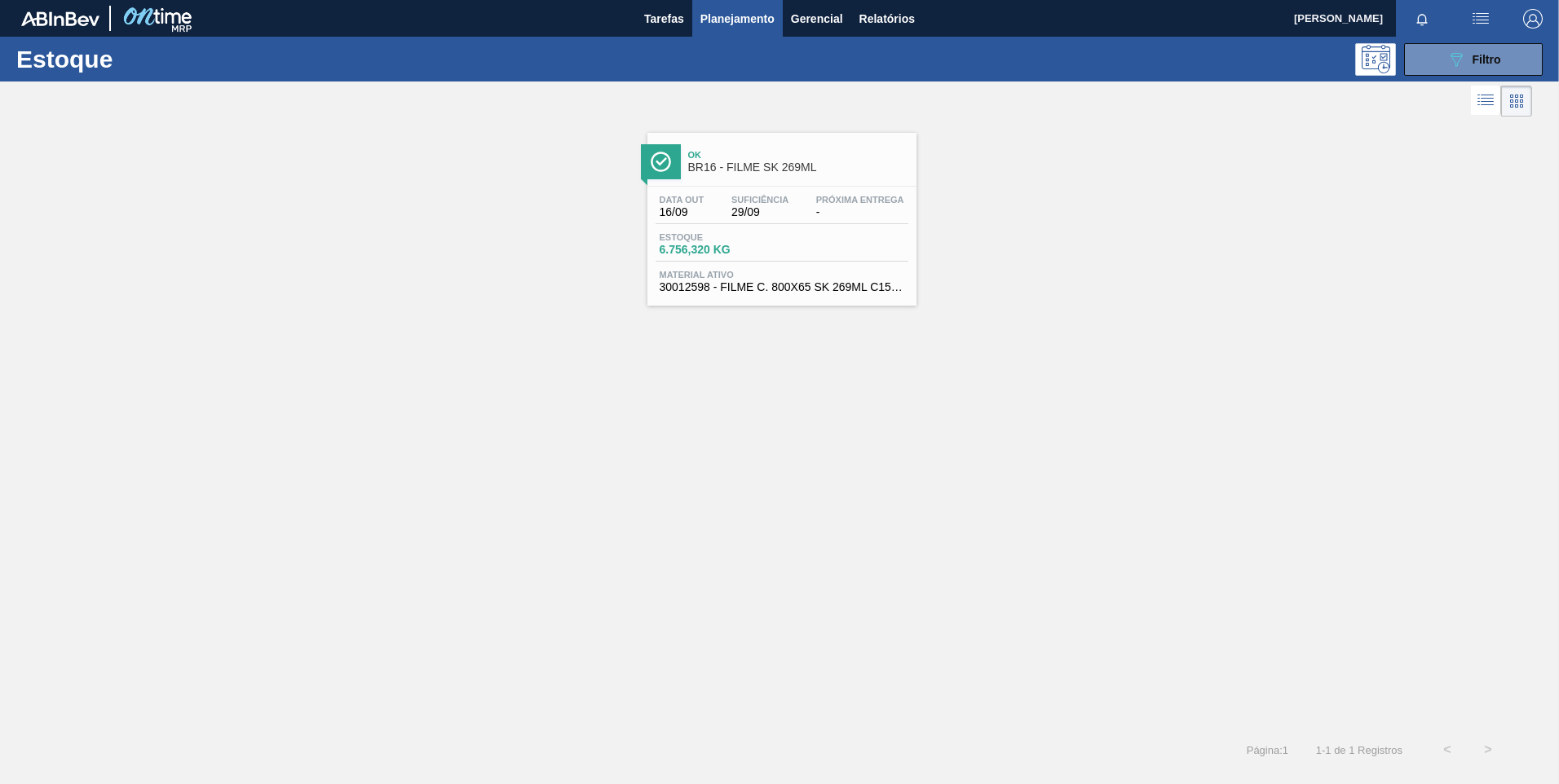
click at [830, 216] on span "-" at bounding box center [860, 212] width 88 height 12
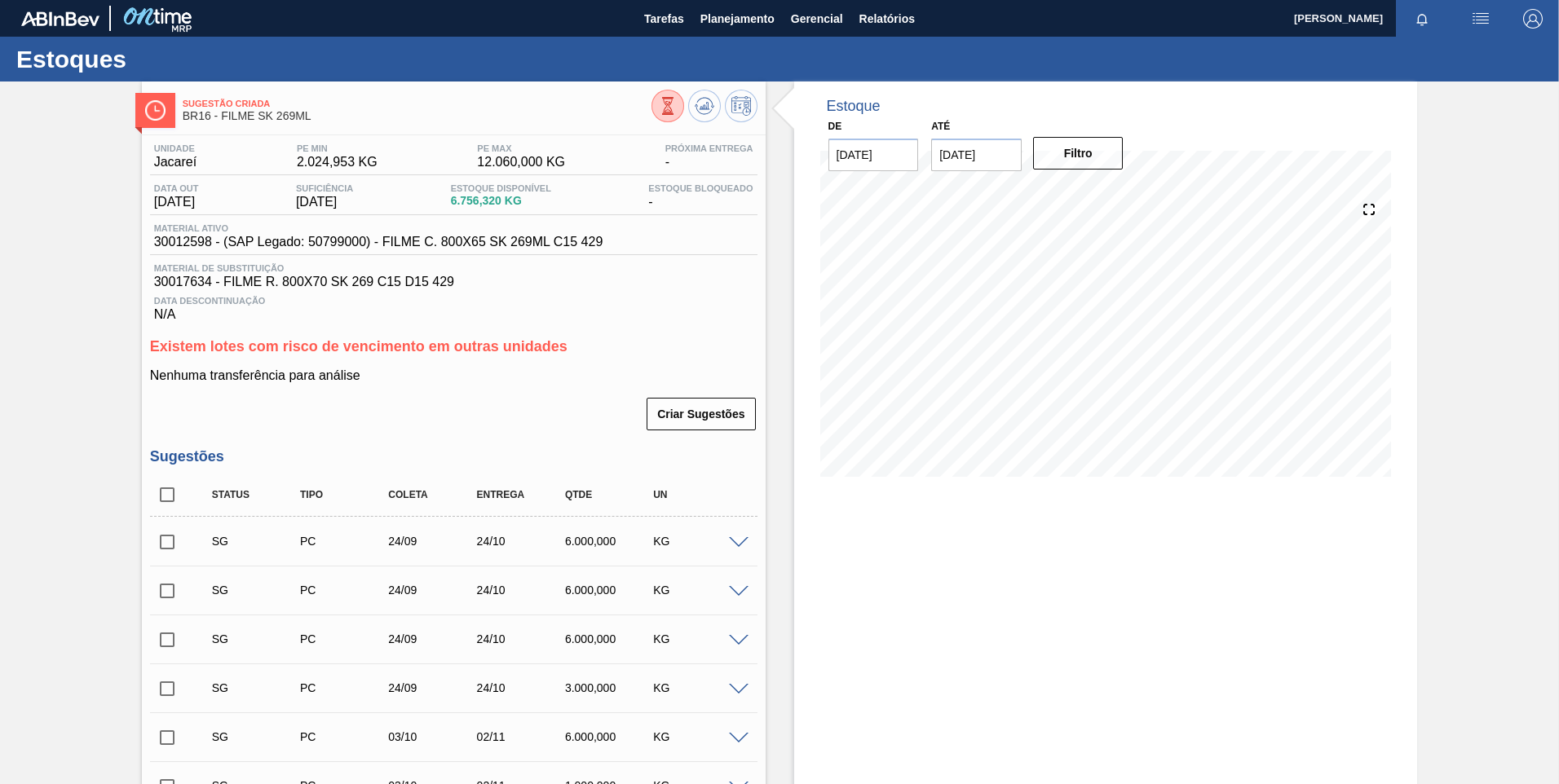
click at [484, 309] on div "Data Descontinuação N/A" at bounding box center [454, 305] width 607 height 33
click at [737, 18] on span "Planejamento" at bounding box center [737, 19] width 75 height 20
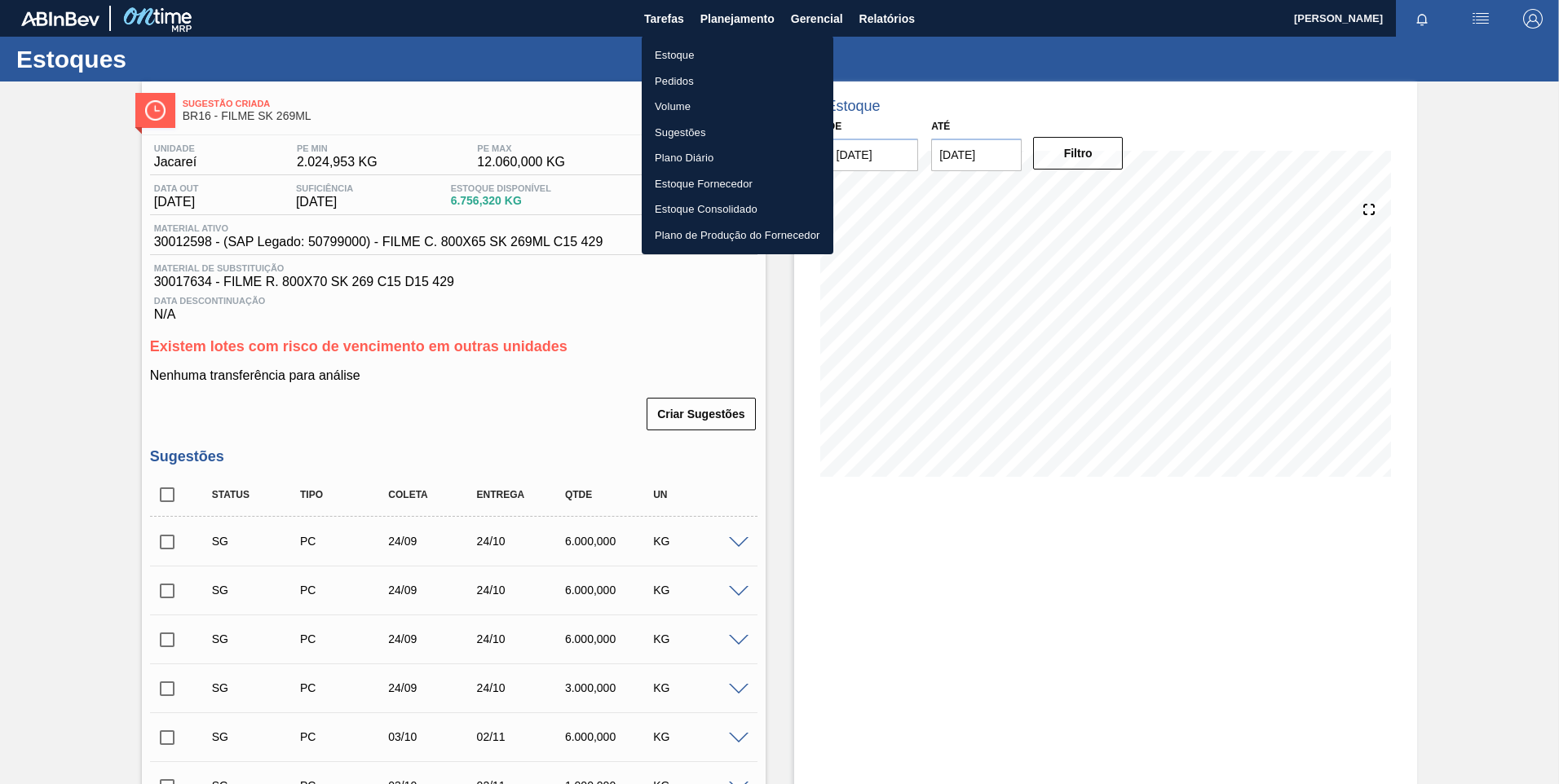
click at [682, 63] on li "Estoque" at bounding box center [737, 56] width 191 height 26
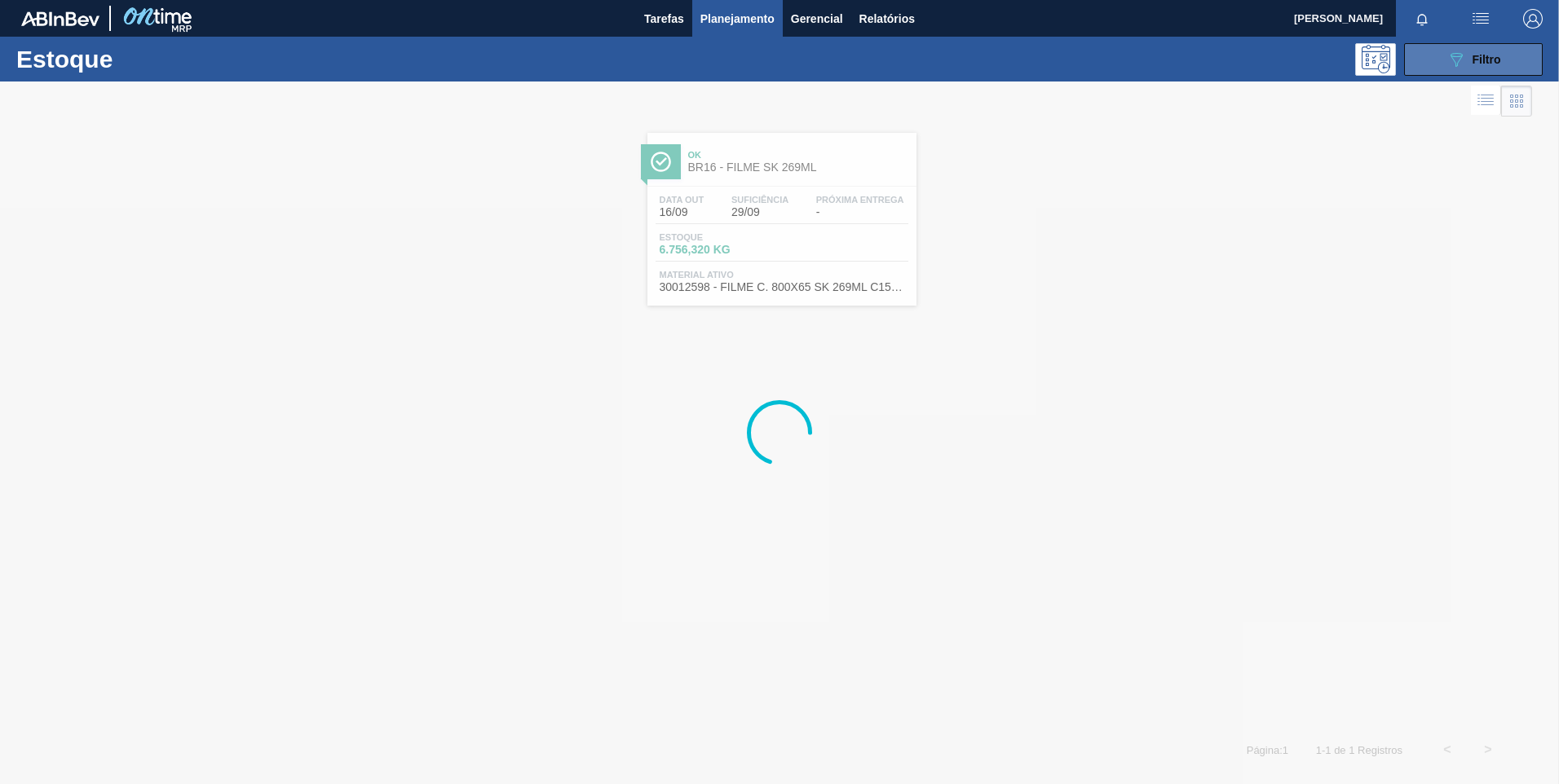
click at [1431, 66] on button "089F7B8B-B2A5-4AFE-B5C0-19BA573D28AC Filtro" at bounding box center [1472, 59] width 138 height 33
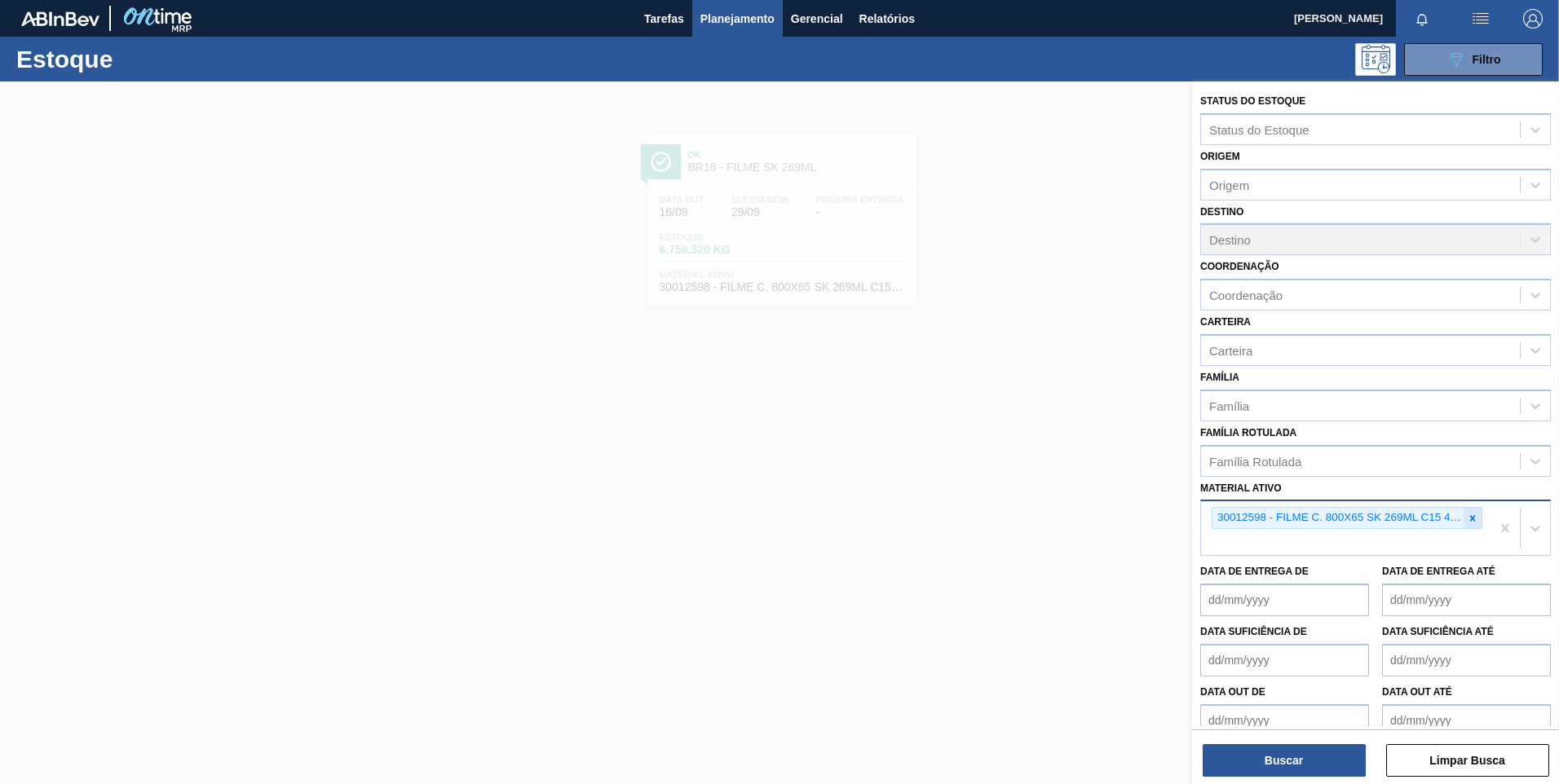
click at [1466, 518] on div "30012598 - FILME C. 800X65 SK 269ML C15 429" at bounding box center [1347, 517] width 271 height 22
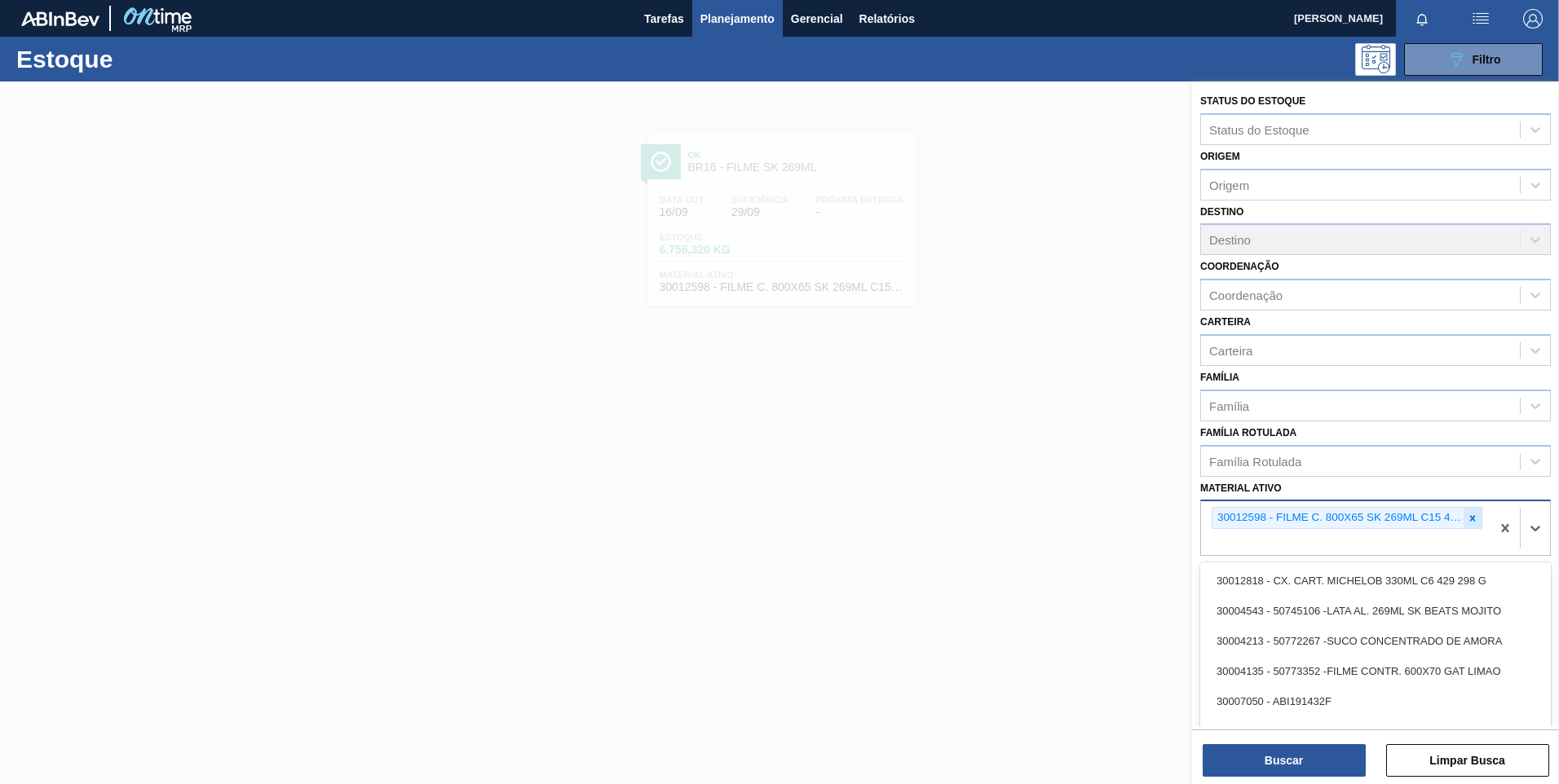
click at [1466, 518] on icon at bounding box center [1471, 517] width 11 height 11
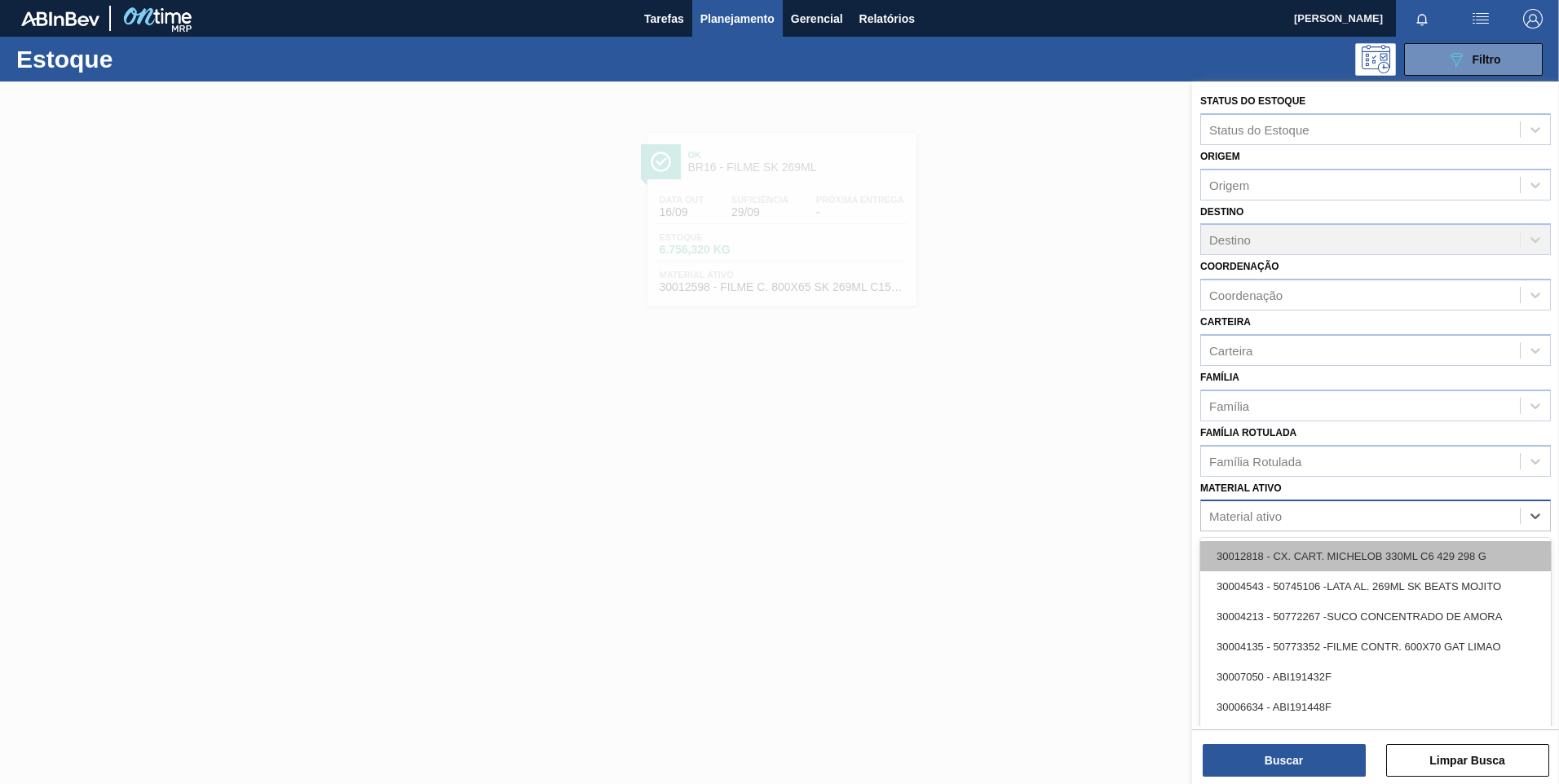
paste ativo "30034180"
type ativo "30034180"
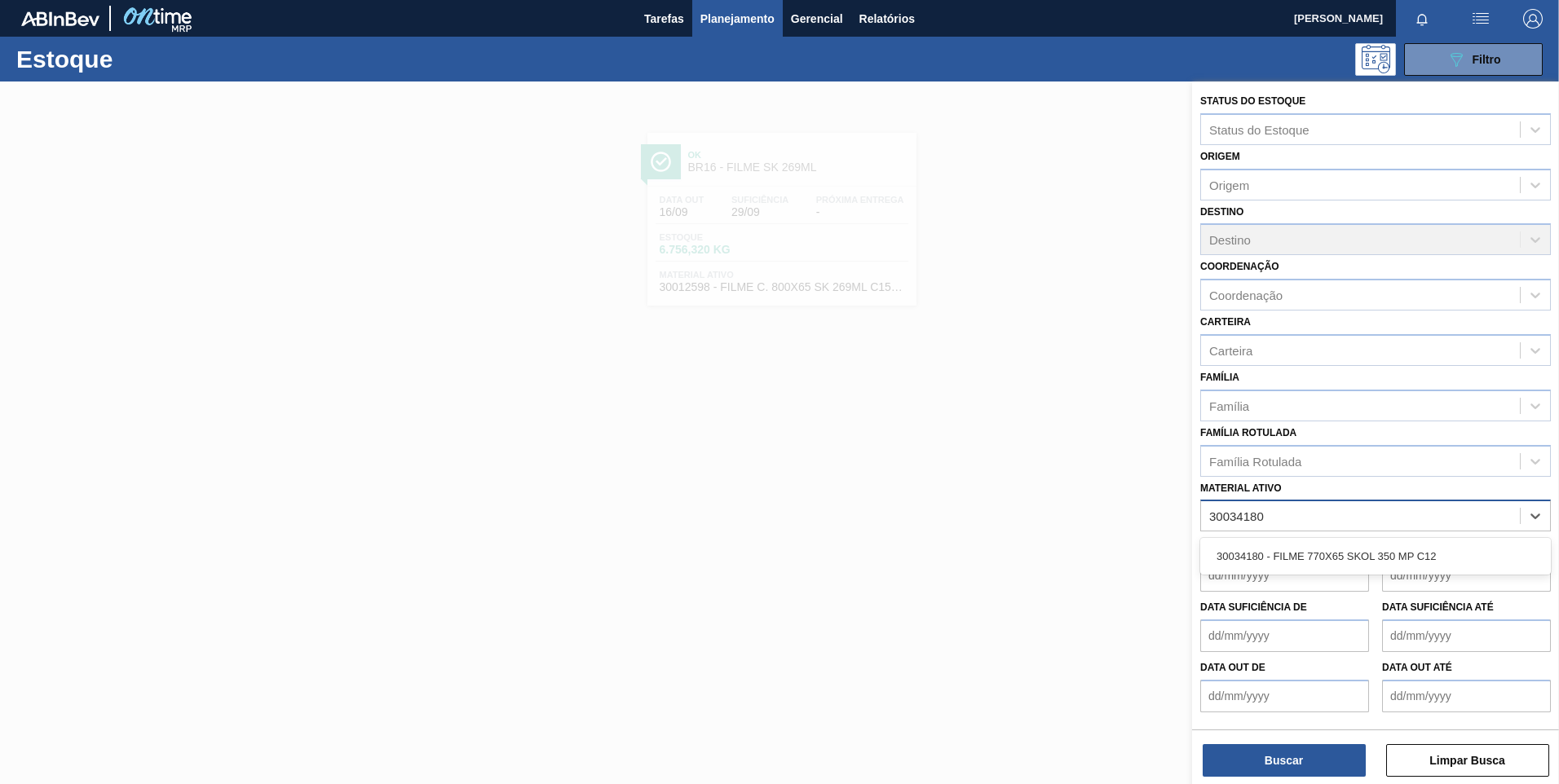
click at [1299, 554] on div "30034180 - FILME 770X65 SKOL 350 MP C12" at bounding box center [1375, 556] width 350 height 30
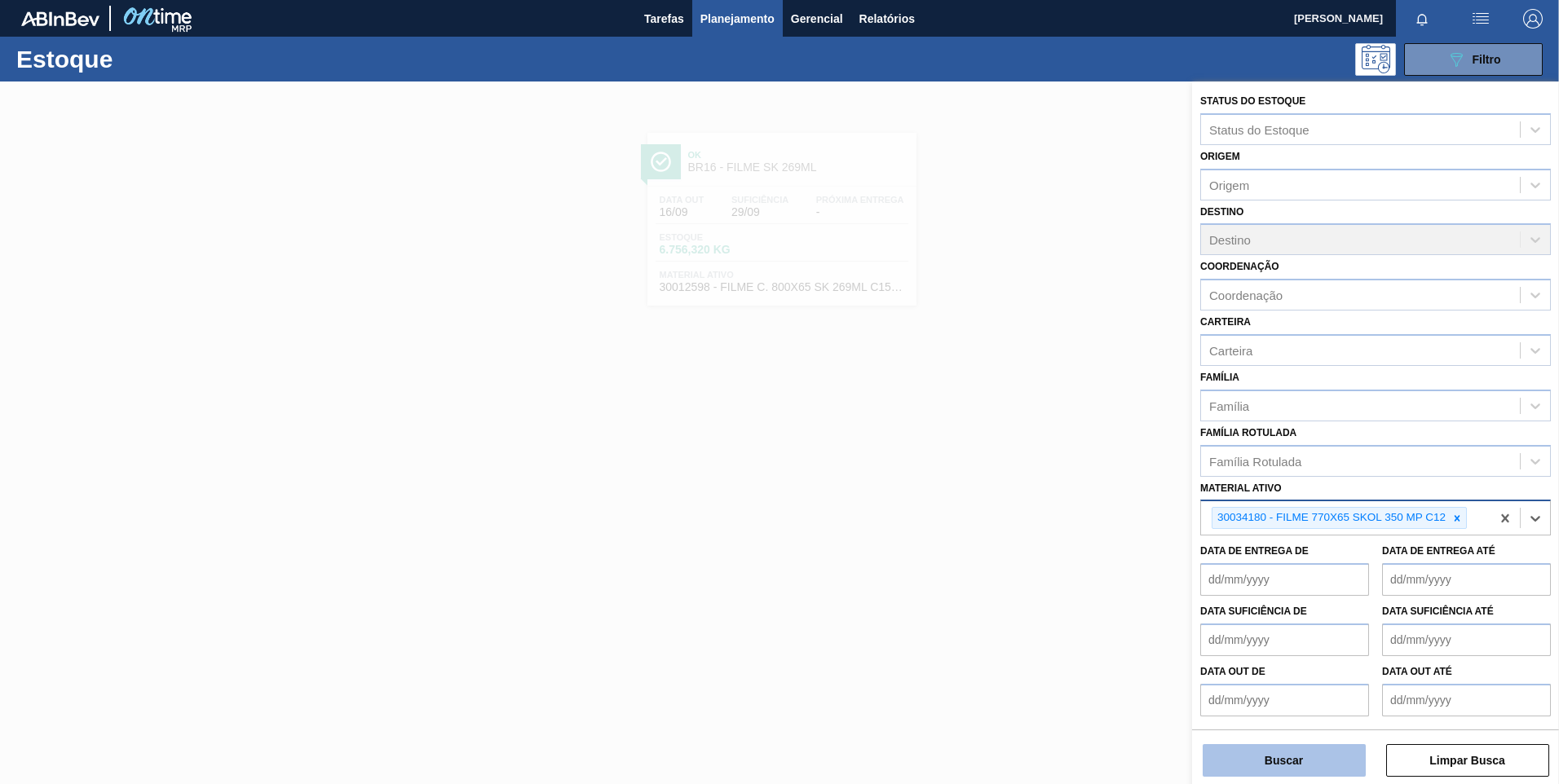
click at [1288, 753] on button "Buscar" at bounding box center [1284, 760] width 163 height 33
